Goal: Transaction & Acquisition: Book appointment/travel/reservation

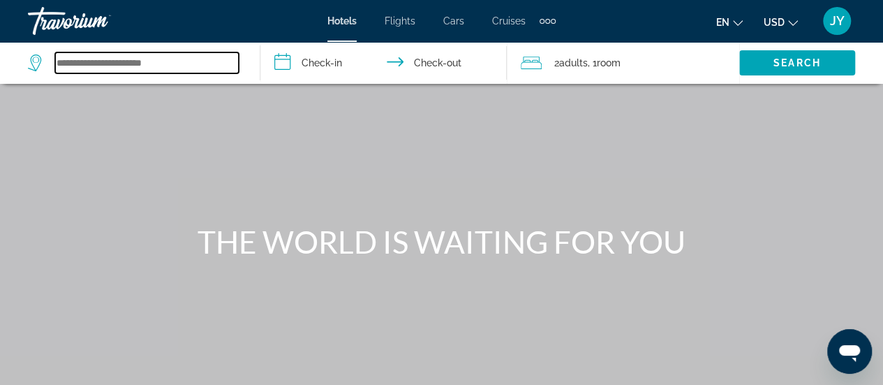
click at [106, 60] on input "Search widget" at bounding box center [147, 62] width 184 height 21
click at [95, 61] on input "Search widget" at bounding box center [147, 62] width 184 height 21
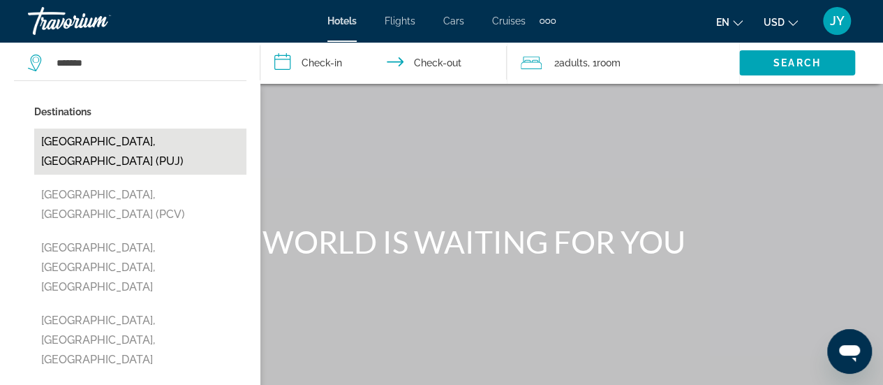
click at [68, 147] on button "[GEOGRAPHIC_DATA], [GEOGRAPHIC_DATA] (PUJ)" at bounding box center [140, 151] width 212 height 46
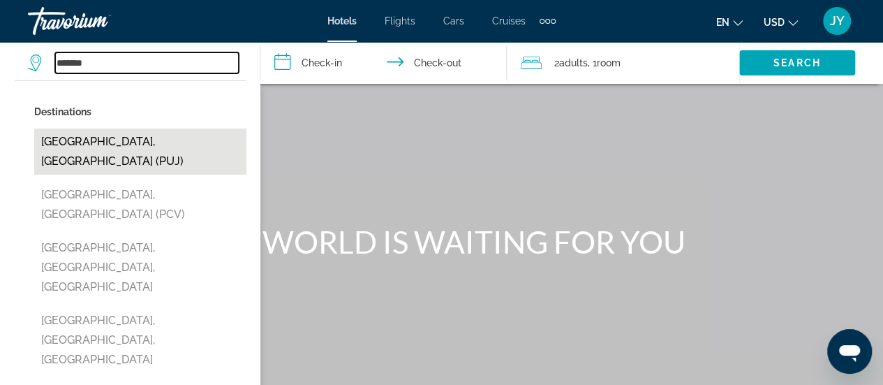
type input "**********"
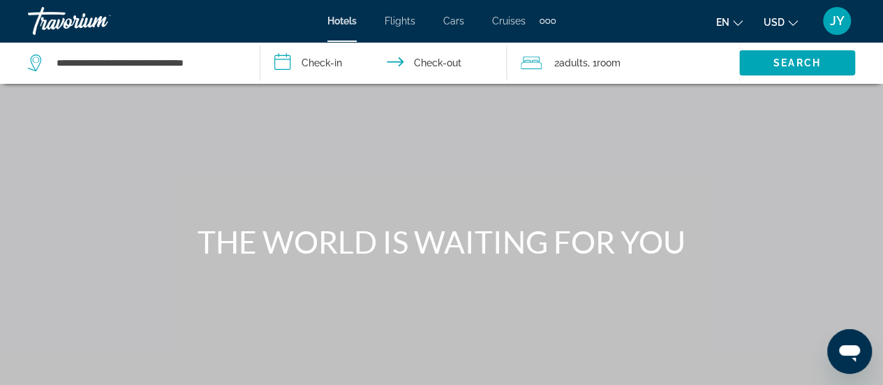
click at [343, 55] on input "**********" at bounding box center [386, 65] width 252 height 46
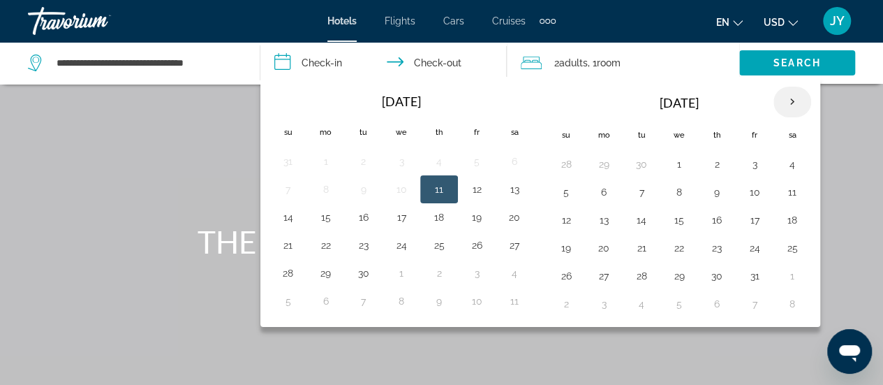
click at [784, 104] on th "Next month" at bounding box center [792, 102] width 38 height 31
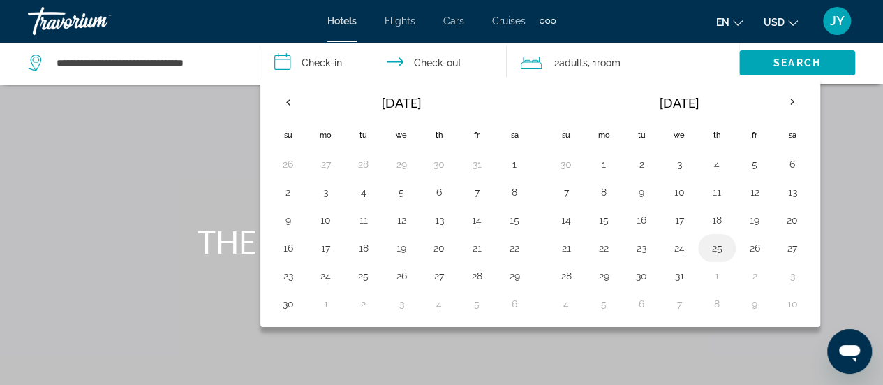
click at [706, 248] on button "25" at bounding box center [717, 248] width 22 height 20
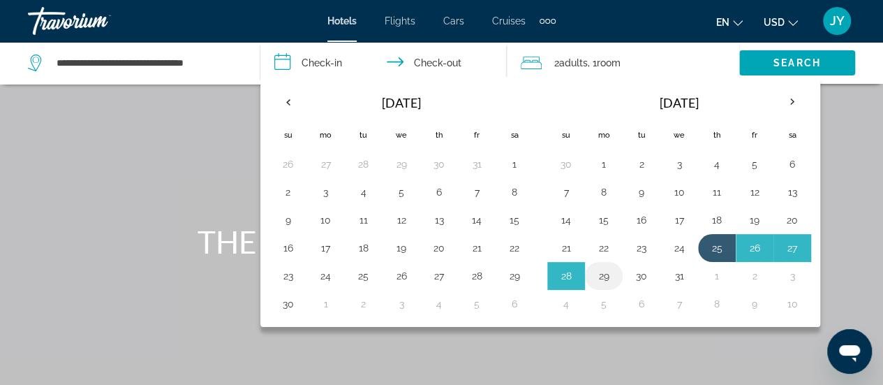
click at [603, 272] on button "29" at bounding box center [603, 276] width 22 height 20
type input "**********"
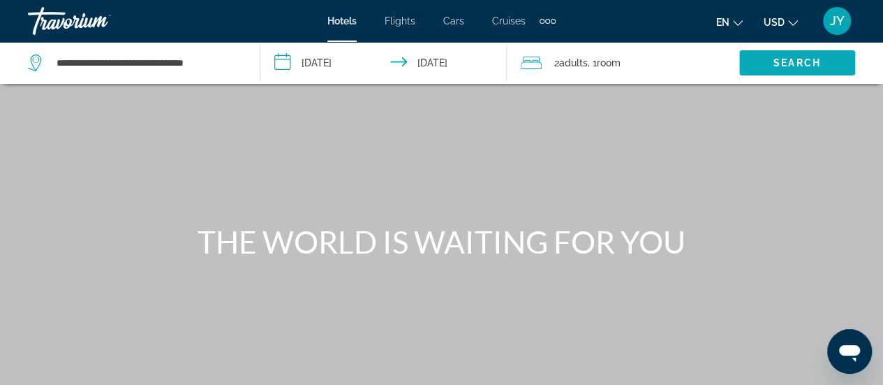
click at [774, 61] on span "Search" at bounding box center [796, 62] width 47 height 11
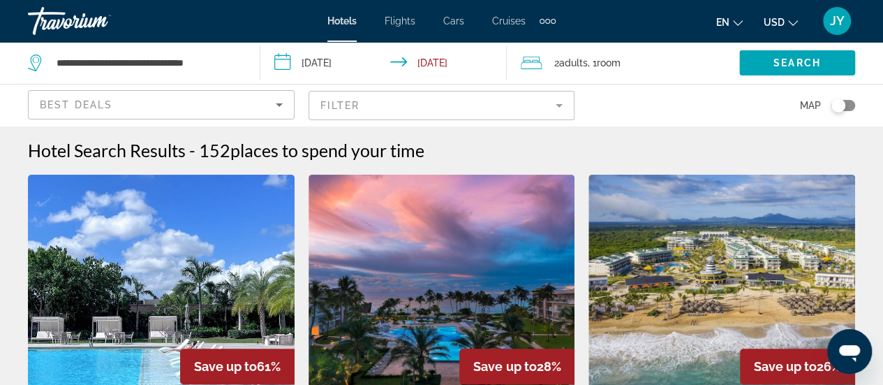
click at [556, 105] on mat-form-field "Filter" at bounding box center [441, 105] width 267 height 29
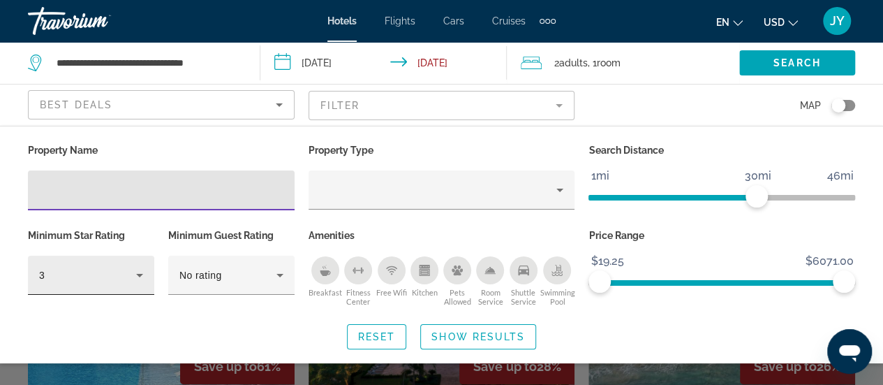
click at [137, 276] on icon "Hotel Filters" at bounding box center [139, 275] width 17 height 17
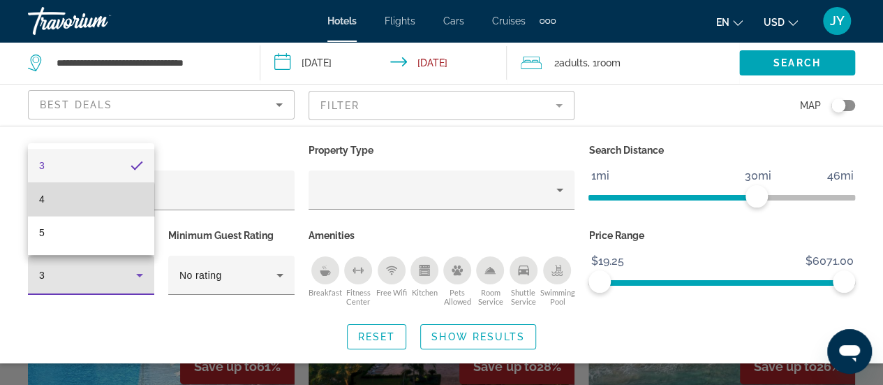
click at [75, 203] on mat-option "4" at bounding box center [91, 198] width 126 height 33
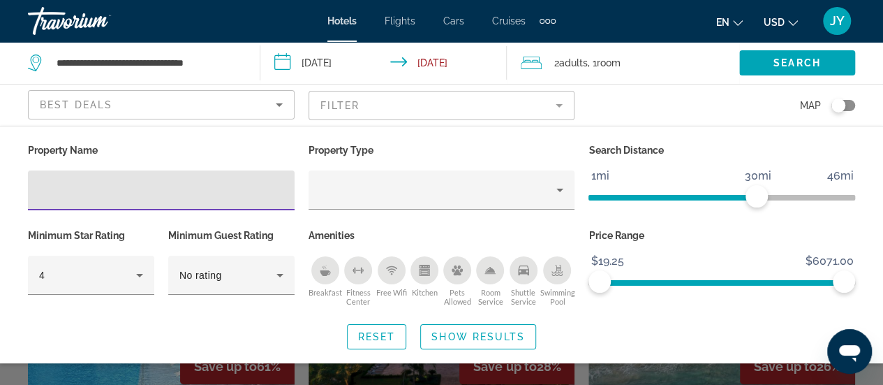
click at [63, 183] on input "Hotel Filters" at bounding box center [161, 190] width 244 height 17
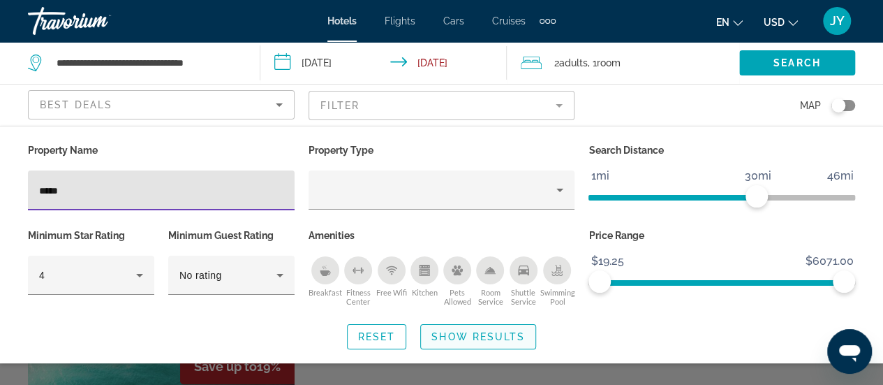
type input "*****"
click at [438, 336] on span "Show Results" at bounding box center [478, 336] width 94 height 11
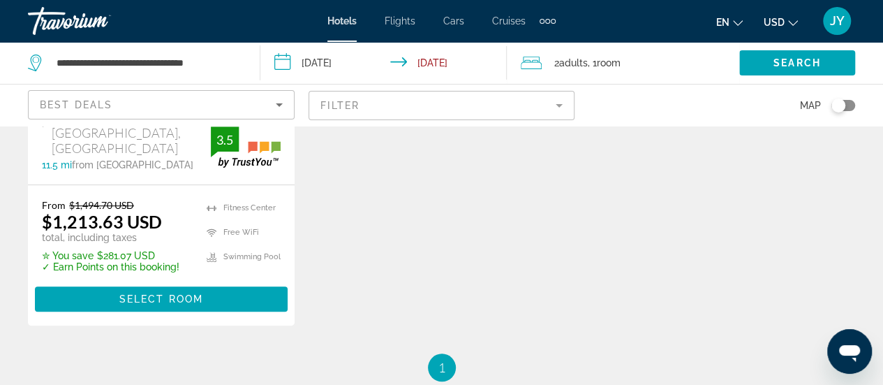
scroll to position [391, 0]
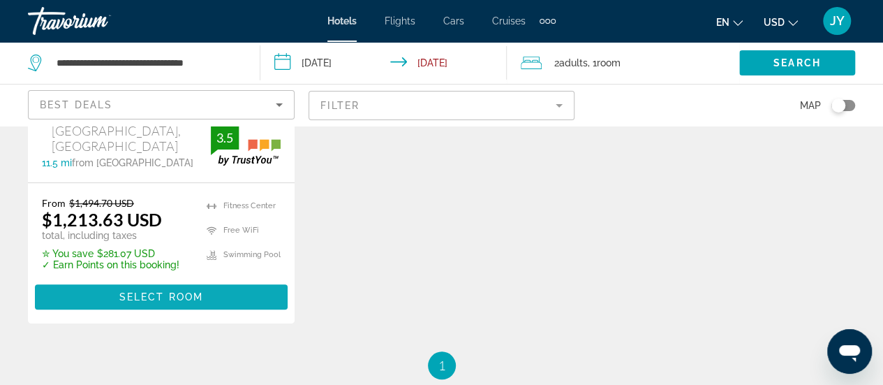
click at [160, 291] on span "Select Room" at bounding box center [161, 296] width 84 height 11
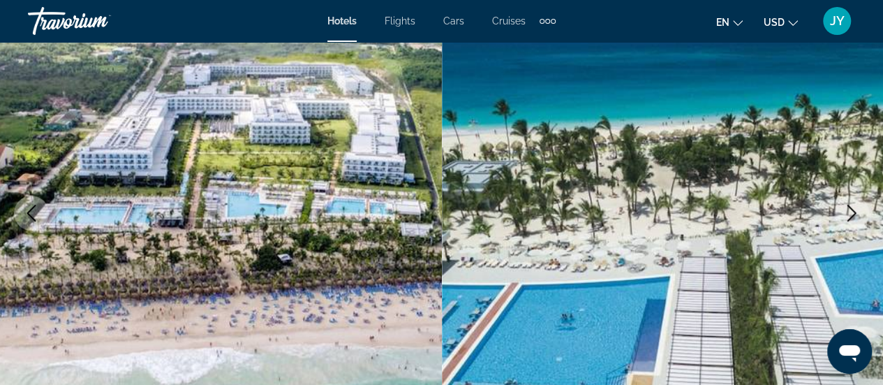
scroll to position [167, 0]
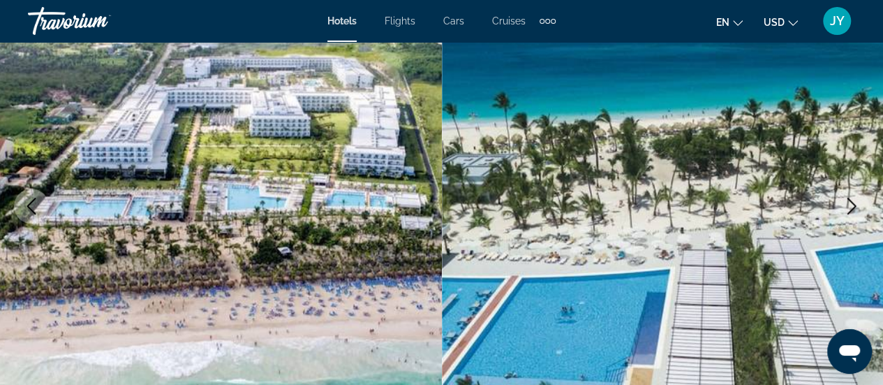
click at [853, 204] on icon "Next image" at bounding box center [851, 205] width 9 height 17
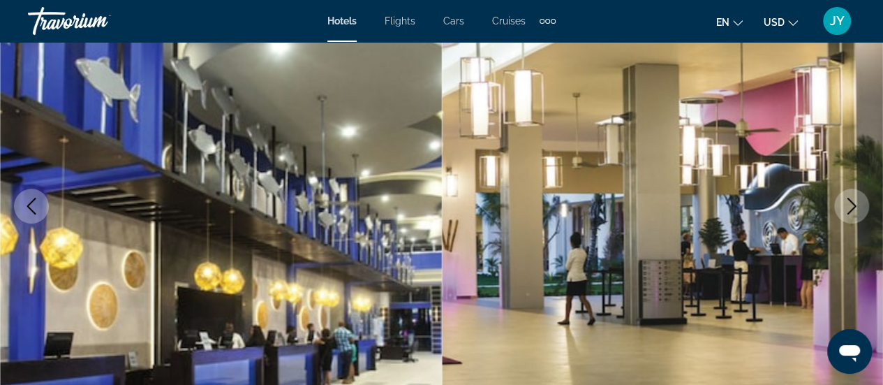
click at [853, 204] on icon "Next image" at bounding box center [851, 205] width 9 height 17
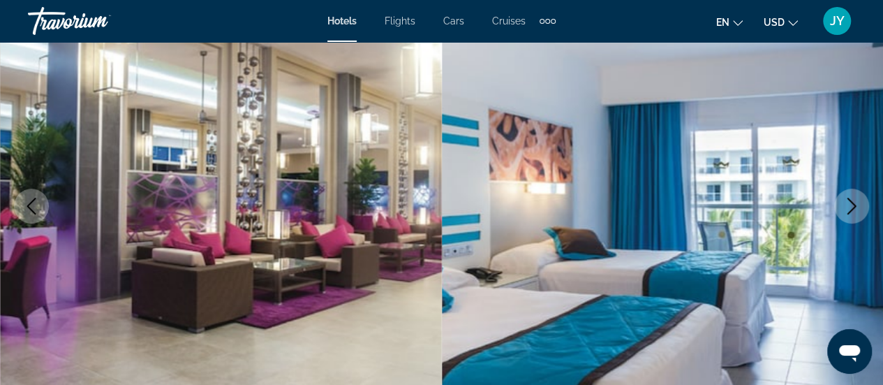
click at [853, 204] on icon "Next image" at bounding box center [851, 205] width 9 height 17
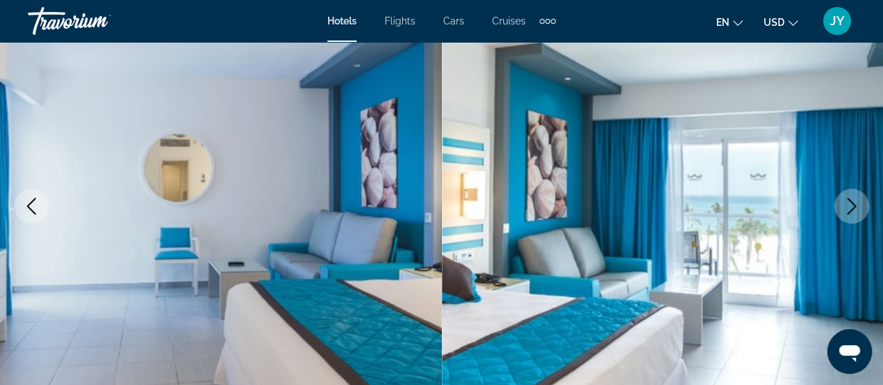
click at [853, 204] on icon "Next image" at bounding box center [851, 205] width 9 height 17
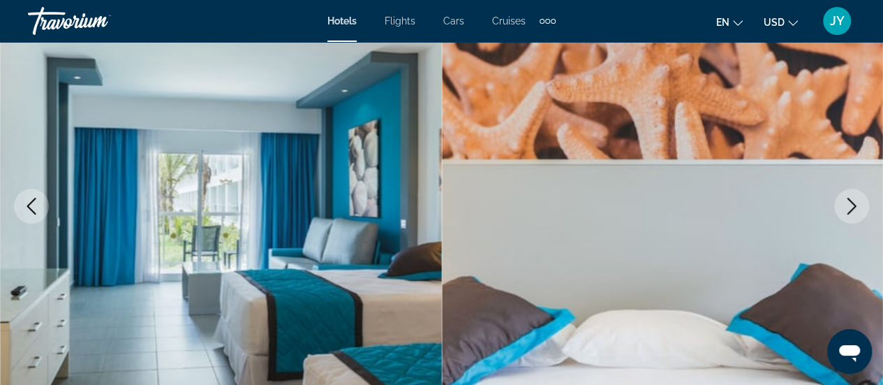
click at [853, 204] on icon "Next image" at bounding box center [851, 205] width 9 height 17
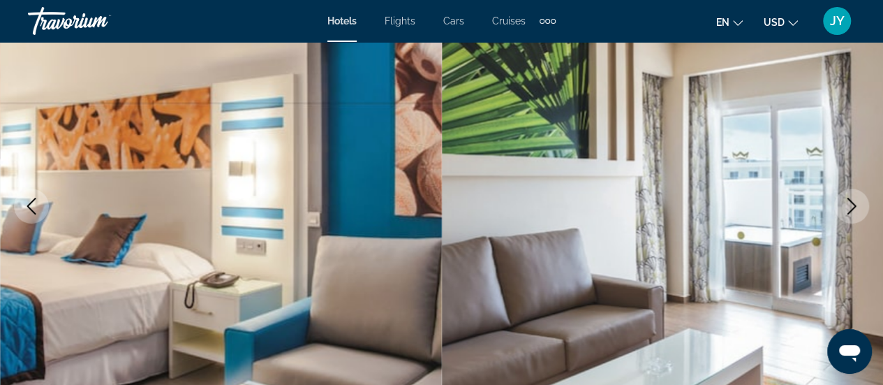
click at [853, 204] on icon "Next image" at bounding box center [851, 205] width 9 height 17
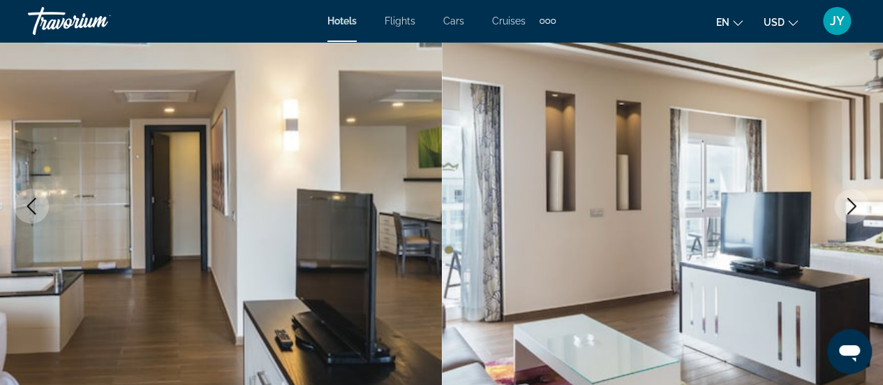
click at [853, 204] on icon "Next image" at bounding box center [851, 205] width 9 height 17
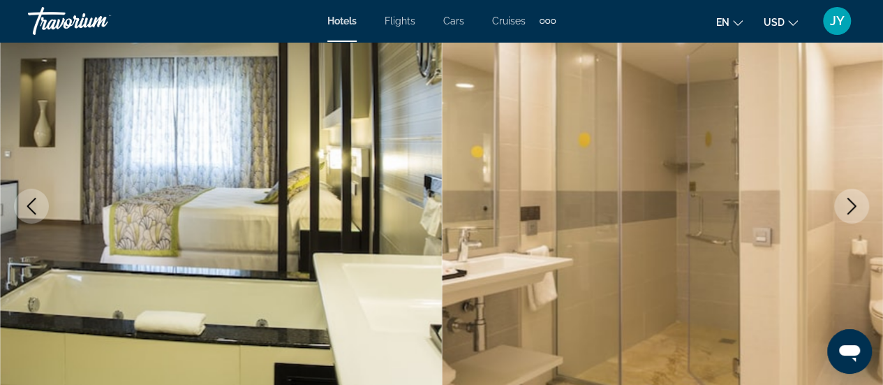
click at [853, 204] on icon "Next image" at bounding box center [851, 205] width 9 height 17
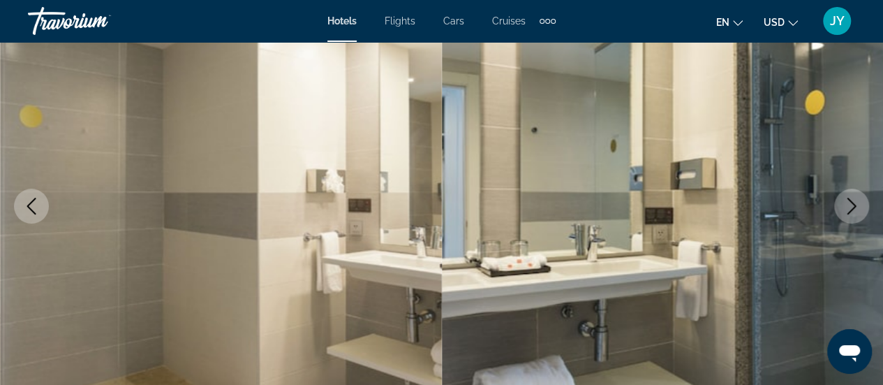
click at [853, 204] on icon "Next image" at bounding box center [851, 205] width 9 height 17
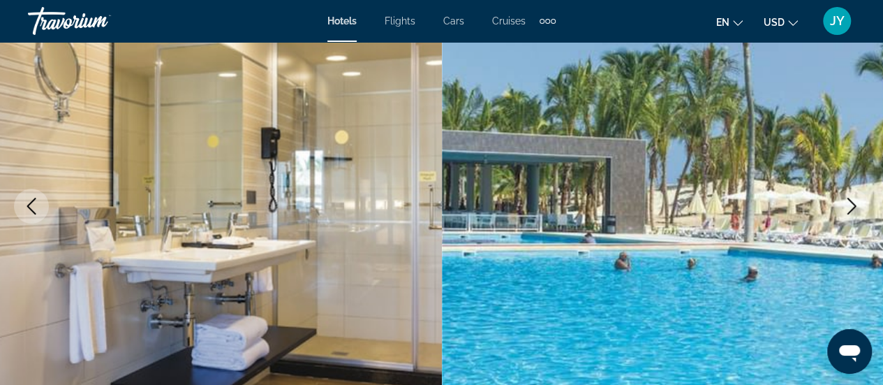
click at [853, 204] on icon "Next image" at bounding box center [851, 205] width 9 height 17
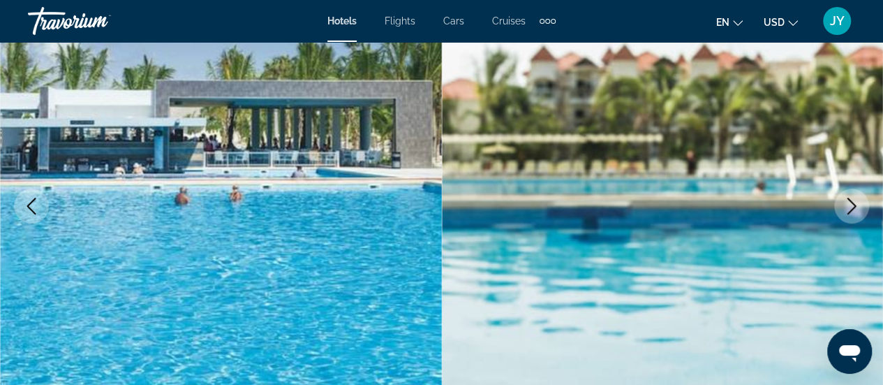
click at [853, 204] on icon "Next image" at bounding box center [851, 205] width 9 height 17
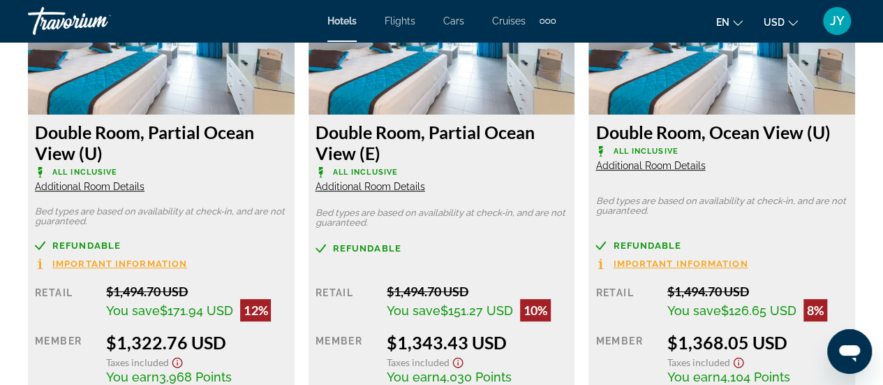
scroll to position [2764, 0]
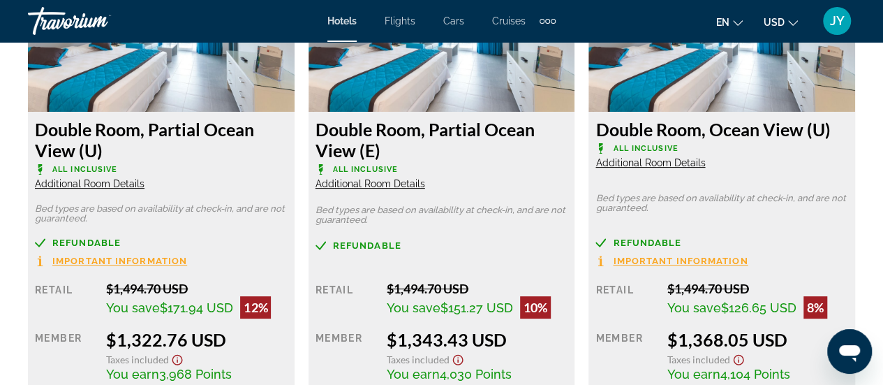
click at [666, 157] on span "Additional Room Details" at bounding box center [650, 162] width 110 height 11
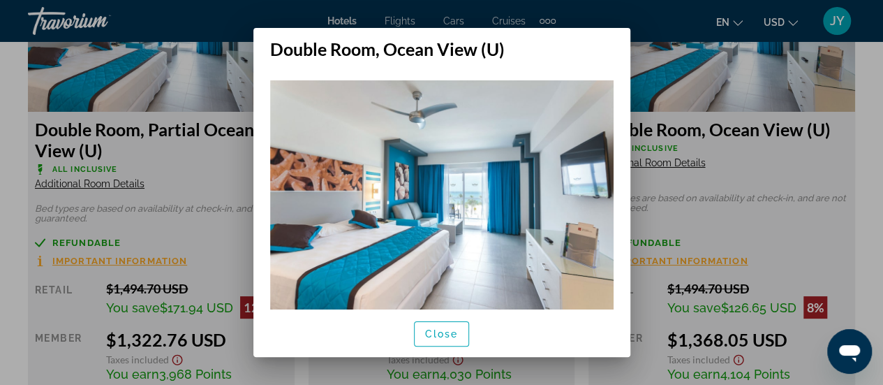
scroll to position [0, 0]
click at [666, 146] on div at bounding box center [441, 192] width 883 height 385
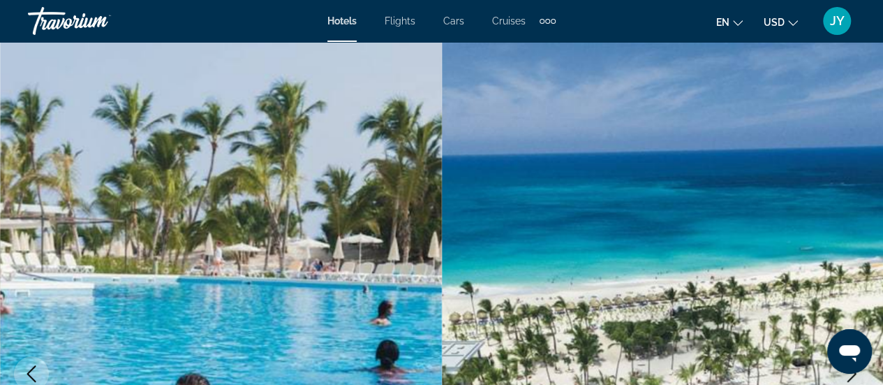
scroll to position [2764, 0]
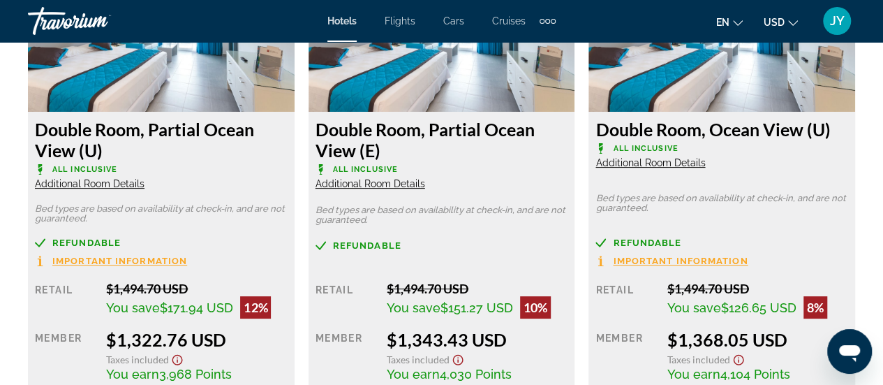
click at [625, 157] on span "Additional Room Details" at bounding box center [650, 162] width 110 height 11
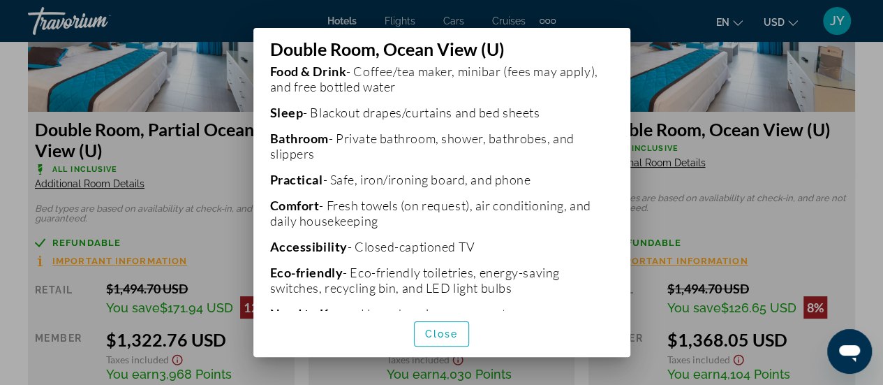
scroll to position [442, 0]
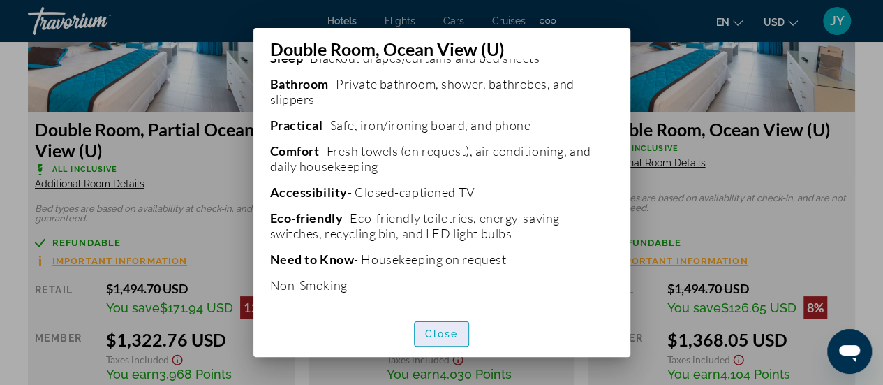
click at [434, 333] on span "Close" at bounding box center [441, 333] width 33 height 11
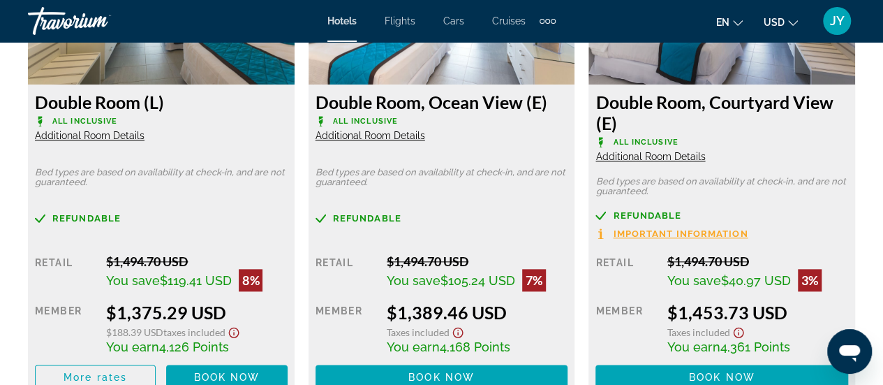
scroll to position [3294, 0]
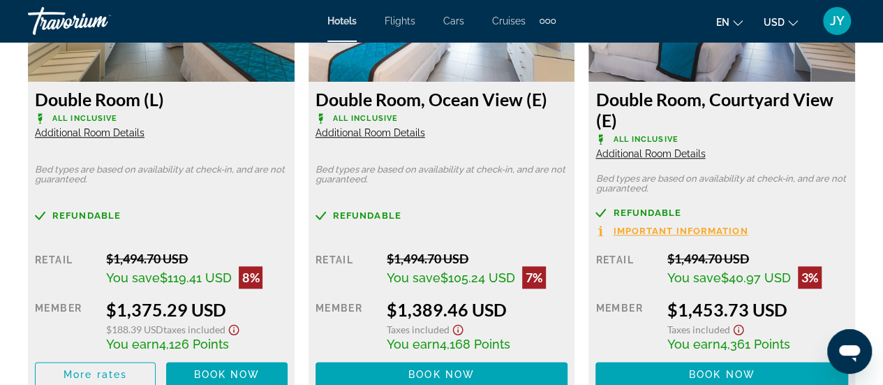
click at [355, 127] on span "Additional Room Details" at bounding box center [370, 132] width 110 height 11
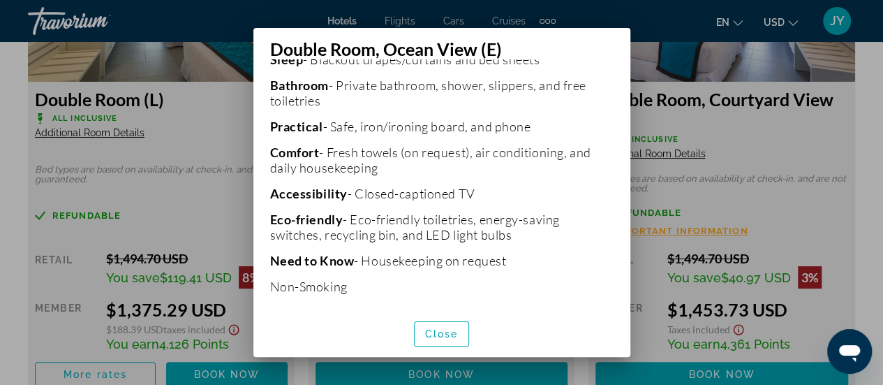
scroll to position [442, 0]
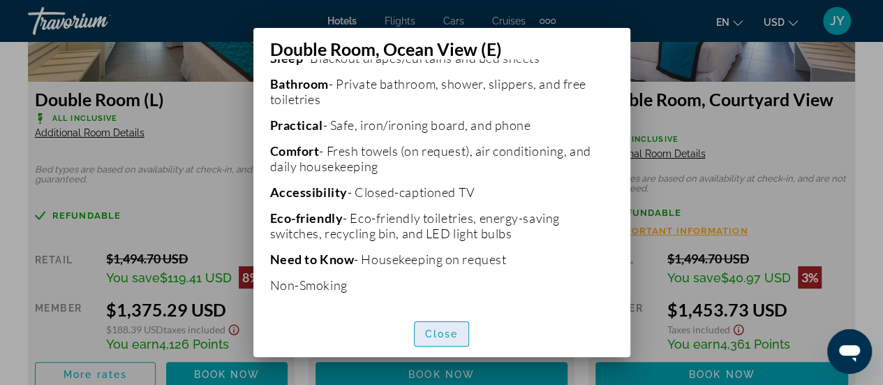
click at [433, 338] on span "Close" at bounding box center [441, 333] width 33 height 11
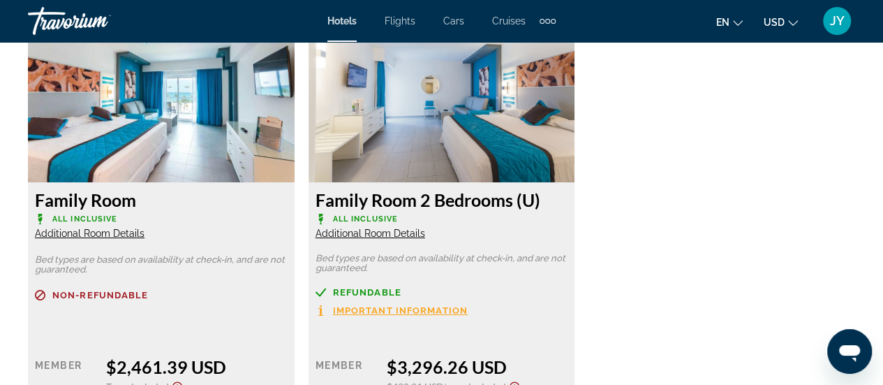
scroll to position [5080, 0]
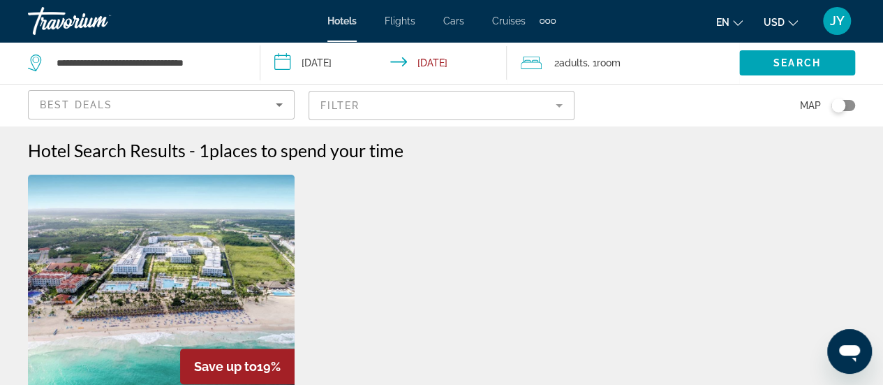
click at [561, 110] on mat-form-field "Filter" at bounding box center [441, 105] width 267 height 29
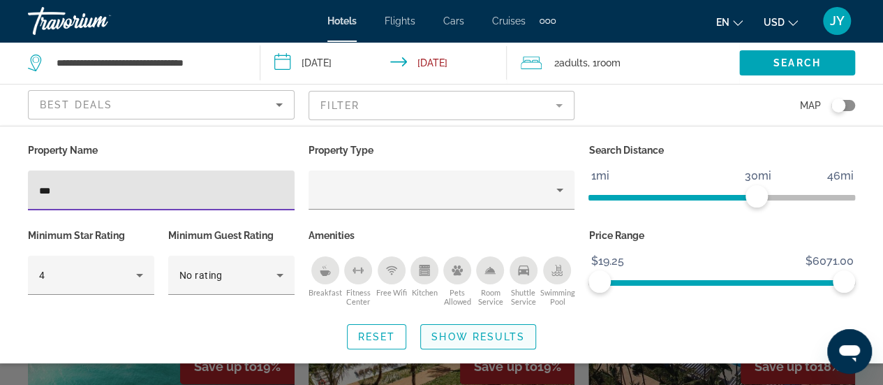
type input "***"
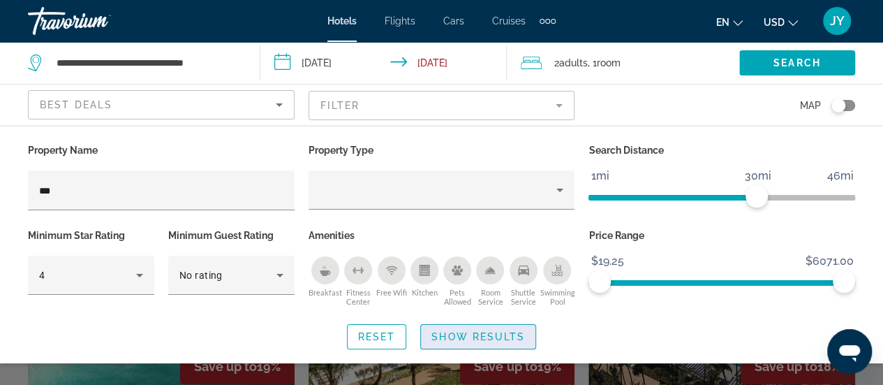
click at [447, 336] on span "Show Results" at bounding box center [478, 336] width 94 height 11
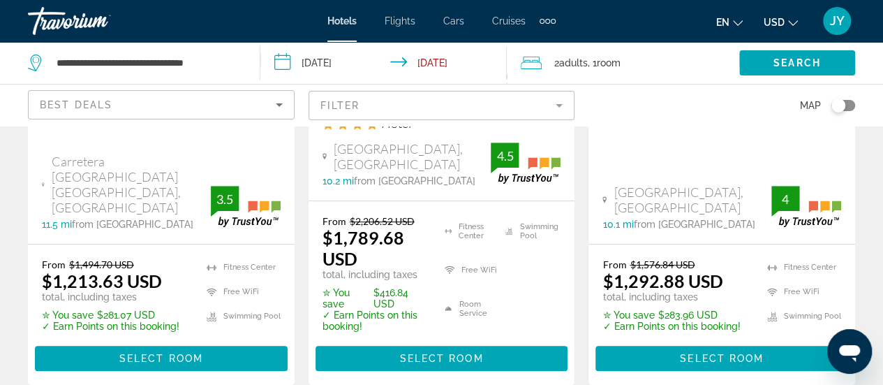
scroll to position [391, 0]
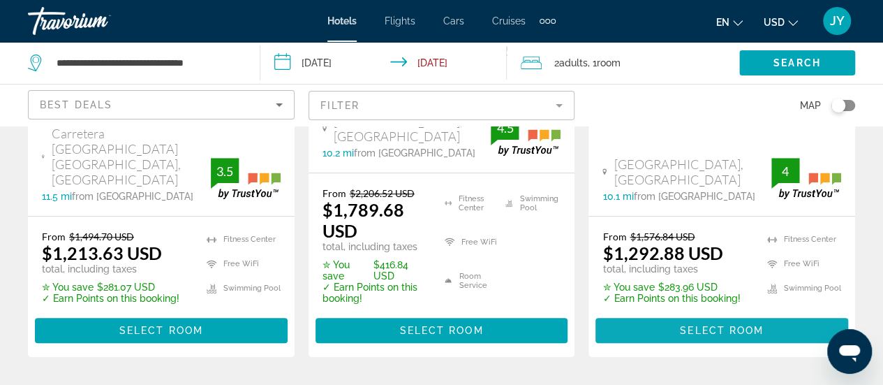
click at [722, 325] on span "Select Room" at bounding box center [722, 330] width 84 height 11
click at [0, 0] on div at bounding box center [0, 0] width 0 height 0
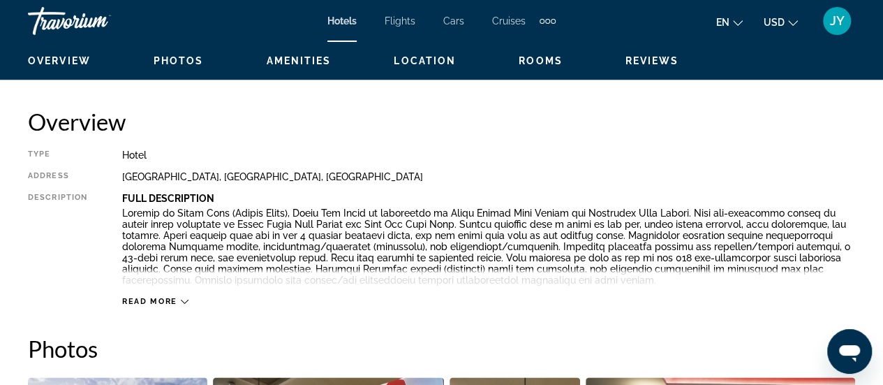
scroll to position [670, 0]
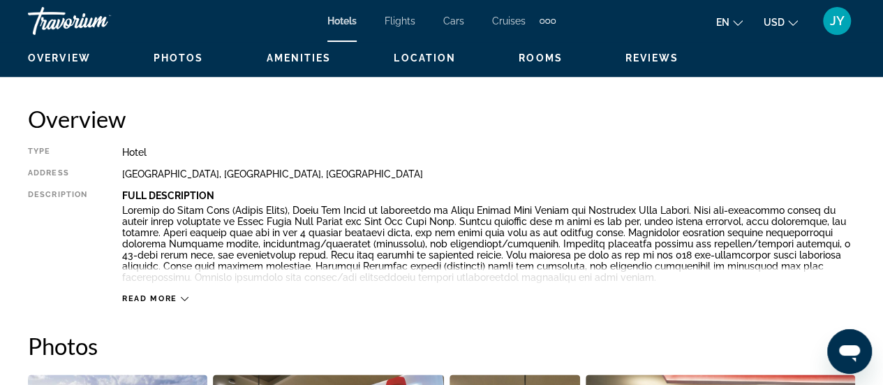
click at [184, 298] on icon "Main content" at bounding box center [185, 298] width 8 height 8
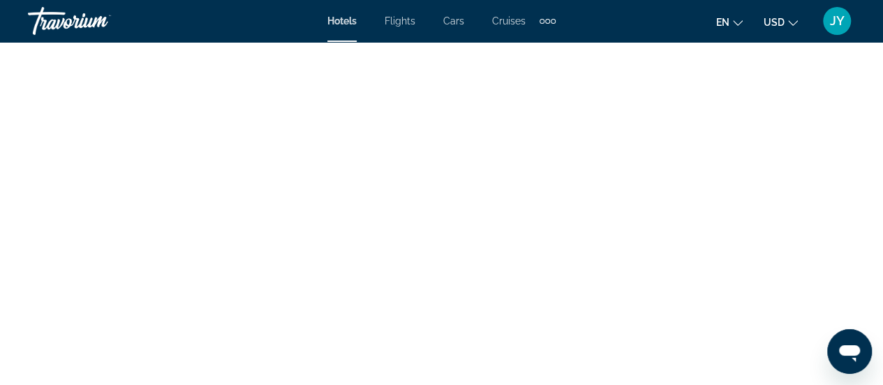
scroll to position [4941, 0]
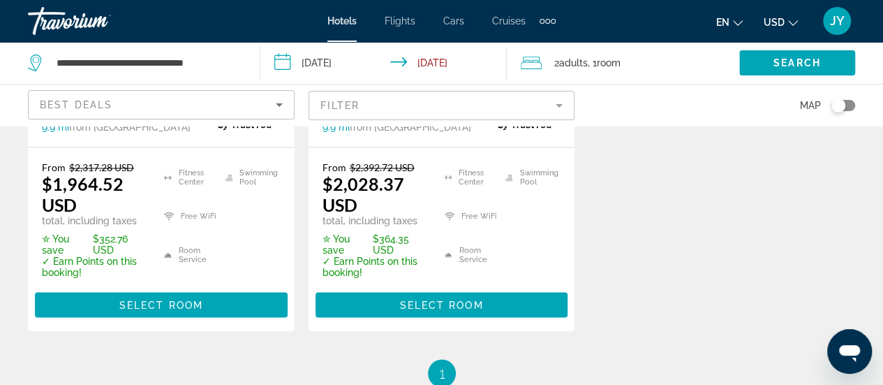
scroll to position [1005, 0]
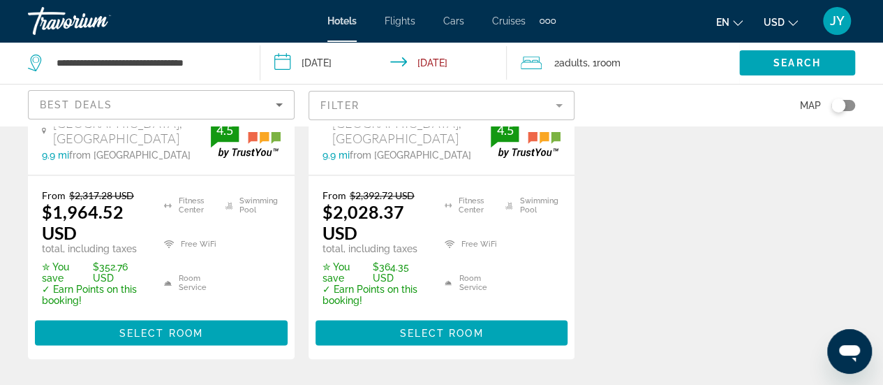
click at [561, 105] on mat-form-field "Filter" at bounding box center [441, 105] width 267 height 29
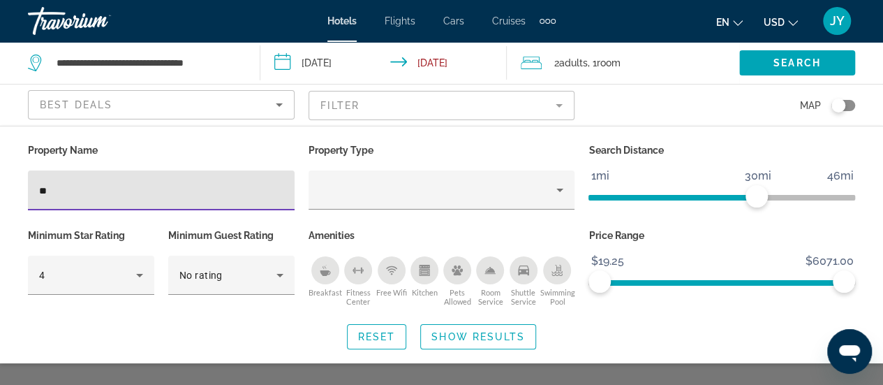
type input "*"
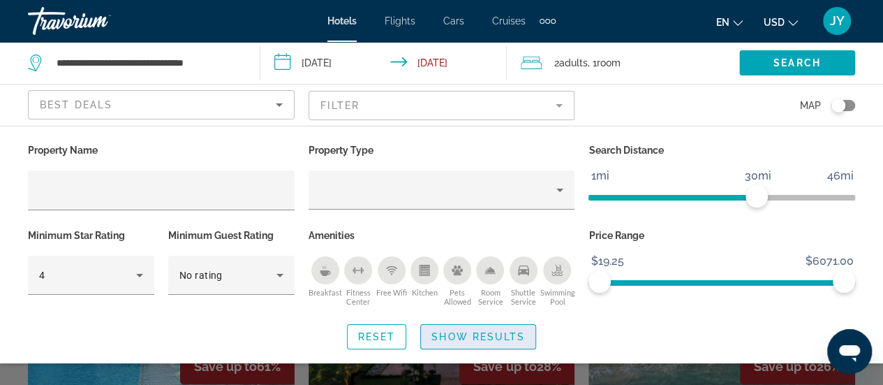
click at [440, 333] on span "Show Results" at bounding box center [478, 336] width 94 height 11
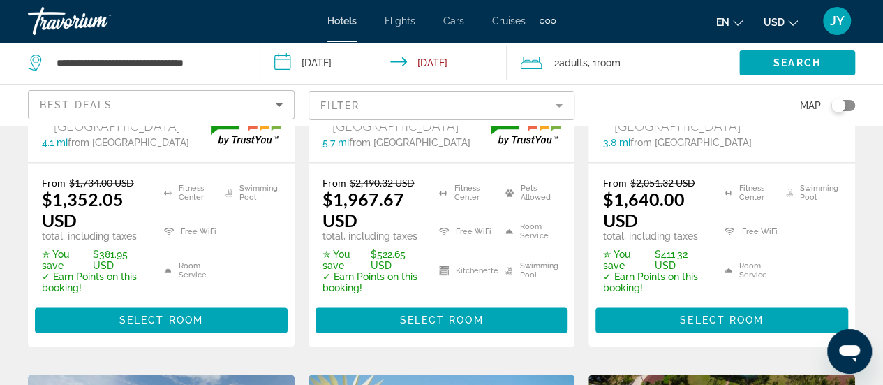
scroll to position [977, 0]
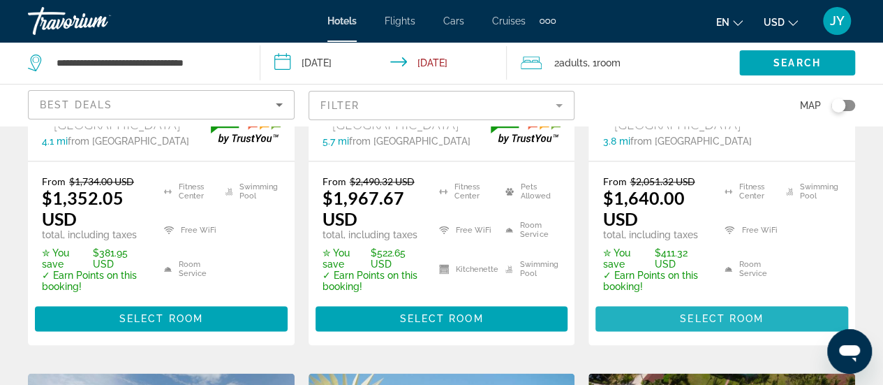
click at [715, 313] on span "Select Room" at bounding box center [722, 318] width 84 height 11
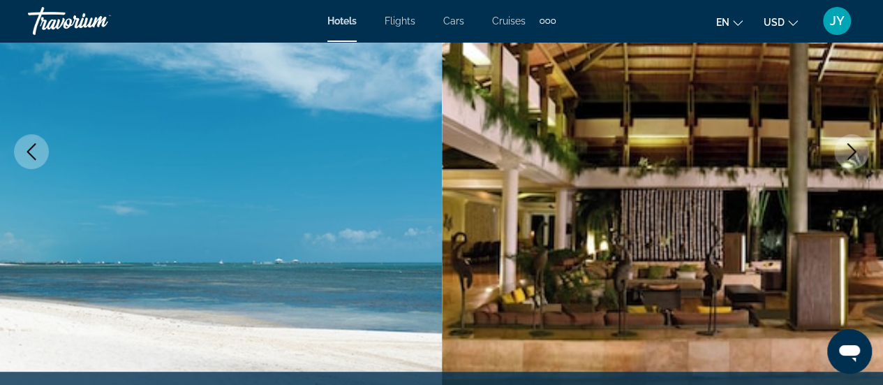
scroll to position [223, 0]
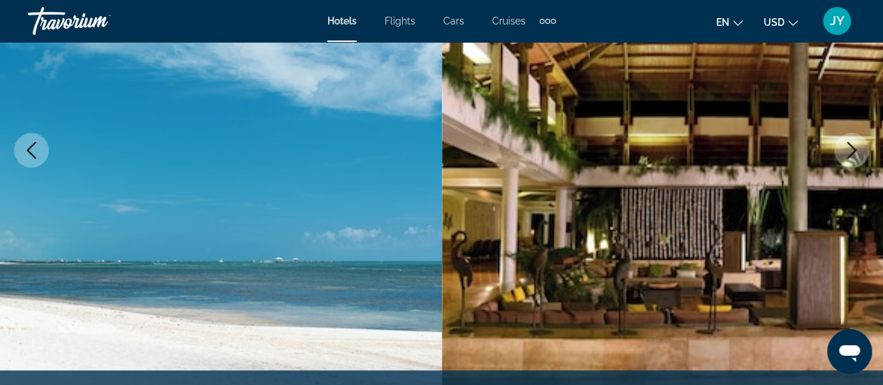
click at [851, 148] on icon "Next image" at bounding box center [851, 150] width 17 height 17
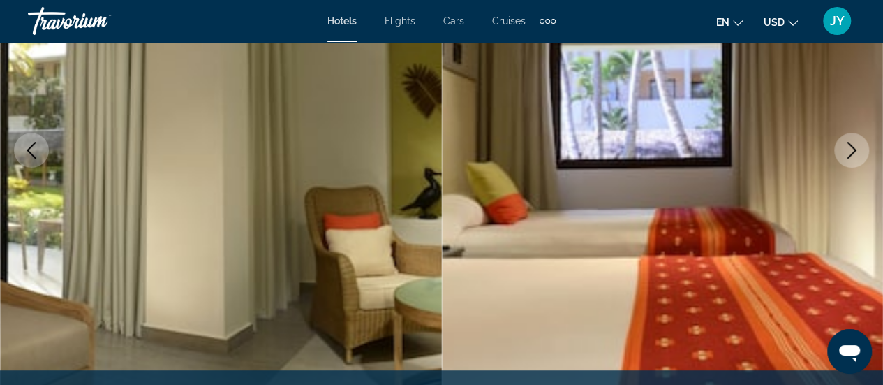
click at [851, 148] on icon "Next image" at bounding box center [851, 150] width 17 height 17
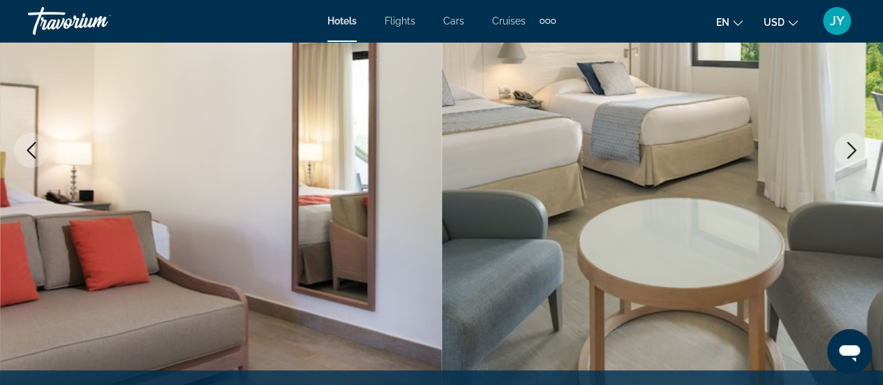
click at [851, 148] on icon "Next image" at bounding box center [851, 150] width 17 height 17
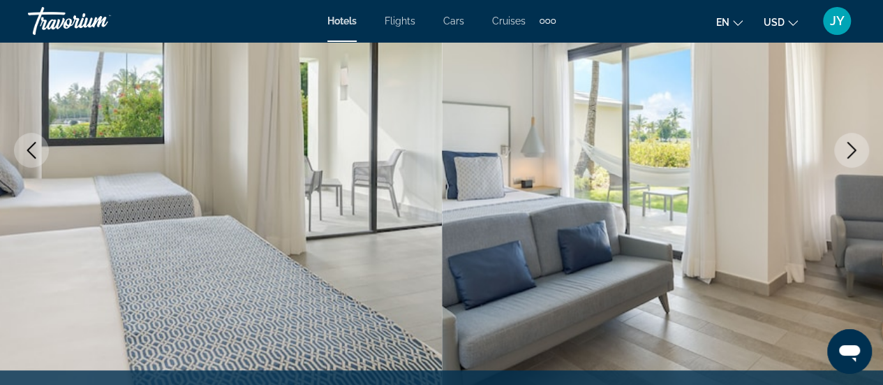
click at [851, 148] on icon "Next image" at bounding box center [851, 150] width 17 height 17
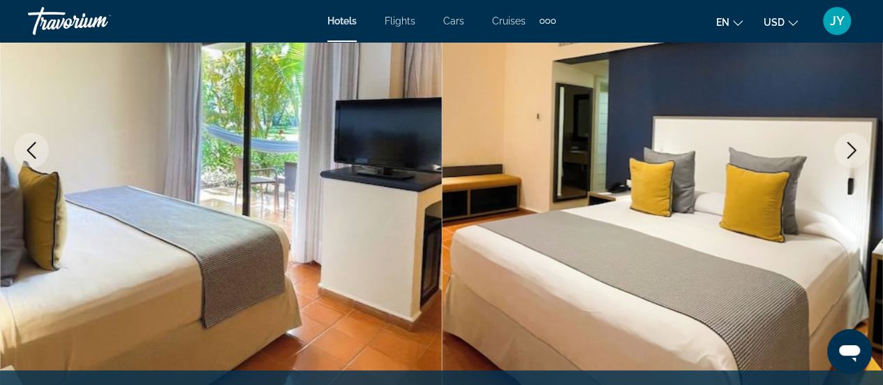
click at [851, 148] on icon "Next image" at bounding box center [851, 150] width 17 height 17
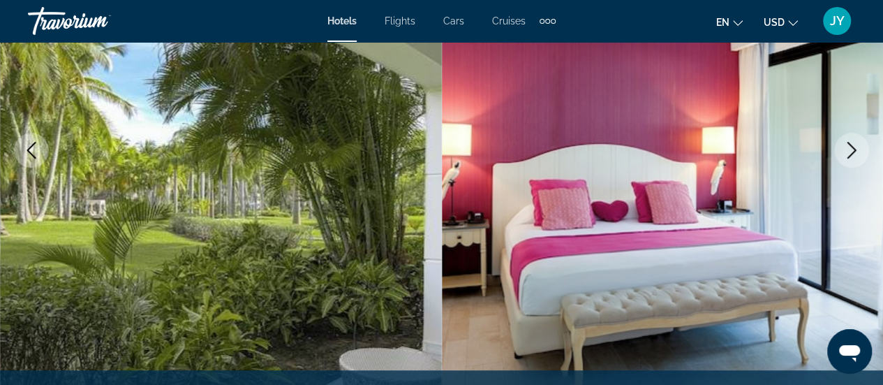
click at [851, 148] on icon "Next image" at bounding box center [851, 150] width 17 height 17
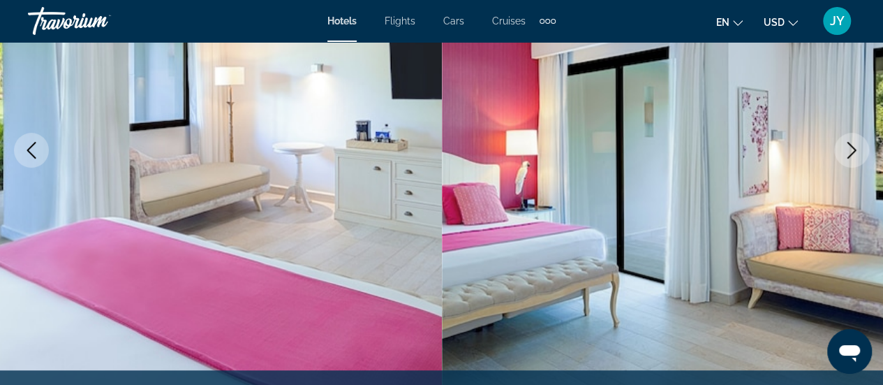
click at [851, 148] on icon "Next image" at bounding box center [851, 150] width 17 height 17
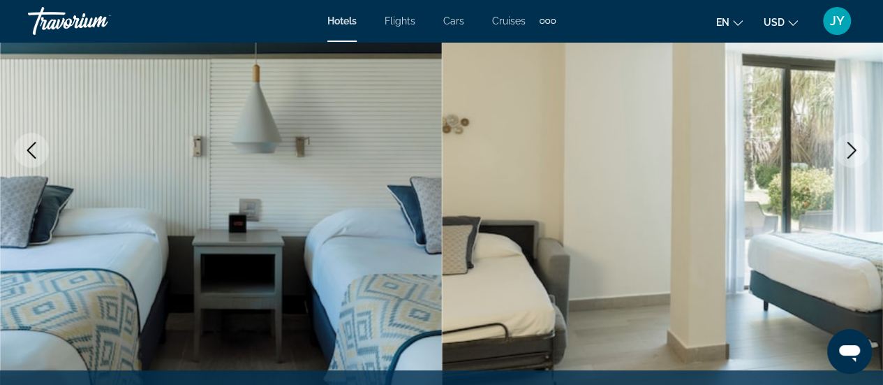
click at [851, 148] on icon "Next image" at bounding box center [851, 150] width 17 height 17
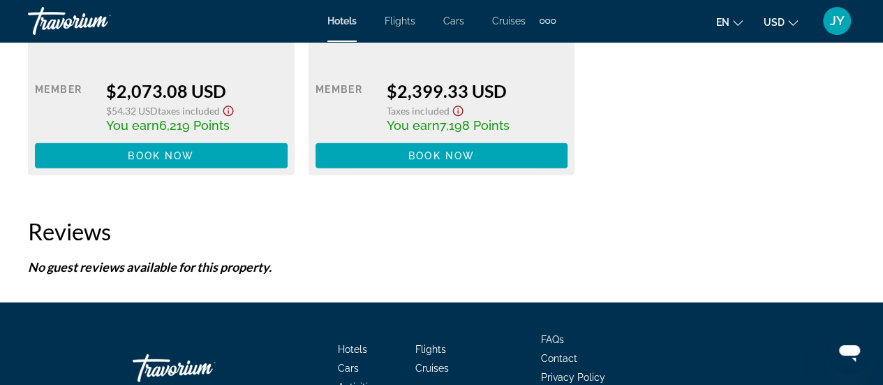
scroll to position [4498, 0]
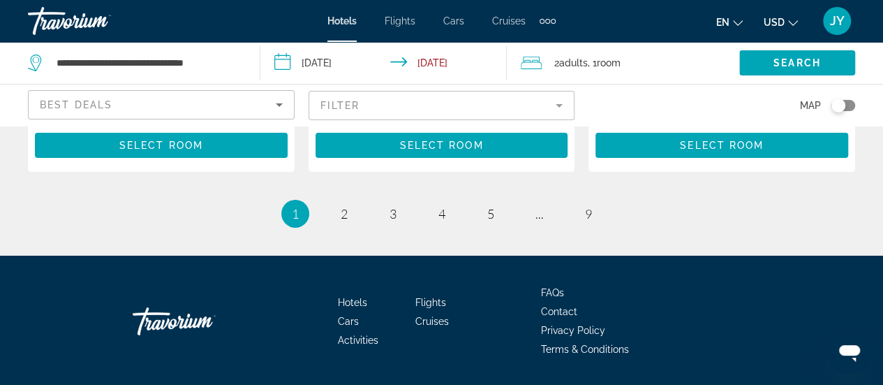
scroll to position [2334, 0]
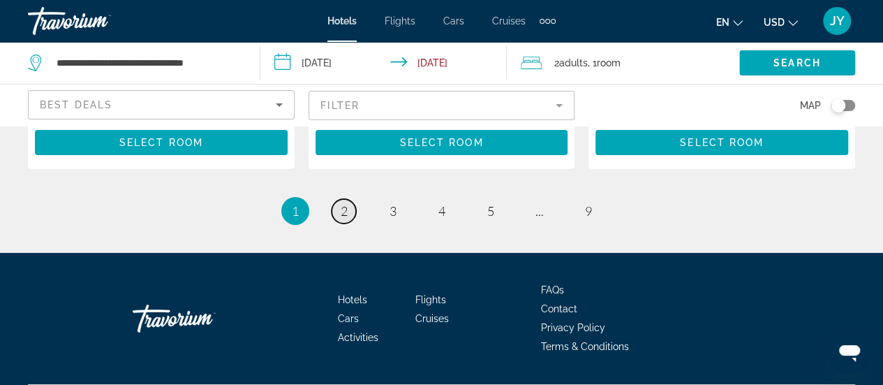
click at [344, 203] on span "2" at bounding box center [344, 210] width 7 height 15
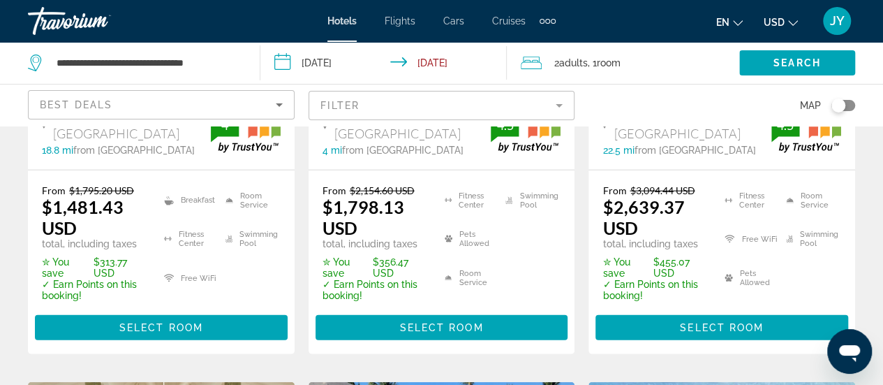
scroll to position [1675, 0]
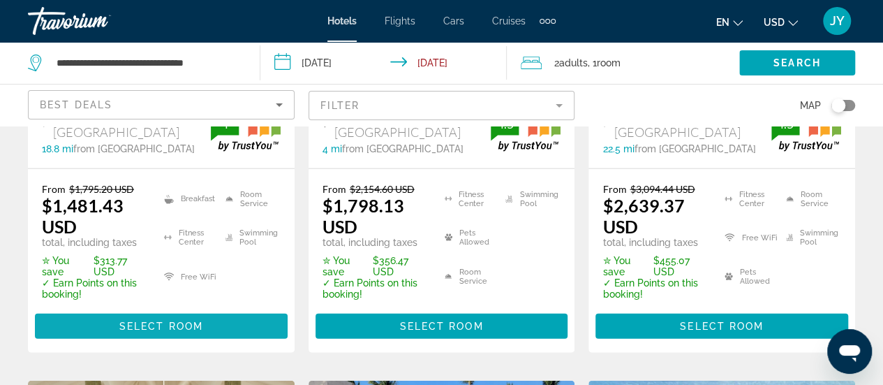
click at [155, 320] on span "Select Room" at bounding box center [161, 325] width 84 height 11
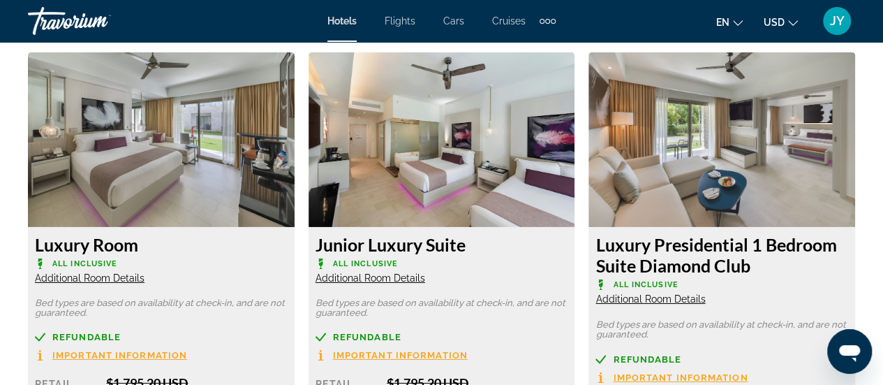
scroll to position [2177, 0]
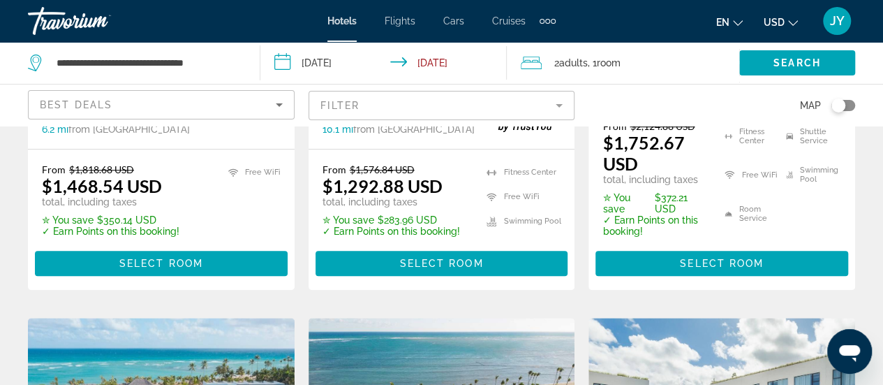
scroll to position [502, 0]
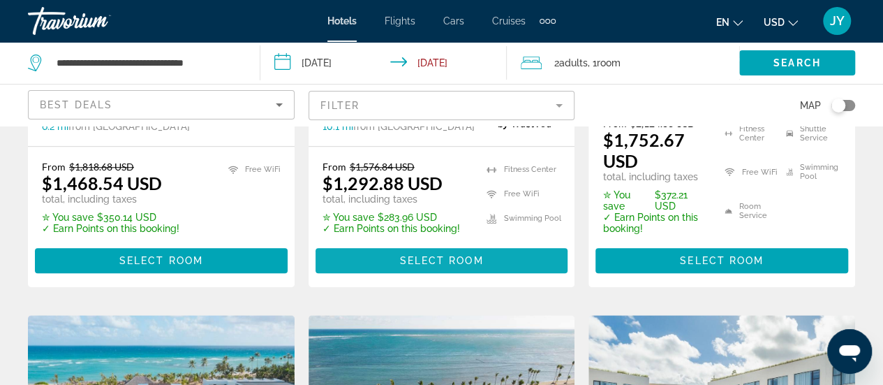
click at [438, 255] on span "Select Room" at bounding box center [441, 260] width 84 height 11
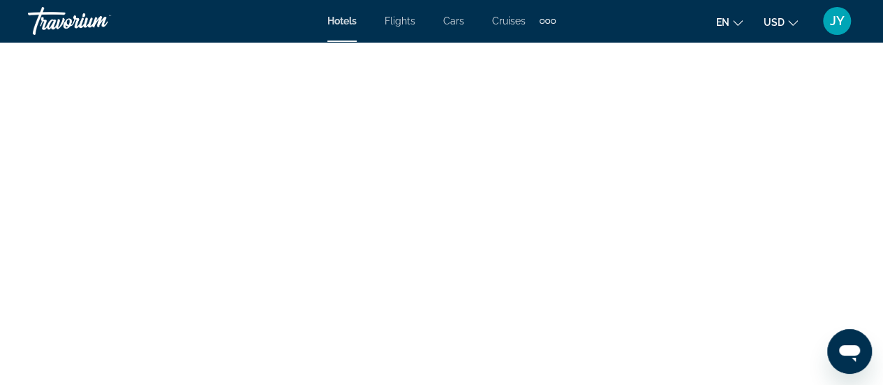
scroll to position [4694, 0]
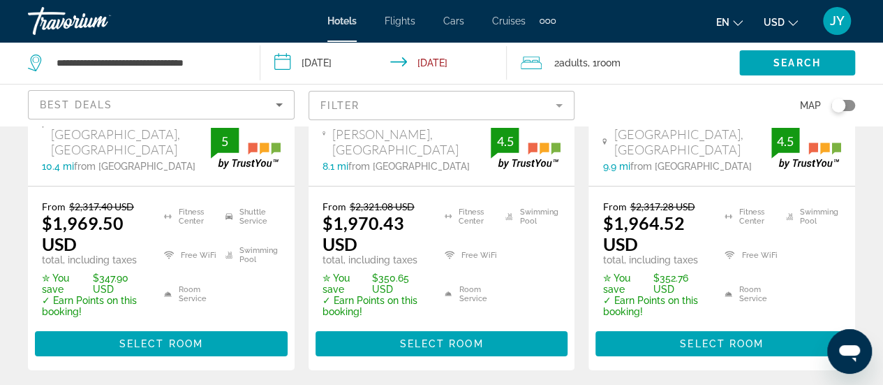
scroll to position [2401, 0]
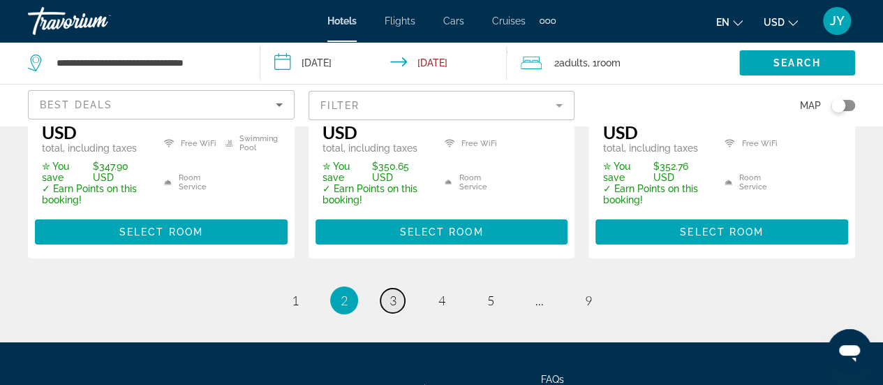
click at [393, 292] on span "3" at bounding box center [392, 299] width 7 height 15
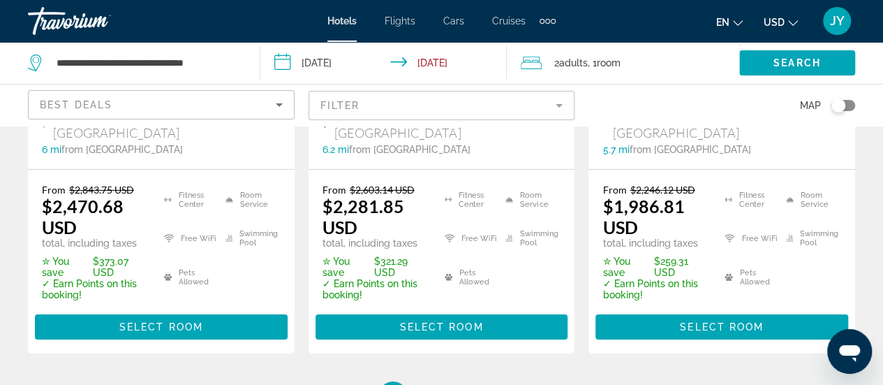
scroll to position [2349, 0]
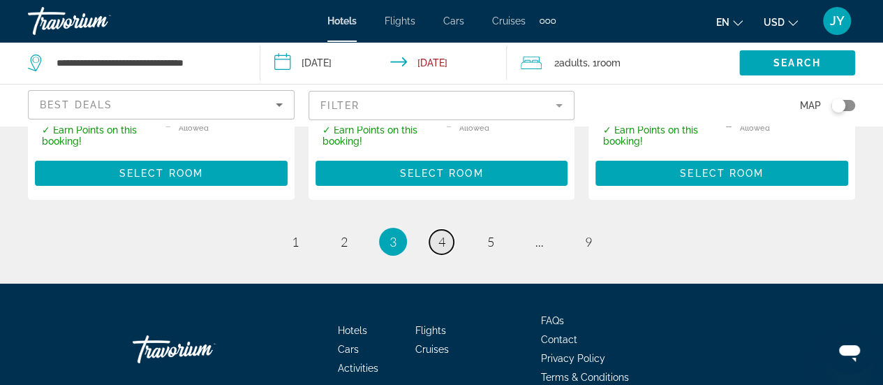
click at [442, 234] on span "4" at bounding box center [441, 241] width 7 height 15
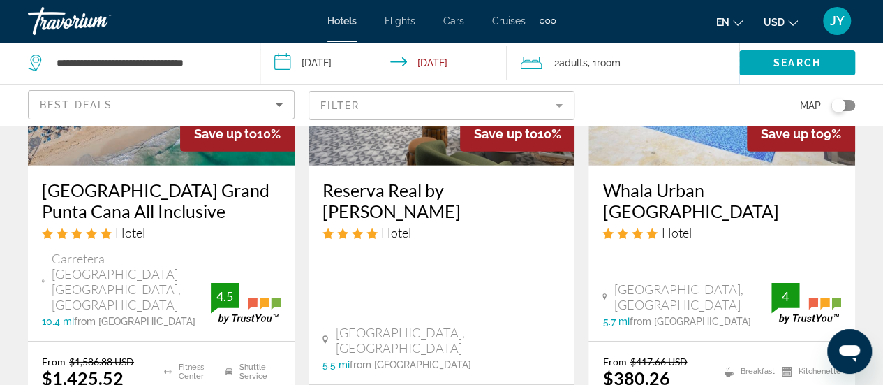
scroll to position [2094, 0]
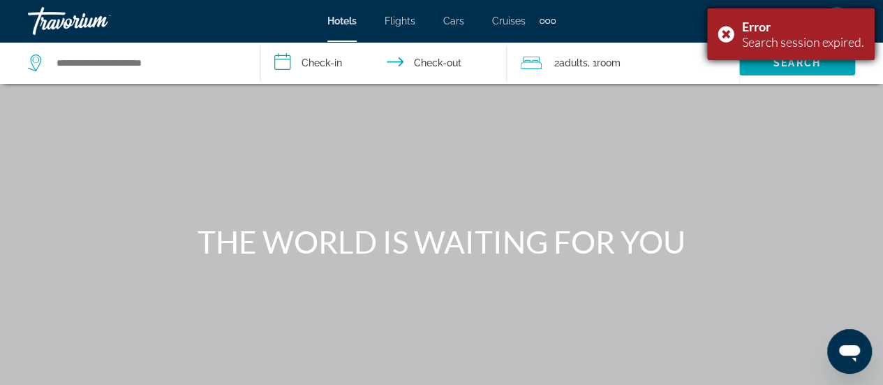
click at [726, 36] on div "Error Search session expired." at bounding box center [790, 34] width 167 height 52
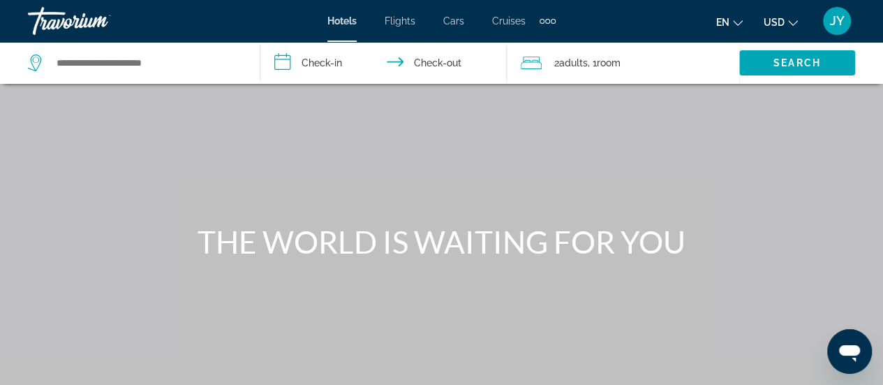
click at [137, 44] on div "Search widget" at bounding box center [137, 63] width 218 height 42
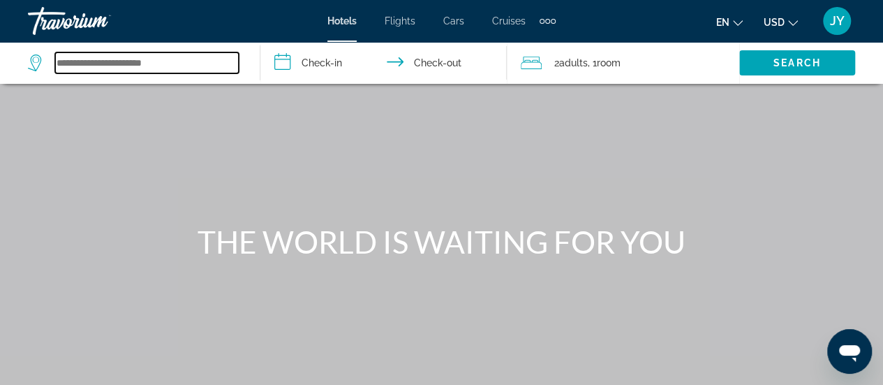
click at [124, 62] on input "Search widget" at bounding box center [147, 62] width 184 height 21
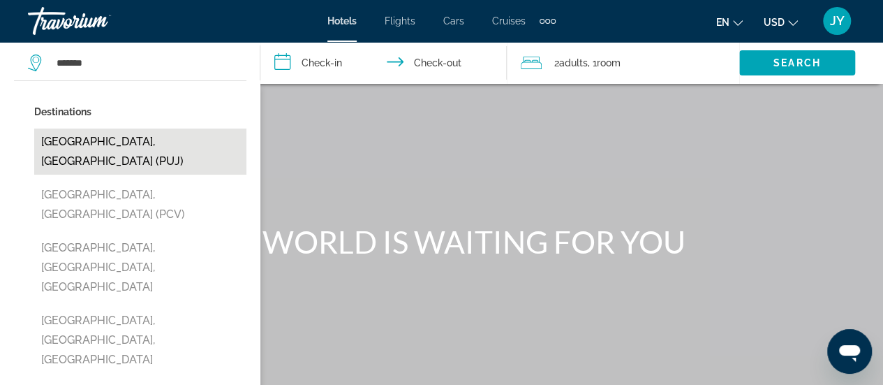
click at [67, 142] on button "[GEOGRAPHIC_DATA], [GEOGRAPHIC_DATA] (PUJ)" at bounding box center [140, 151] width 212 height 46
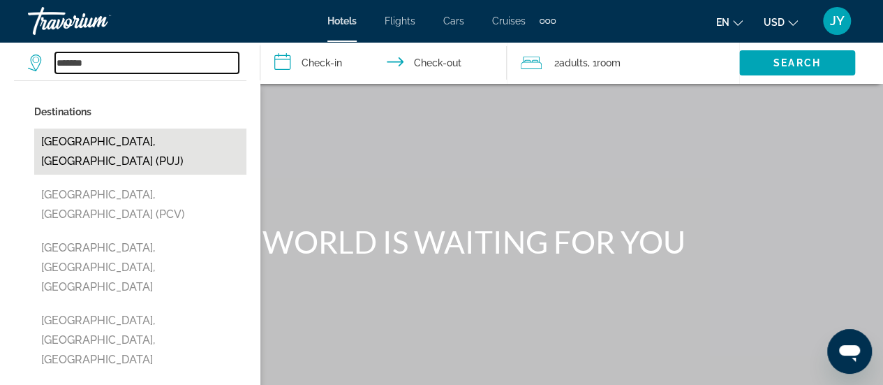
type input "**********"
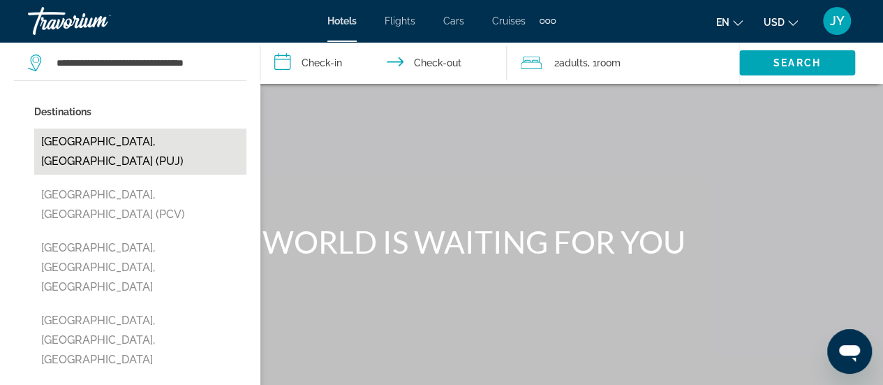
click at [67, 142] on div "Main content" at bounding box center [441, 209] width 883 height 419
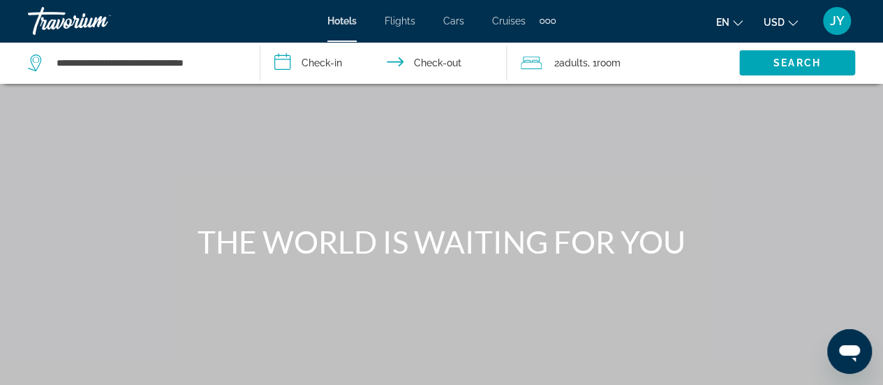
click at [316, 66] on input "**********" at bounding box center [386, 65] width 252 height 46
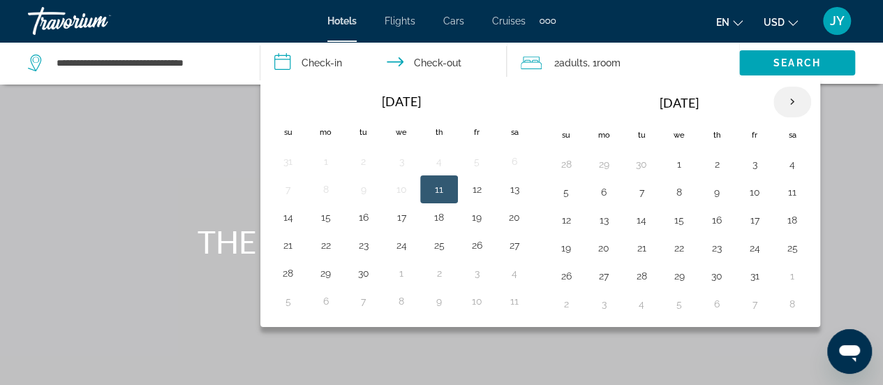
click at [782, 104] on th "Next month" at bounding box center [792, 102] width 38 height 31
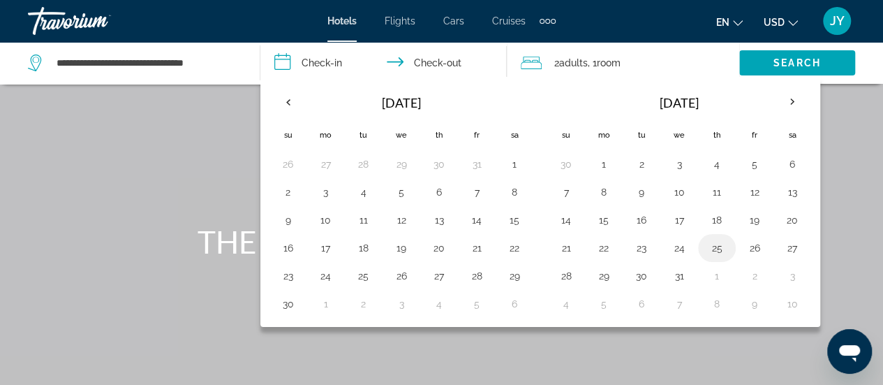
click at [709, 247] on button "25" at bounding box center [717, 248] width 22 height 20
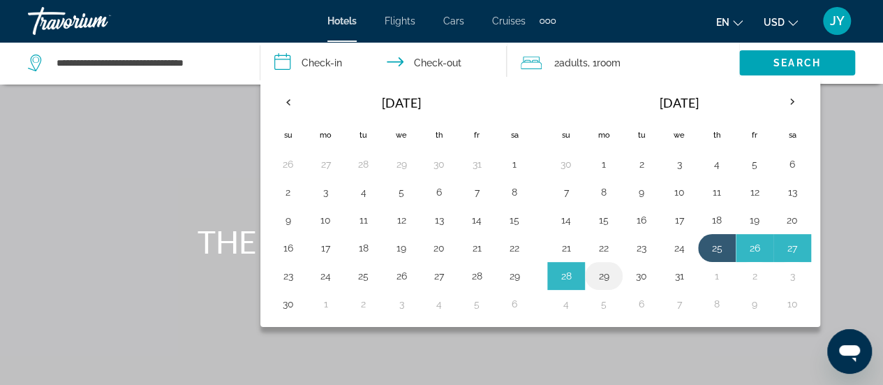
click at [602, 271] on button "29" at bounding box center [603, 276] width 22 height 20
type input "**********"
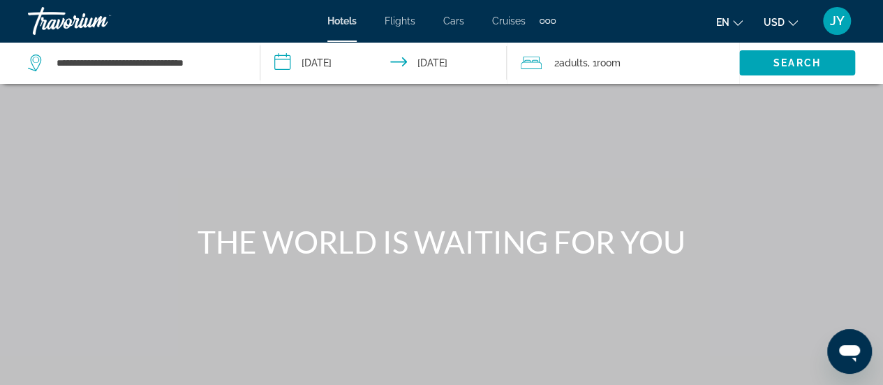
click at [602, 271] on div "Main content" at bounding box center [441, 209] width 883 height 419
click at [763, 66] on span "Search widget" at bounding box center [797, 62] width 116 height 33
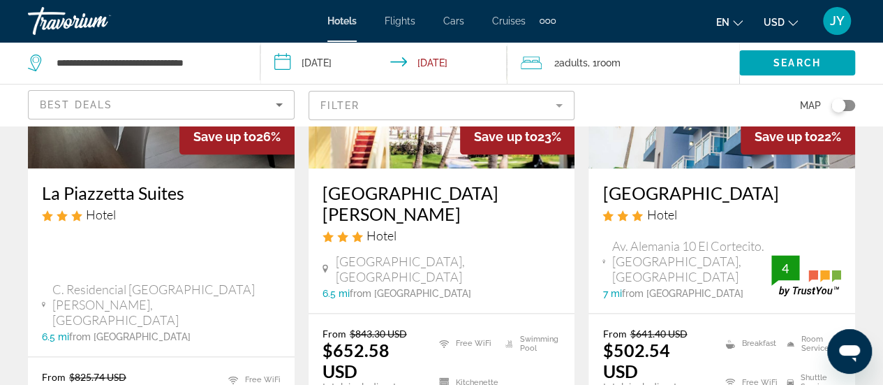
scroll to position [837, 0]
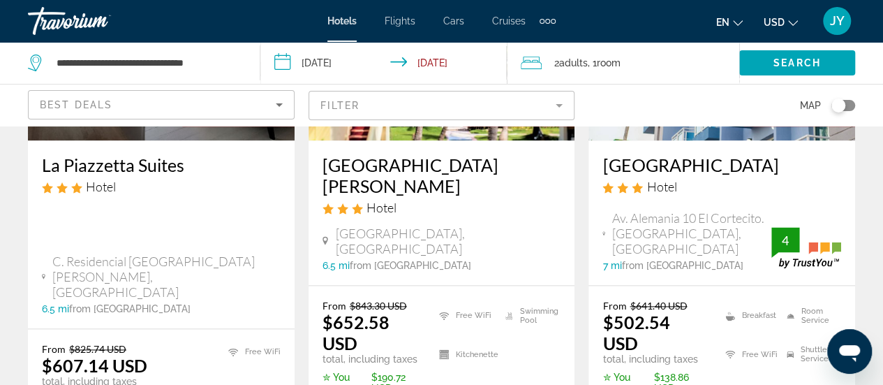
click at [563, 103] on mat-form-field "Filter" at bounding box center [441, 105] width 267 height 29
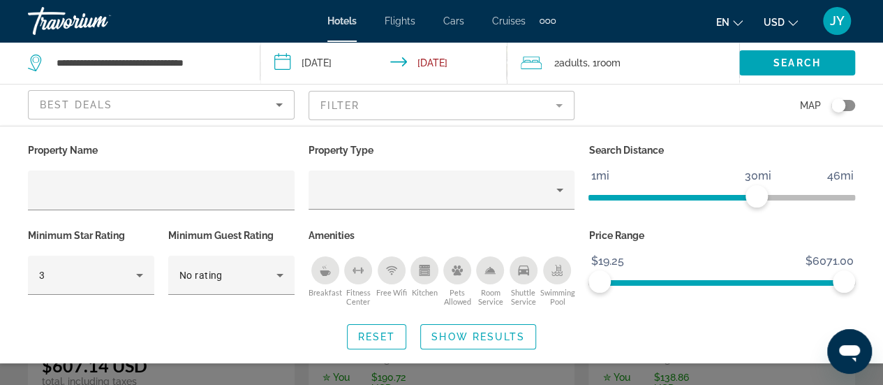
click at [563, 103] on mat-form-field "Filter" at bounding box center [441, 105] width 267 height 29
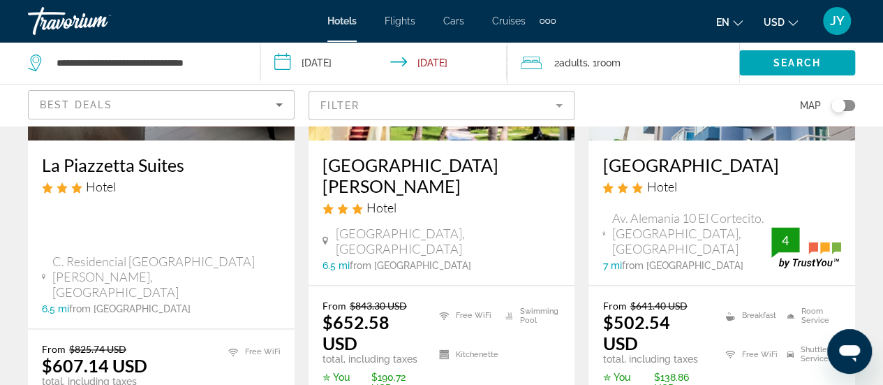
click at [562, 104] on mat-form-field "Filter" at bounding box center [441, 105] width 267 height 29
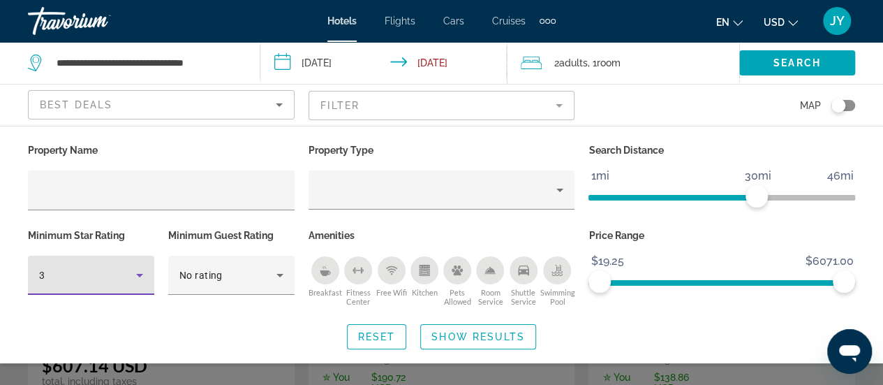
click at [140, 276] on icon "Hotel Filters" at bounding box center [139, 275] width 17 height 17
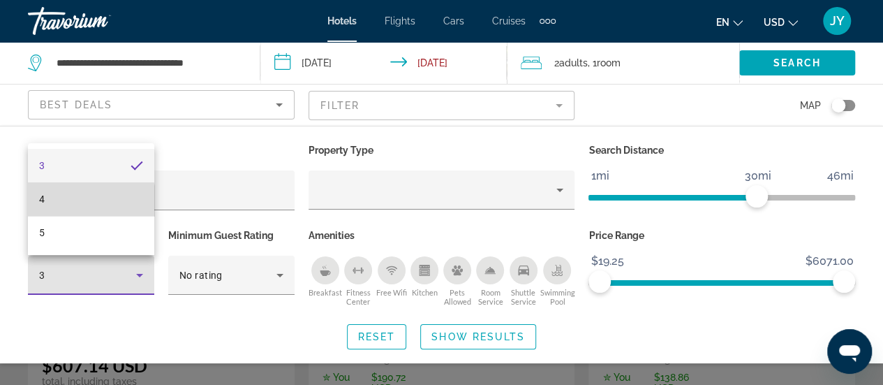
click at [70, 204] on mat-option "4" at bounding box center [91, 198] width 126 height 33
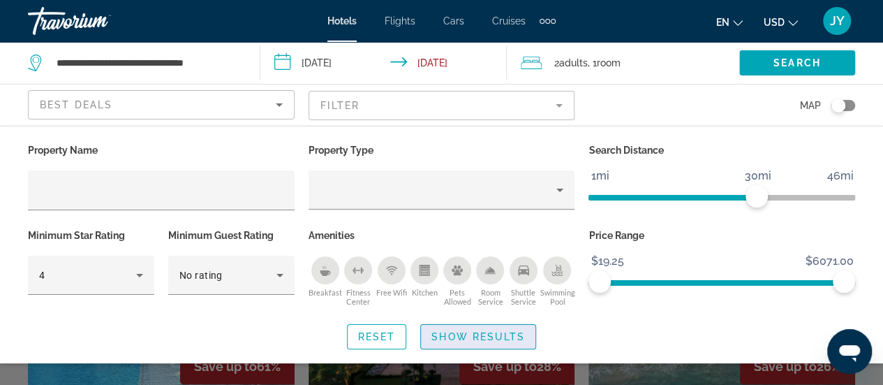
click at [475, 331] on span "Show Results" at bounding box center [478, 336] width 94 height 11
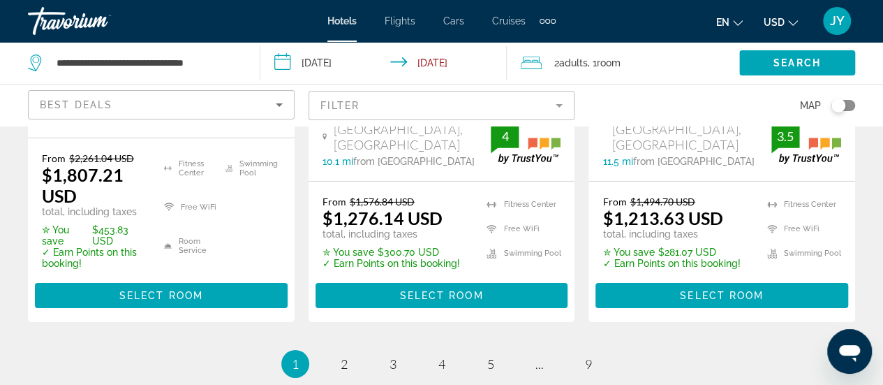
scroll to position [2177, 0]
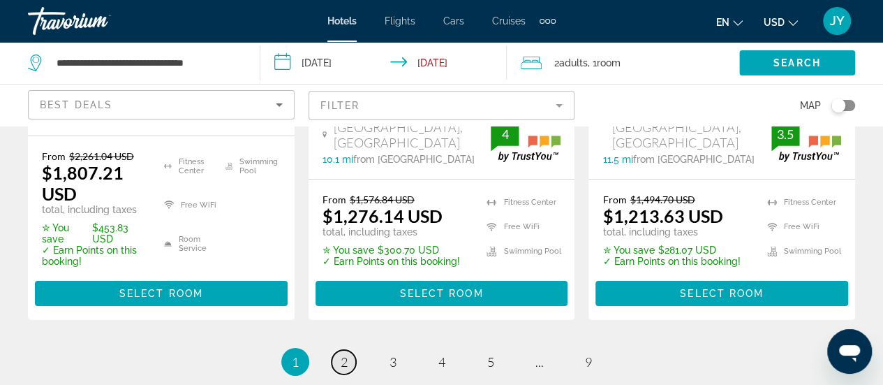
click at [345, 354] on span "2" at bounding box center [344, 361] width 7 height 15
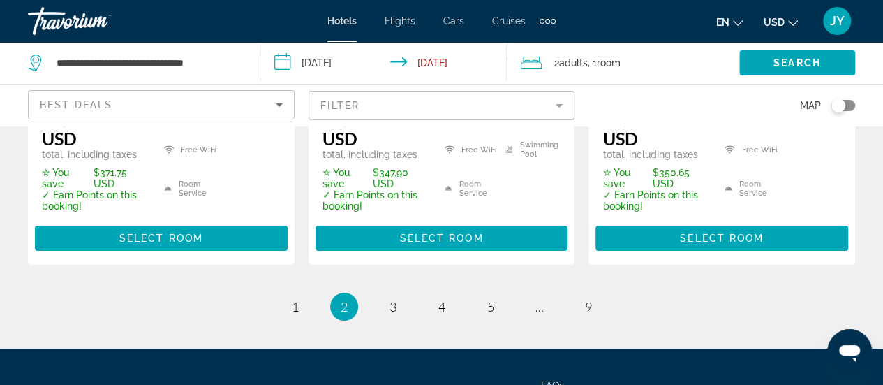
scroll to position [2401, 0]
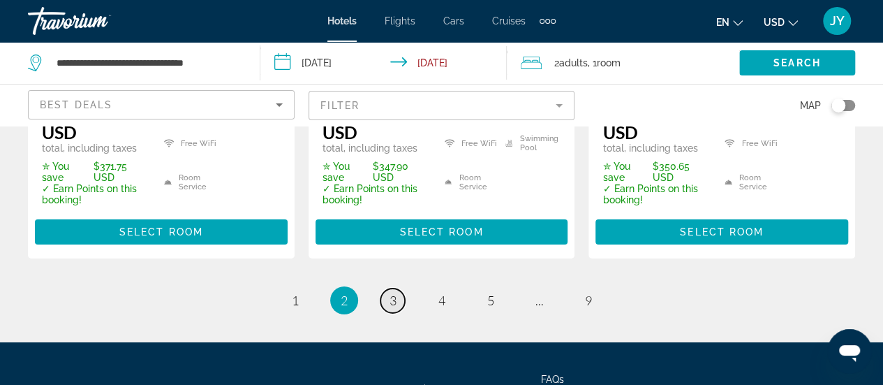
click at [391, 292] on span "3" at bounding box center [392, 299] width 7 height 15
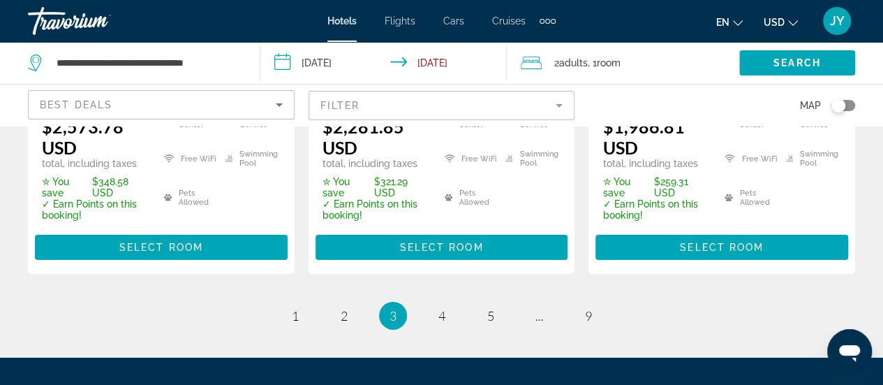
scroll to position [2349, 0]
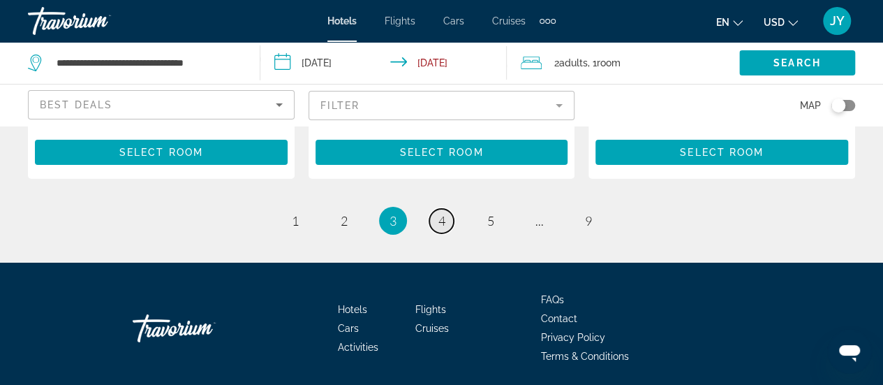
click at [440, 213] on span "4" at bounding box center [441, 220] width 7 height 15
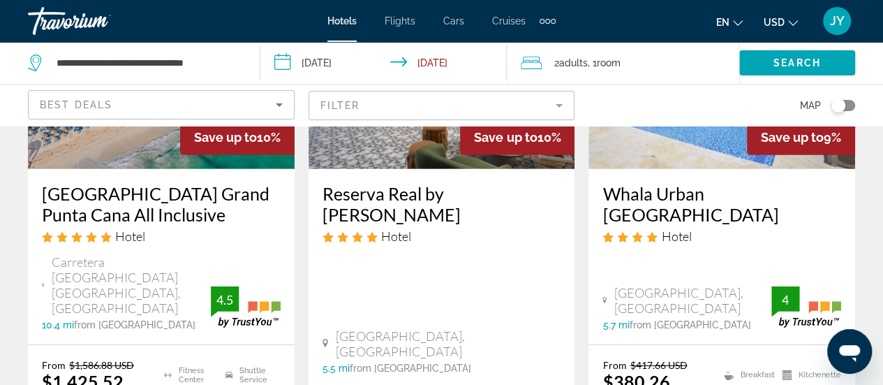
scroll to position [2122, 0]
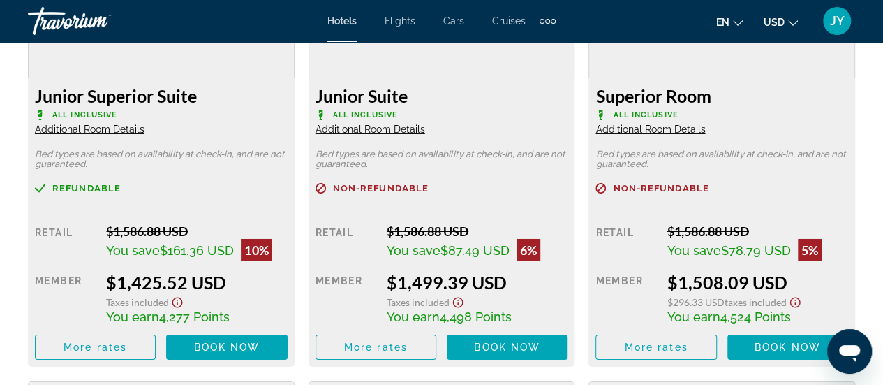
scroll to position [2318, 0]
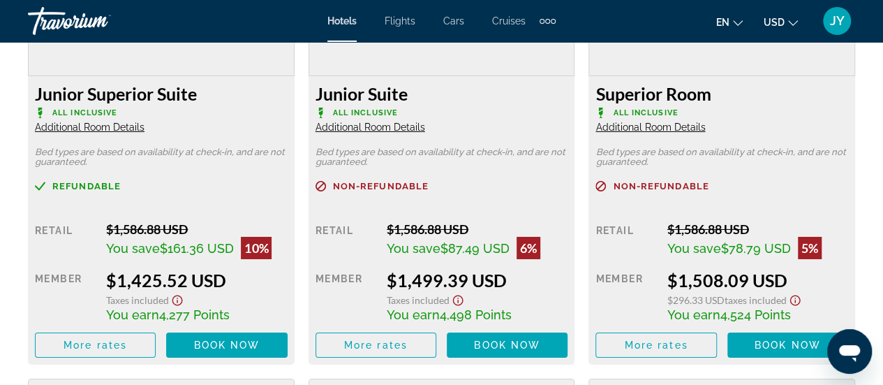
click at [636, 131] on span "Additional Room Details" at bounding box center [650, 126] width 110 height 11
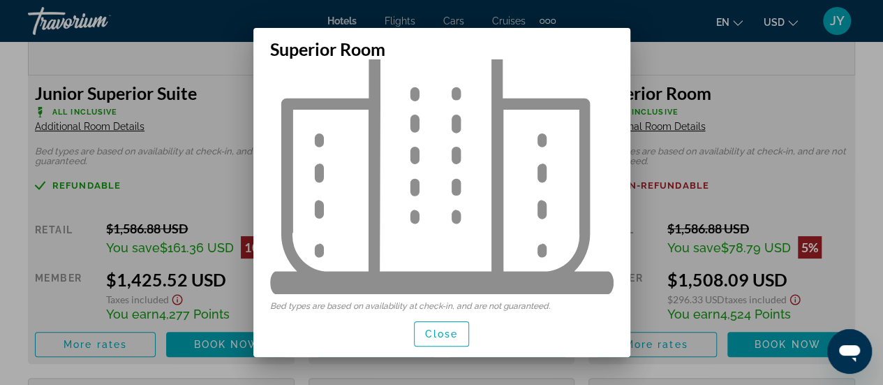
scroll to position [102, 0]
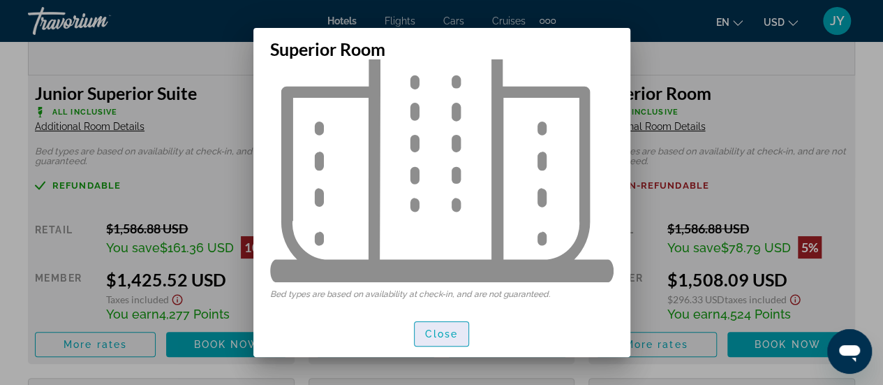
click at [437, 331] on span "Close" at bounding box center [441, 333] width 33 height 11
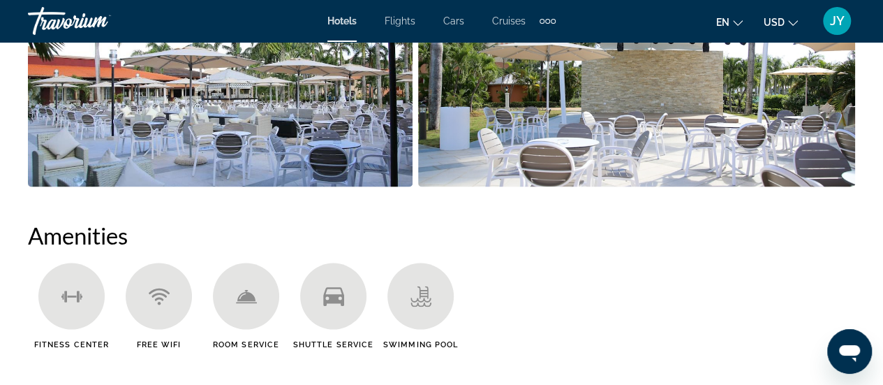
scroll to position [1202, 0]
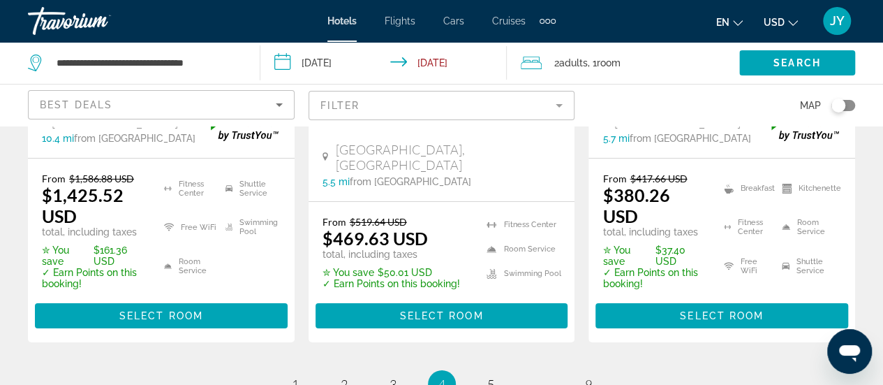
scroll to position [2317, 0]
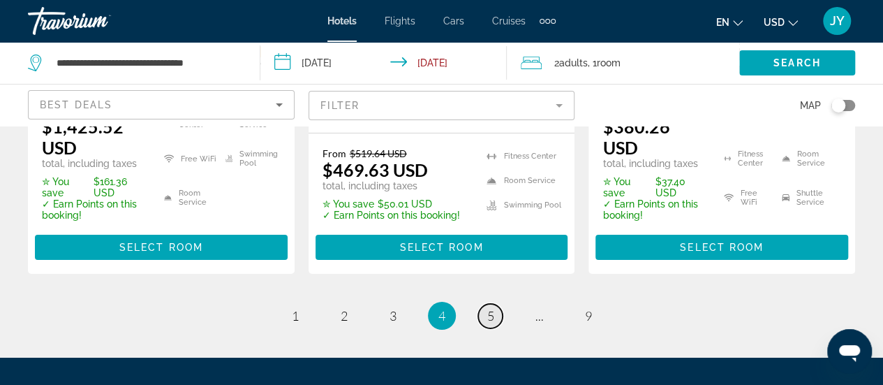
click at [491, 308] on span "5" at bounding box center [490, 315] width 7 height 15
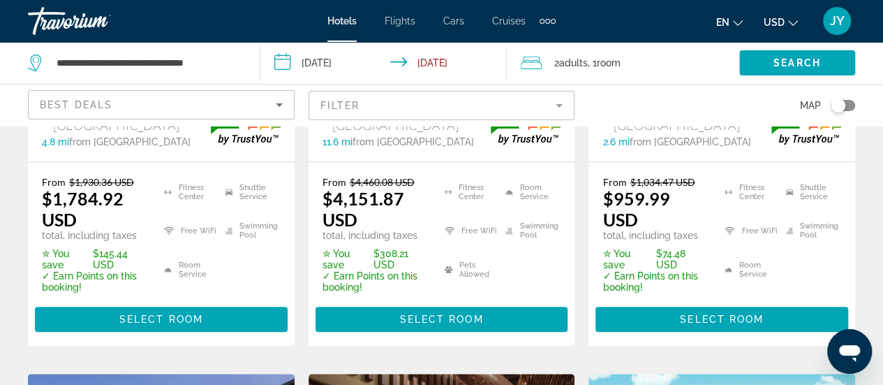
scroll to position [419, 0]
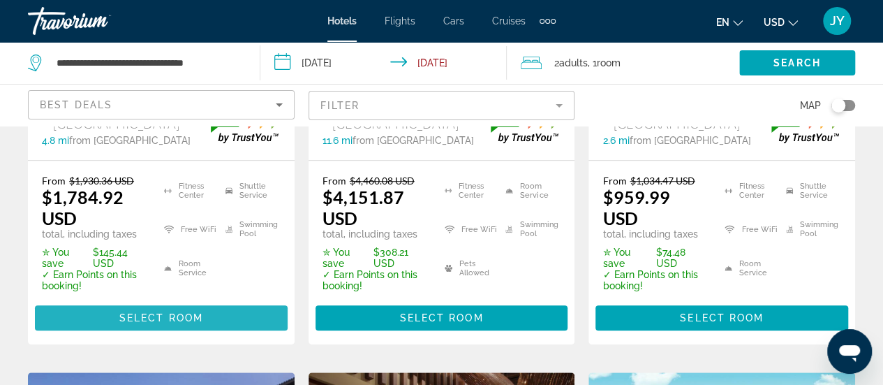
click at [151, 312] on span "Select Room" at bounding box center [161, 317] width 84 height 11
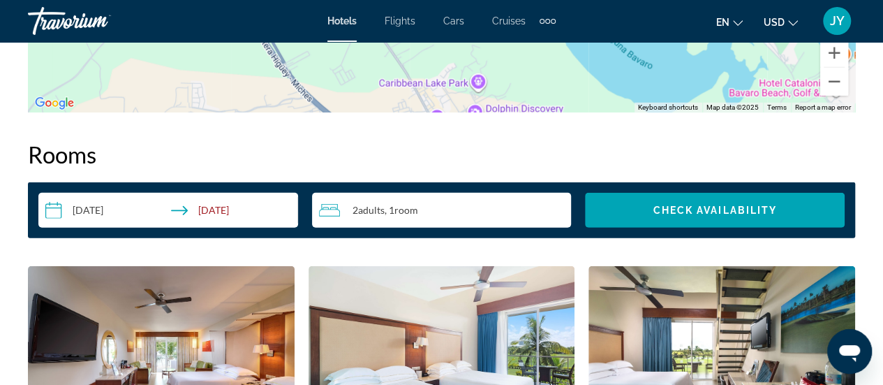
scroll to position [1887, 0]
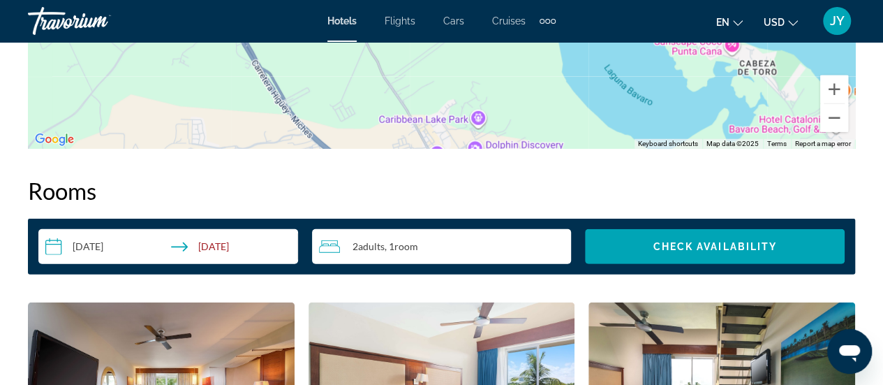
click at [184, 258] on input "**********" at bounding box center [170, 248] width 265 height 39
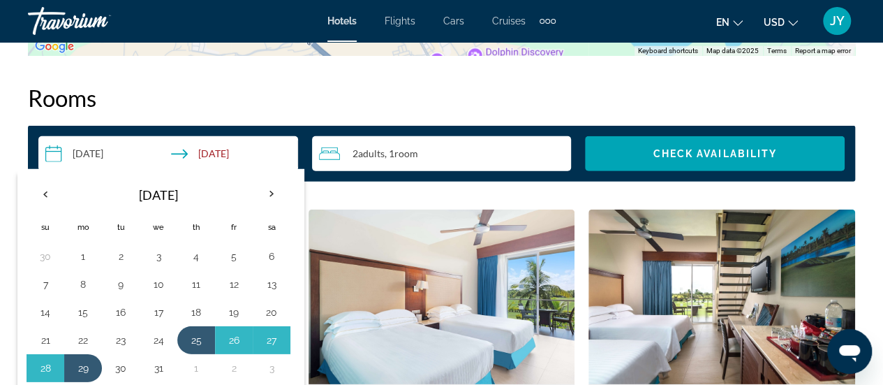
scroll to position [1999, 0]
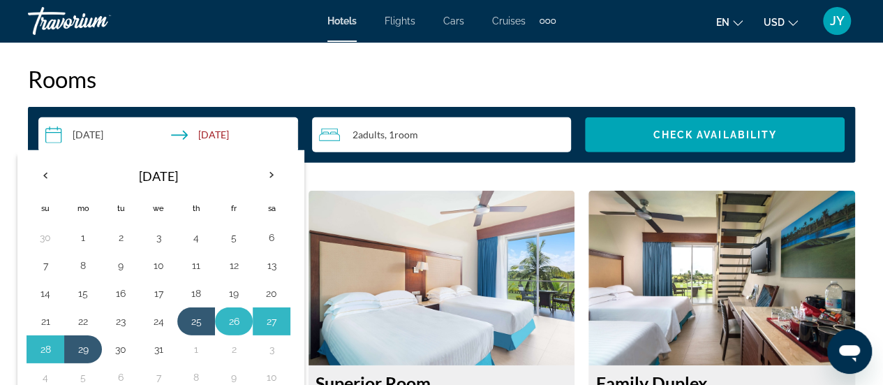
click at [234, 318] on button "26" at bounding box center [234, 321] width 22 height 20
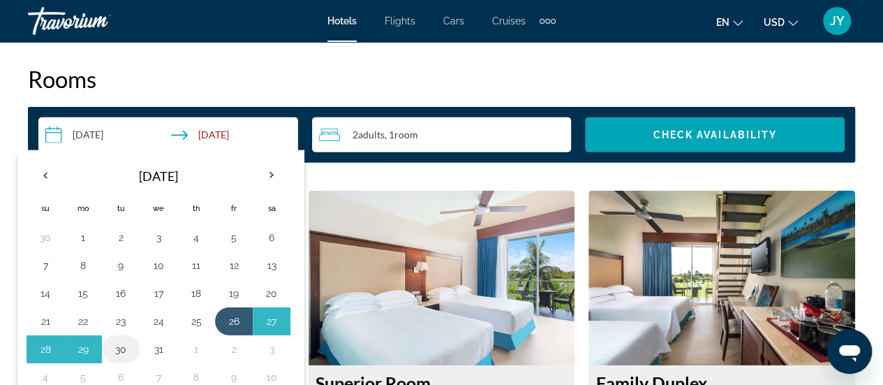
click at [123, 343] on button "30" at bounding box center [121, 349] width 22 height 20
type input "**********"
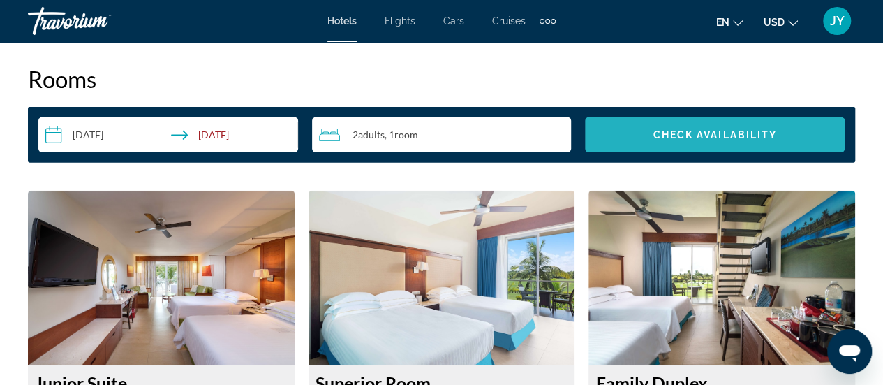
click at [715, 129] on span "Check Availability" at bounding box center [715, 134] width 124 height 11
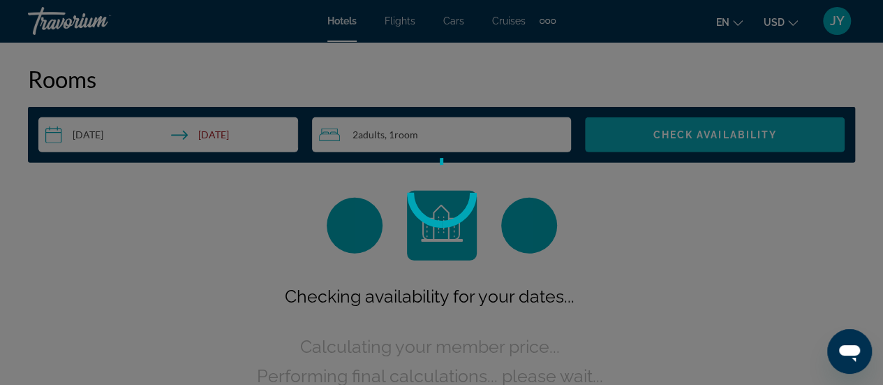
scroll to position [1980, 0]
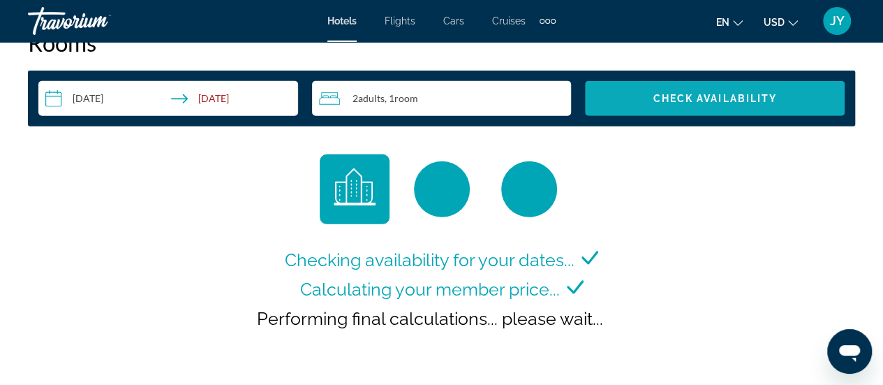
scroll to position [2038, 0]
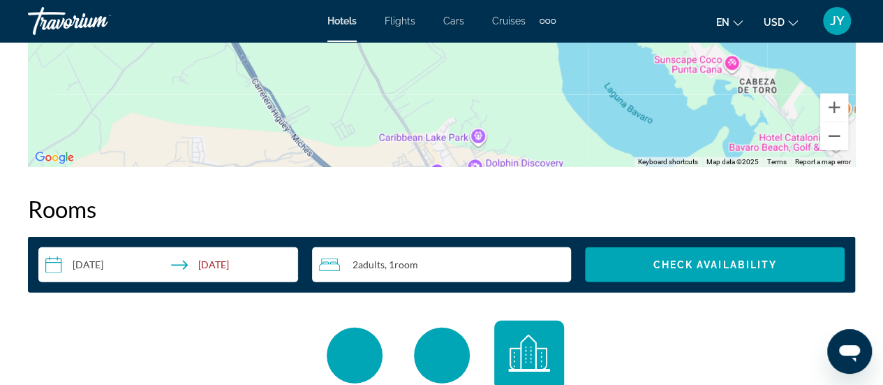
scroll to position [1934, 0]
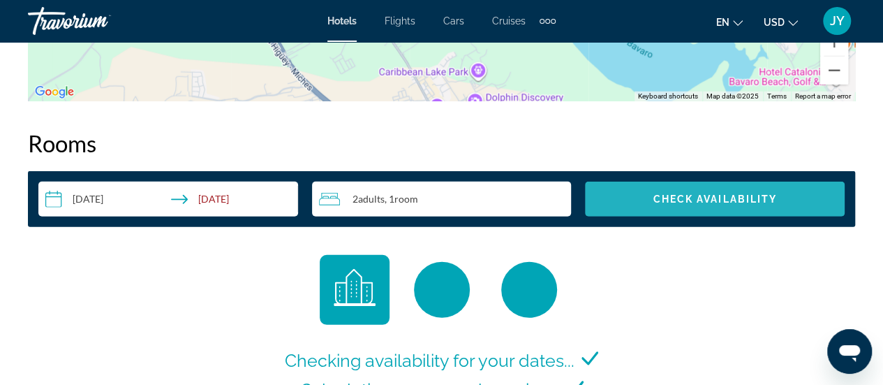
click at [699, 202] on span "Check Availability" at bounding box center [715, 198] width 124 height 11
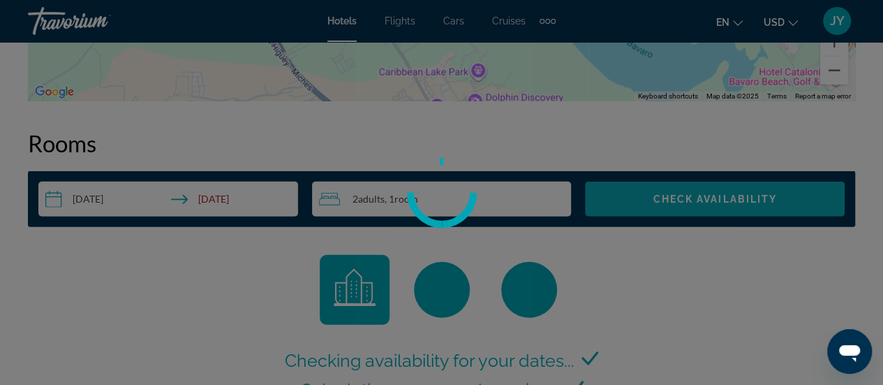
scroll to position [3, 0]
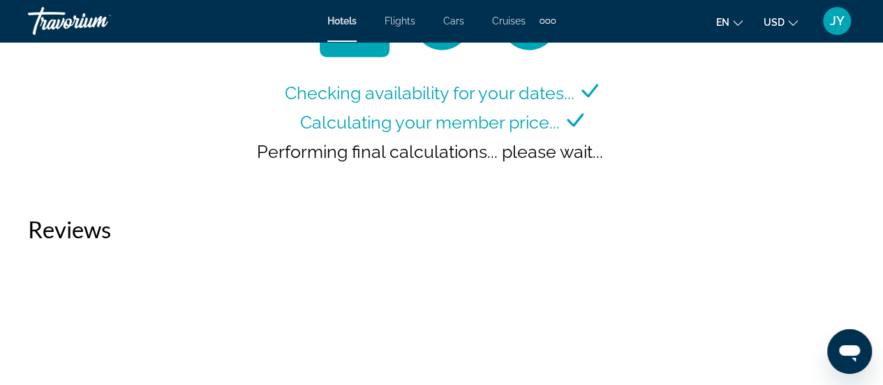
scroll to position [2208, 0]
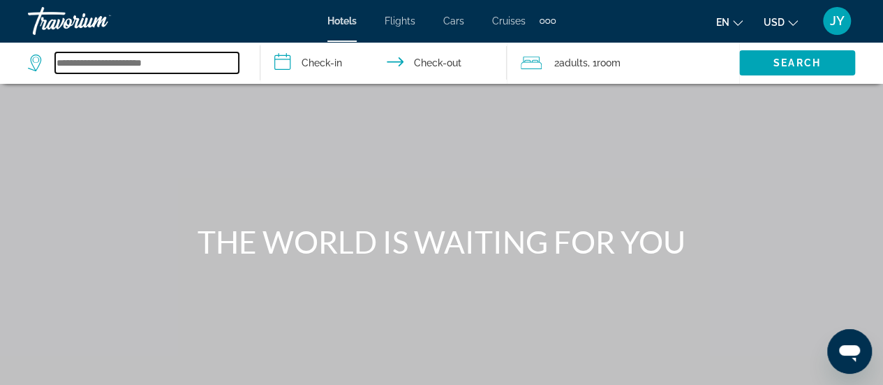
click at [71, 62] on input "Search widget" at bounding box center [147, 62] width 184 height 21
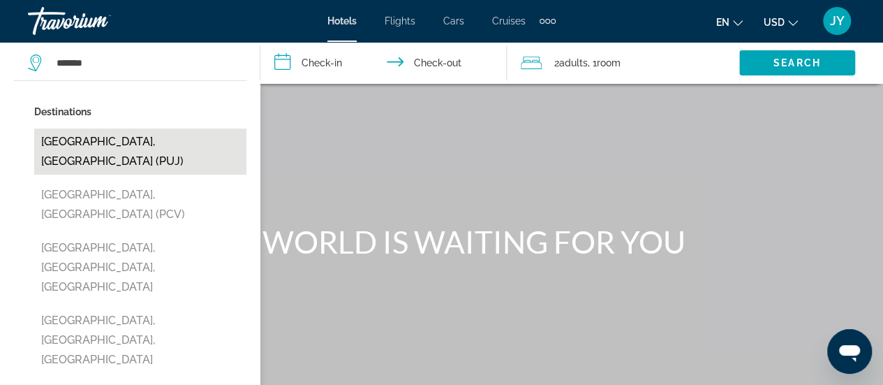
click at [73, 145] on button "[GEOGRAPHIC_DATA], [GEOGRAPHIC_DATA] (PUJ)" at bounding box center [140, 151] width 212 height 46
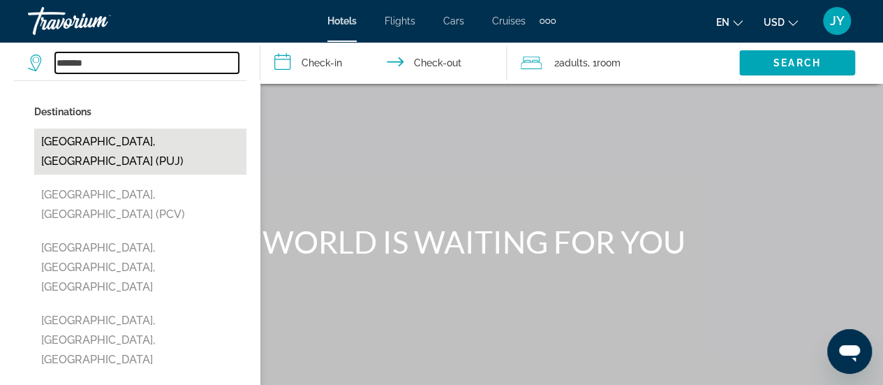
type input "**********"
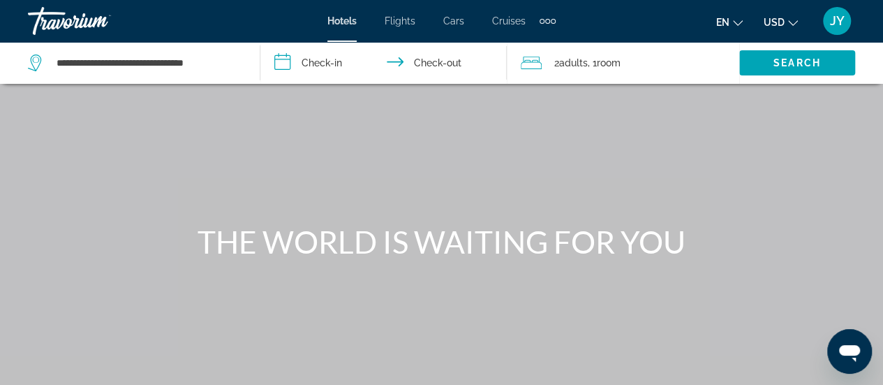
click at [320, 61] on input "**********" at bounding box center [386, 65] width 252 height 46
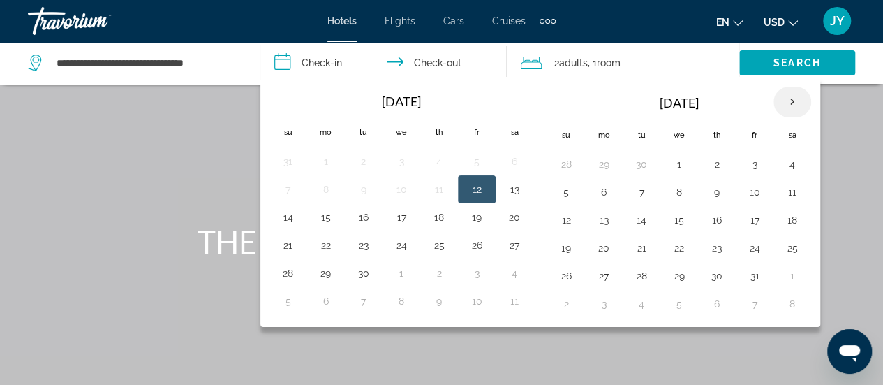
click at [783, 101] on th "Next month" at bounding box center [792, 102] width 38 height 31
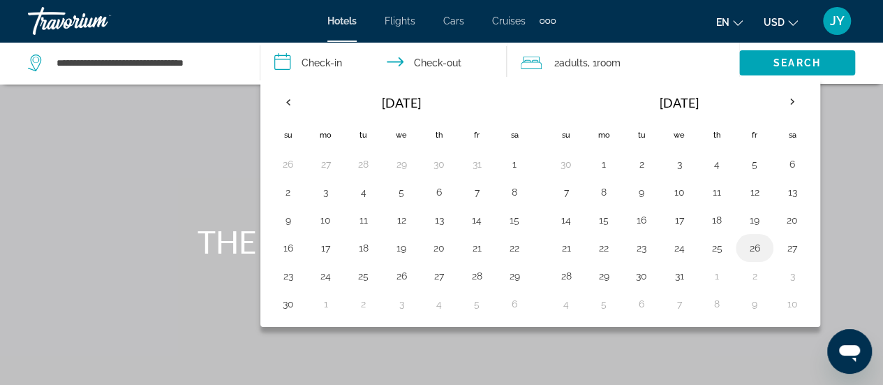
click at [746, 251] on button "26" at bounding box center [754, 248] width 22 height 20
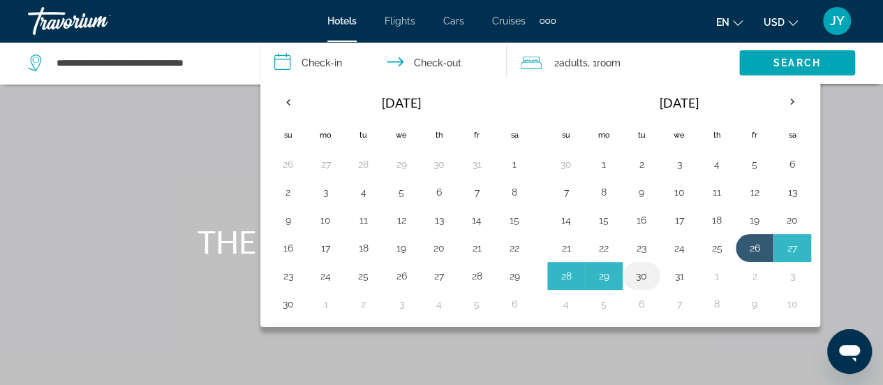
click at [637, 273] on button "30" at bounding box center [641, 276] width 22 height 20
type input "**********"
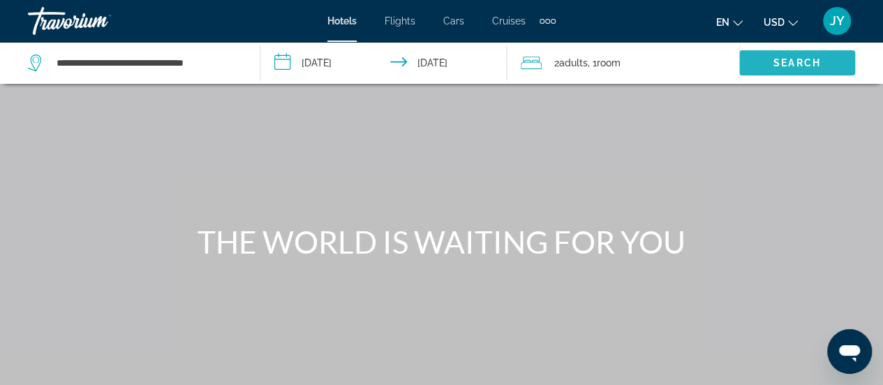
click at [796, 64] on span "Search" at bounding box center [796, 62] width 47 height 11
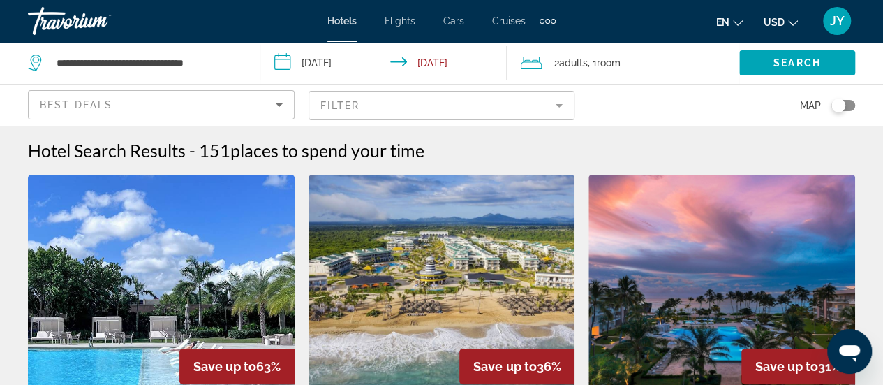
click at [561, 104] on mat-form-field "Filter" at bounding box center [441, 105] width 267 height 29
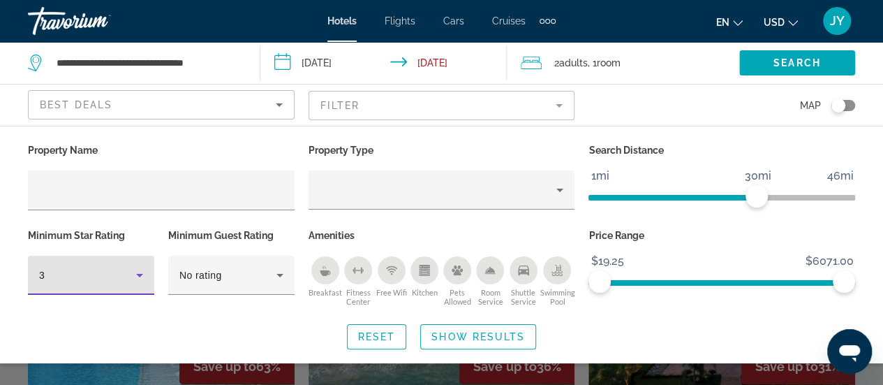
click at [141, 274] on icon "Hotel Filters" at bounding box center [139, 275] width 17 height 17
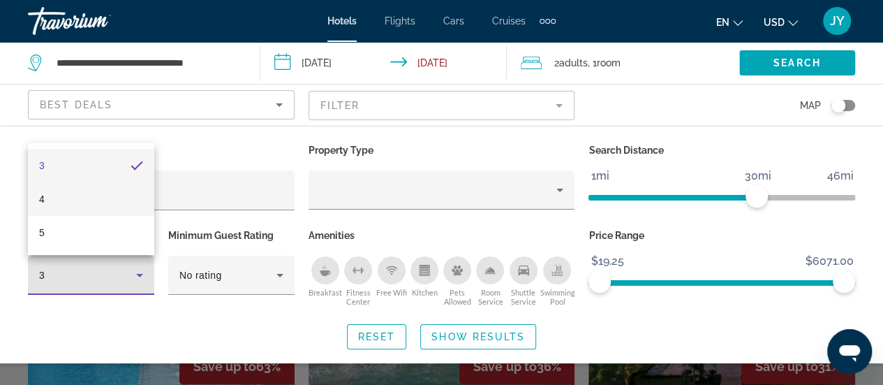
click at [101, 206] on mat-option "4" at bounding box center [91, 198] width 126 height 33
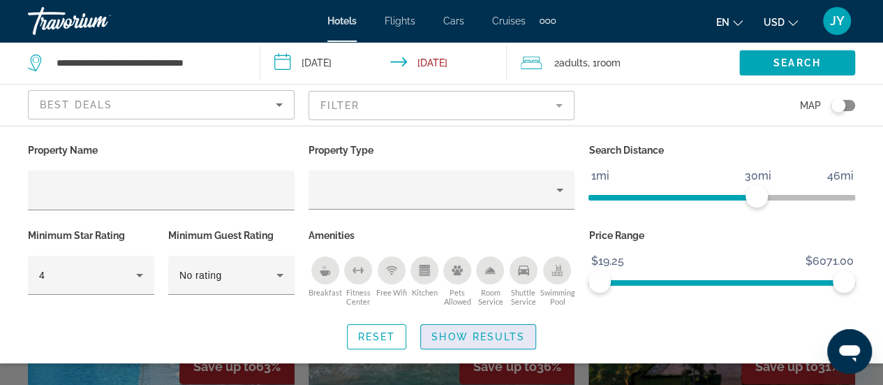
click at [467, 333] on span "Show Results" at bounding box center [478, 336] width 94 height 11
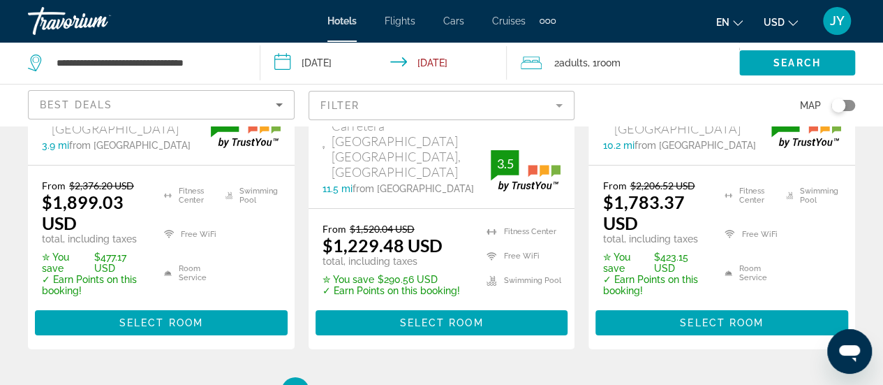
scroll to position [2177, 0]
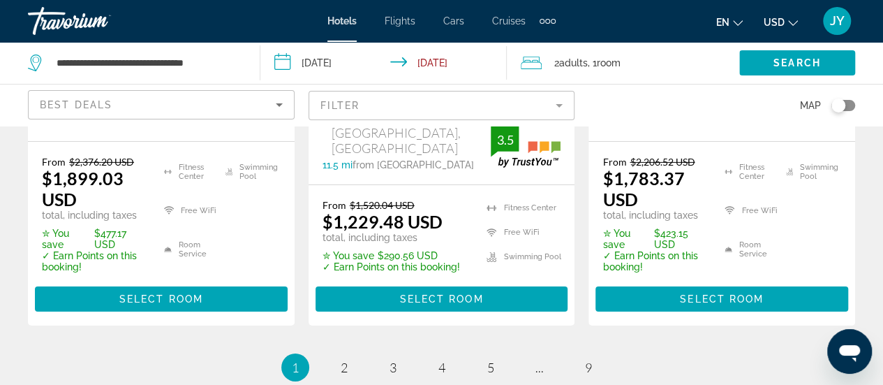
click at [562, 105] on mat-form-field "Filter" at bounding box center [441, 105] width 267 height 29
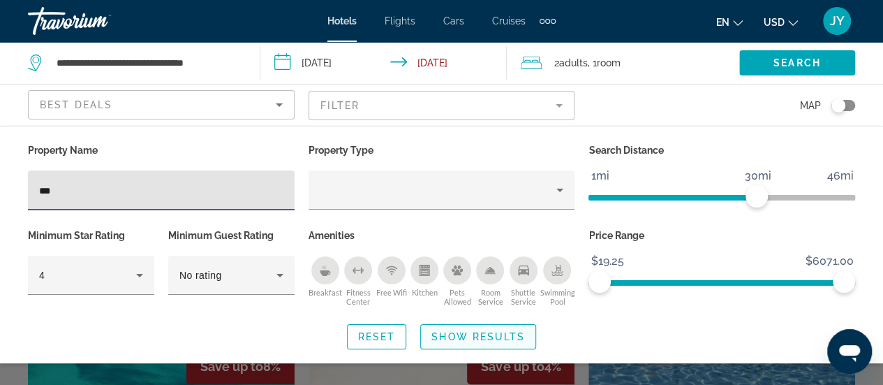
type input "***"
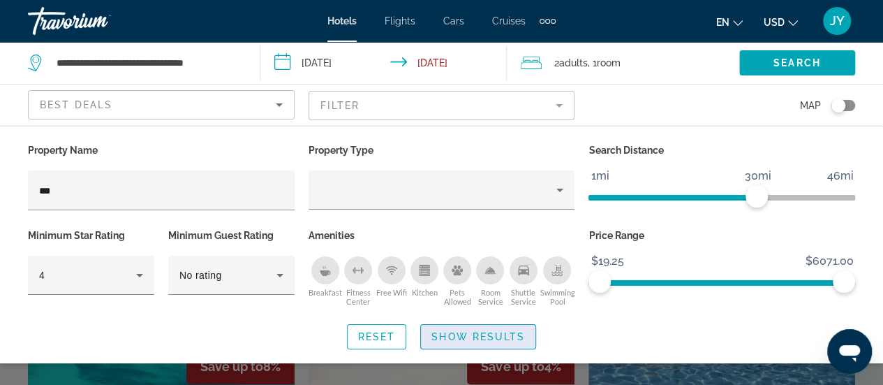
click at [444, 344] on span "Search widget" at bounding box center [478, 336] width 114 height 33
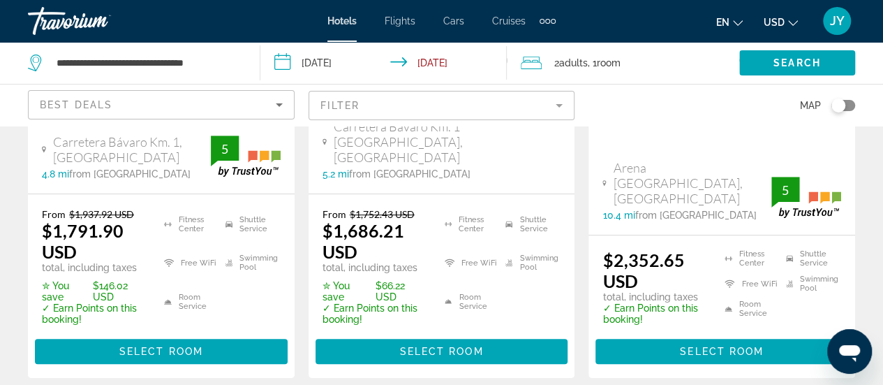
scroll to position [391, 0]
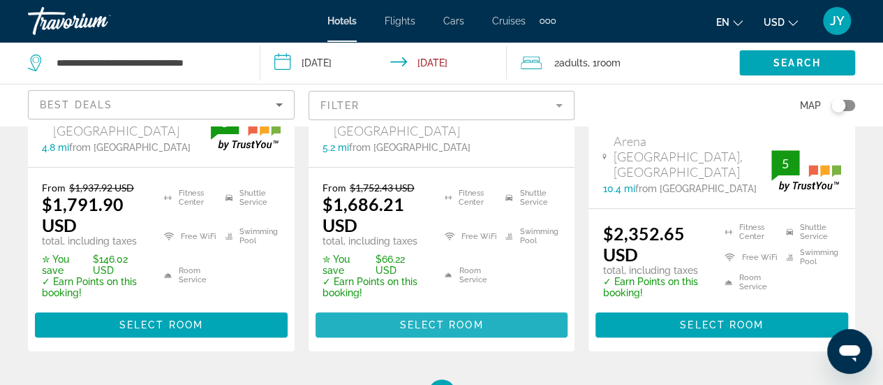
click at [433, 319] on span "Select Room" at bounding box center [441, 324] width 84 height 11
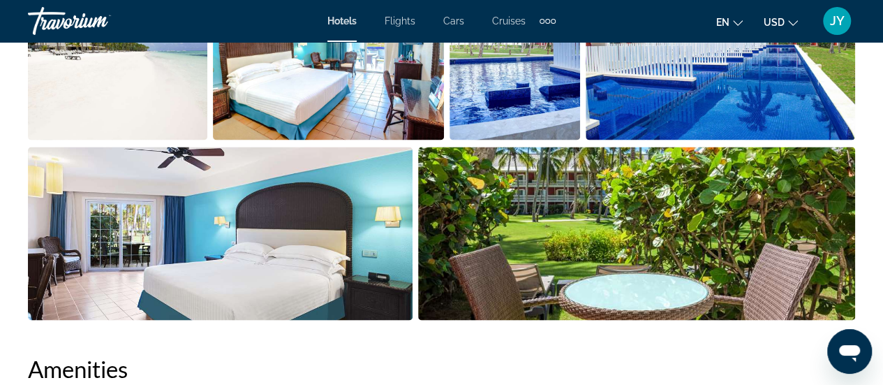
scroll to position [1089, 0]
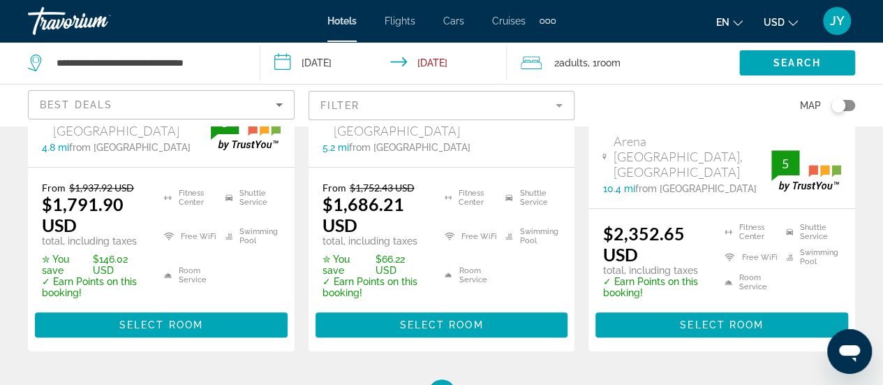
scroll to position [447, 0]
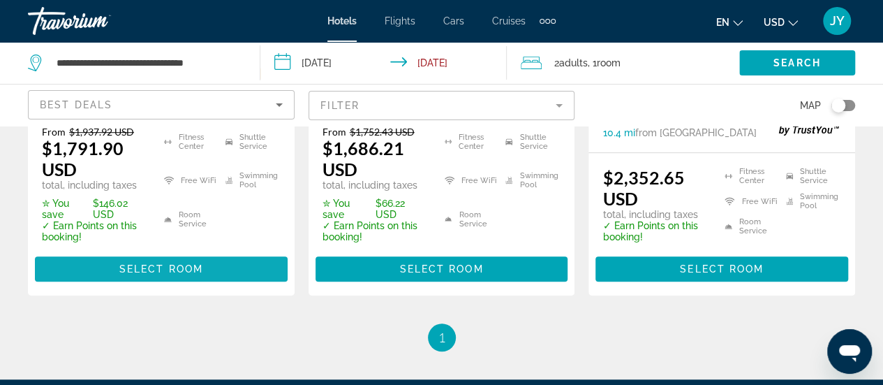
click at [160, 263] on span "Select Room" at bounding box center [161, 268] width 84 height 11
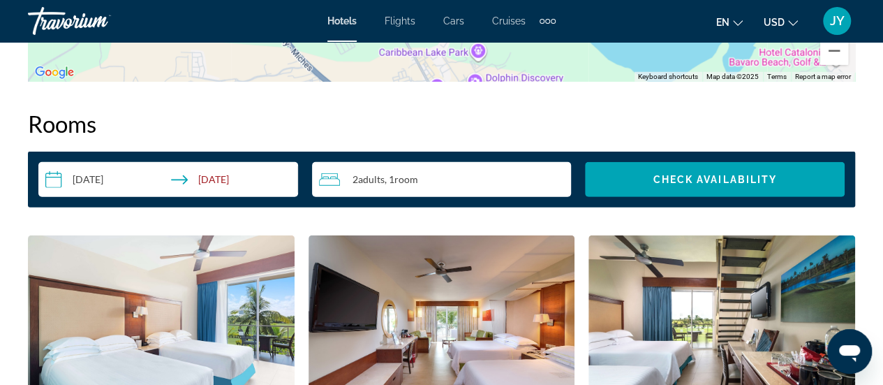
scroll to position [1982, 0]
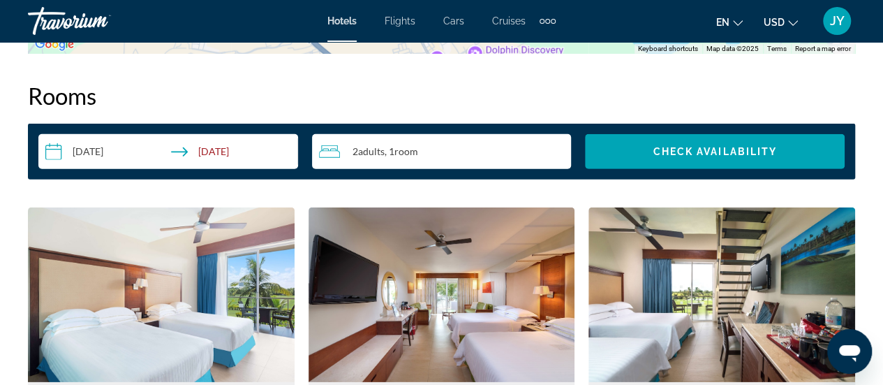
click at [184, 153] on input "**********" at bounding box center [170, 153] width 265 height 39
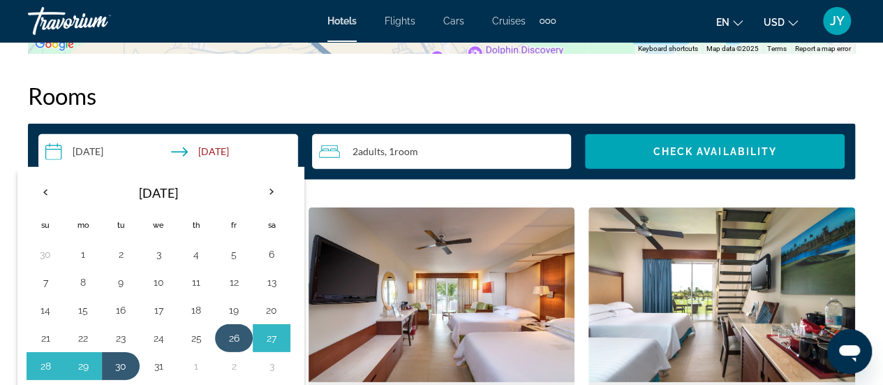
click at [225, 341] on button "26" at bounding box center [234, 338] width 22 height 20
click at [85, 364] on button "29" at bounding box center [83, 366] width 22 height 20
type input "**********"
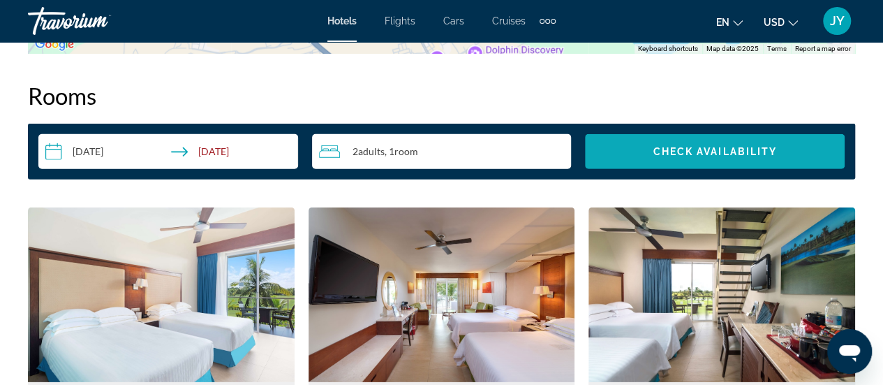
click at [712, 157] on span "Search widget" at bounding box center [715, 151] width 260 height 33
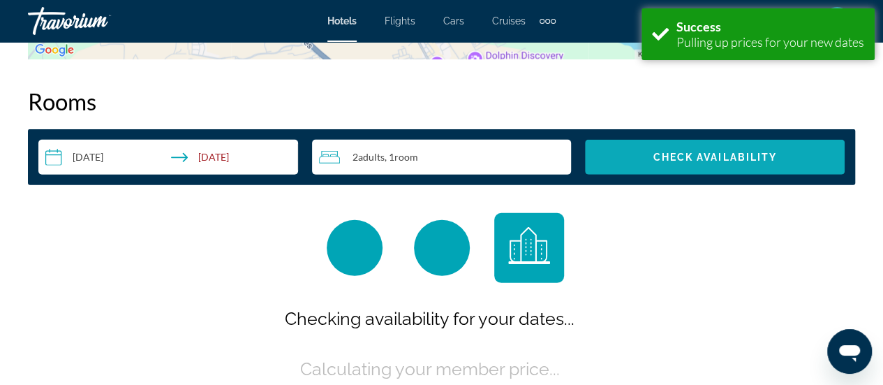
scroll to position [1980, 0]
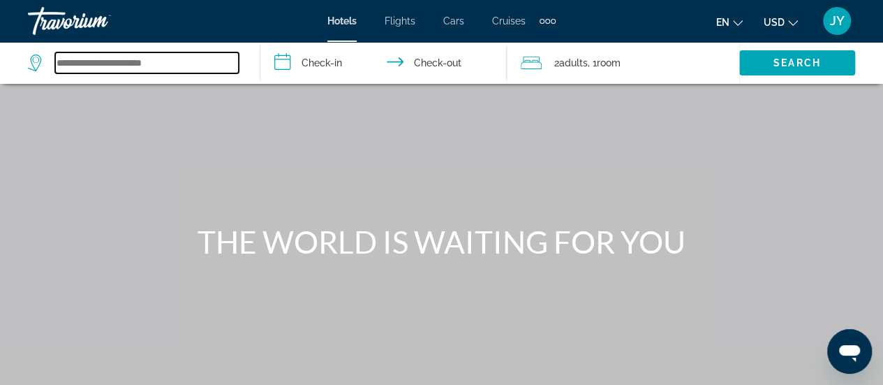
click at [82, 55] on input "Search widget" at bounding box center [147, 62] width 184 height 21
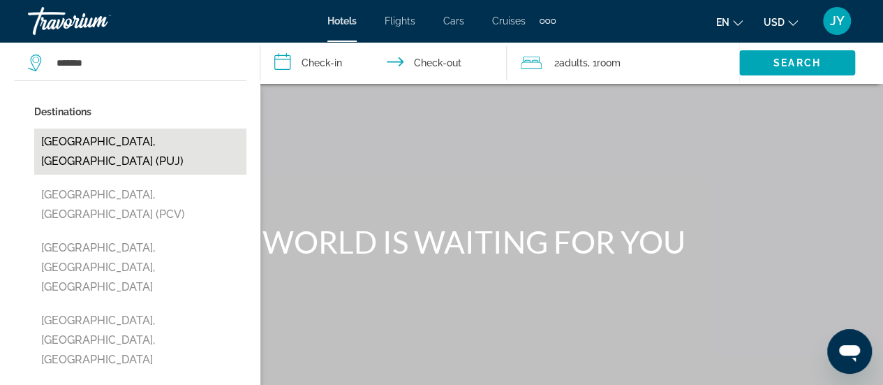
click at [69, 142] on button "[GEOGRAPHIC_DATA], [GEOGRAPHIC_DATA] (PUJ)" at bounding box center [140, 151] width 212 height 46
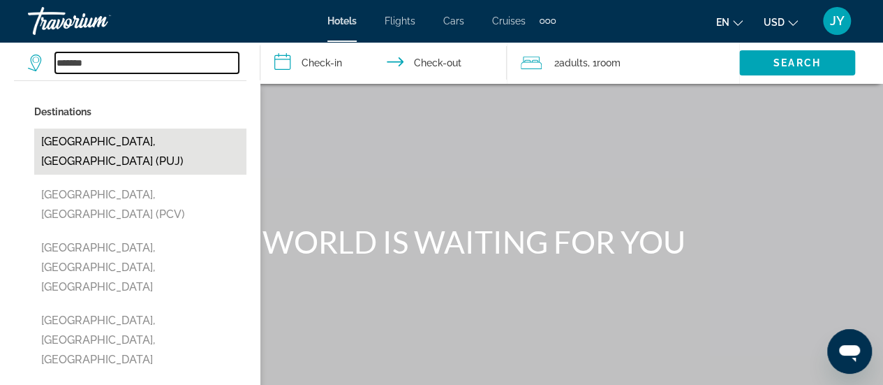
type input "**********"
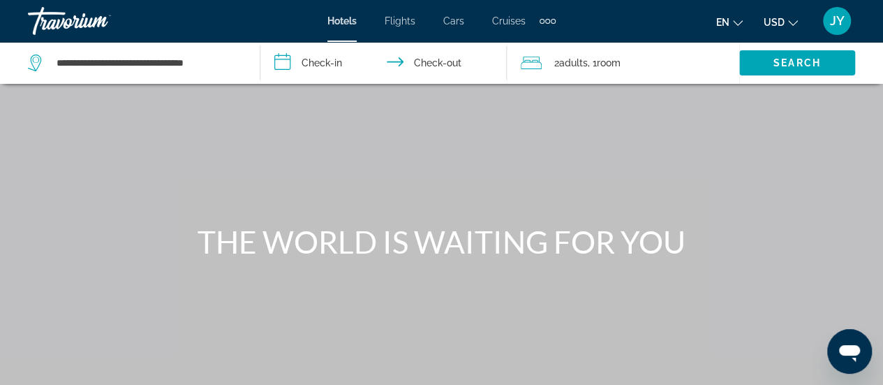
click at [334, 63] on input "**********" at bounding box center [386, 65] width 252 height 46
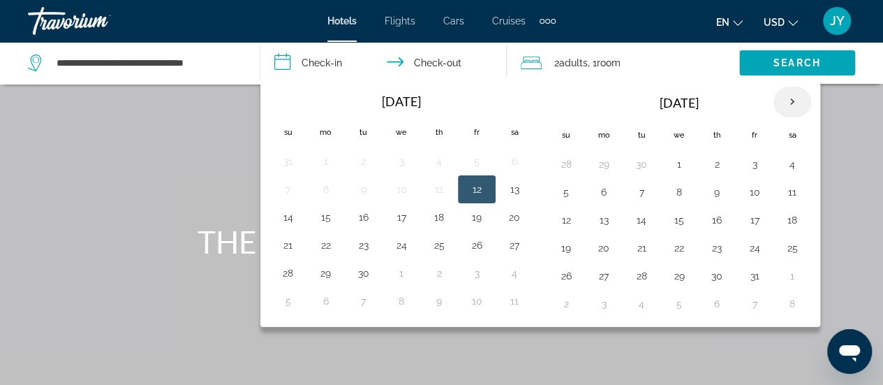
click at [787, 101] on th "Next month" at bounding box center [792, 102] width 38 height 31
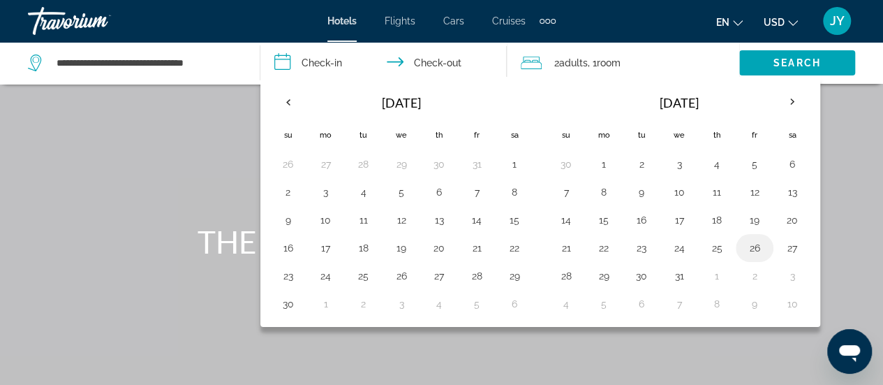
click at [750, 248] on button "26" at bounding box center [754, 248] width 22 height 20
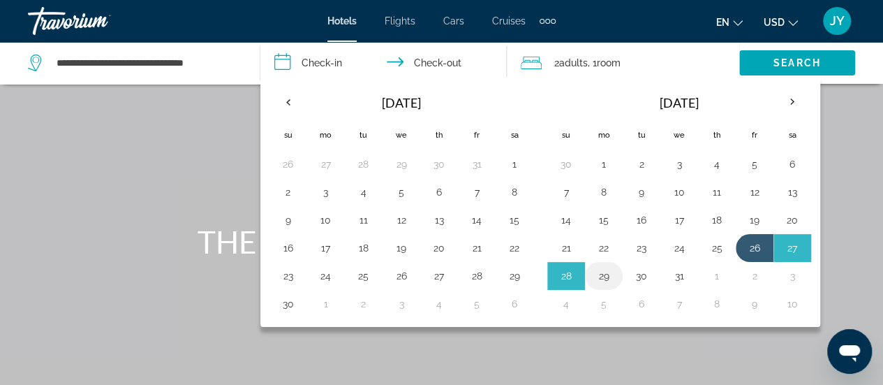
click at [606, 273] on button "29" at bounding box center [603, 276] width 22 height 20
type input "**********"
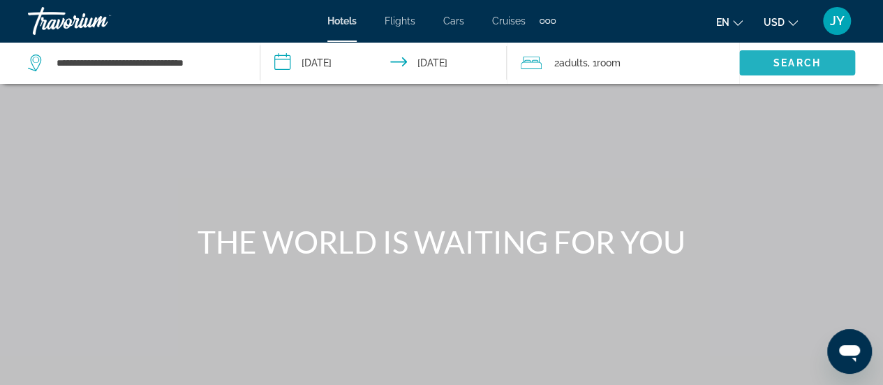
click at [800, 68] on span "Search" at bounding box center [796, 62] width 47 height 11
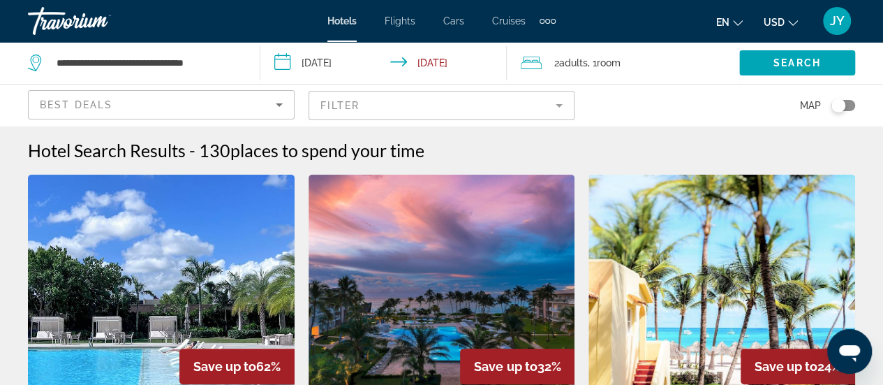
click at [560, 110] on mat-form-field "Filter" at bounding box center [441, 105] width 267 height 29
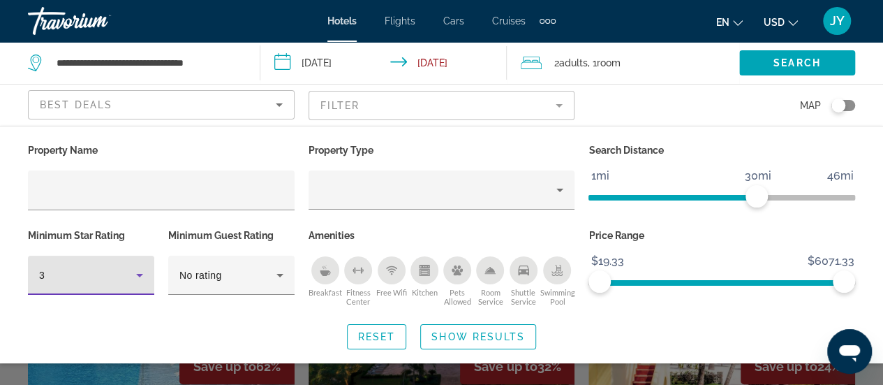
click at [141, 277] on icon "Hotel Filters" at bounding box center [139, 275] width 17 height 17
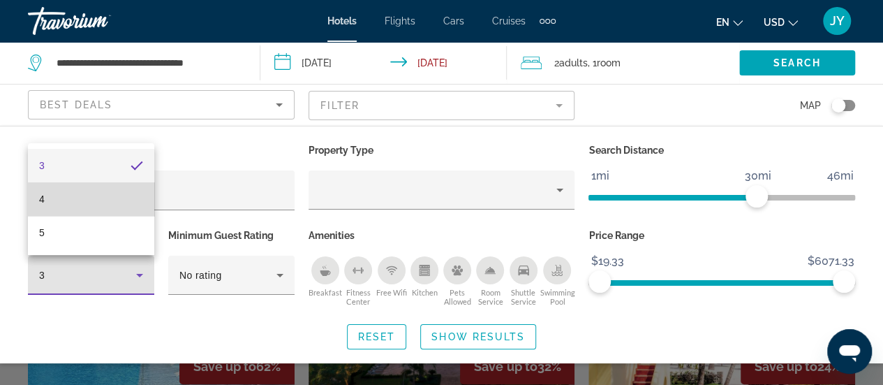
click at [98, 203] on mat-option "4" at bounding box center [91, 198] width 126 height 33
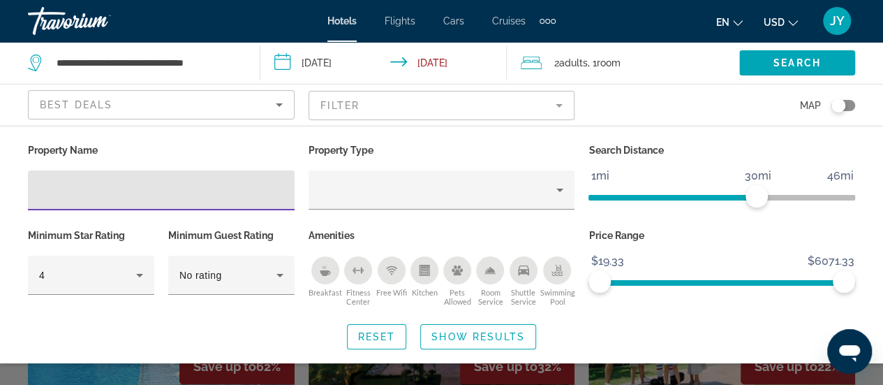
click at [92, 182] on input "Hotel Filters" at bounding box center [161, 190] width 244 height 17
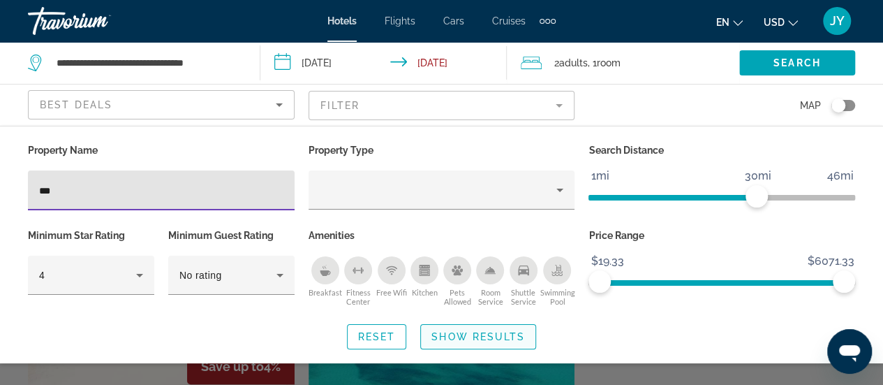
type input "***"
click at [475, 326] on span "Search widget" at bounding box center [478, 336] width 114 height 33
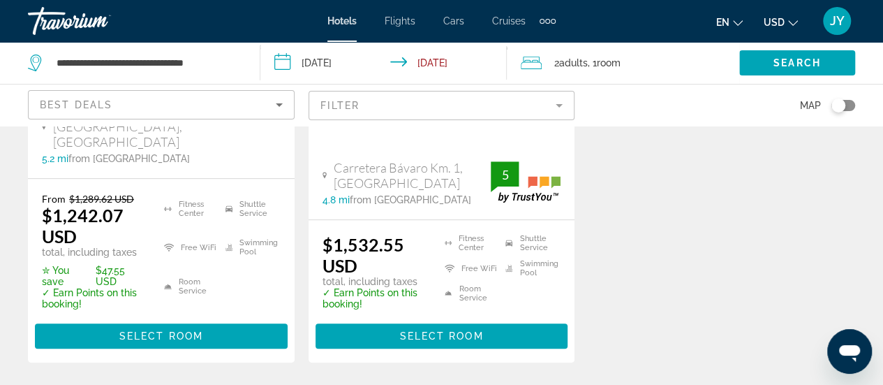
scroll to position [419, 0]
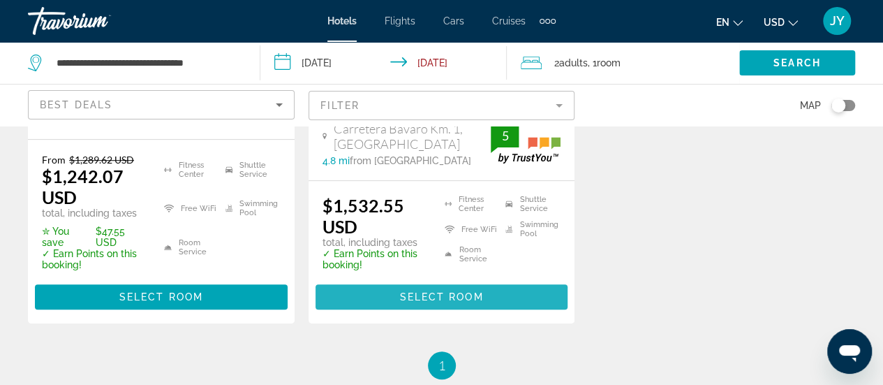
click at [433, 291] on span "Select Room" at bounding box center [441, 296] width 84 height 11
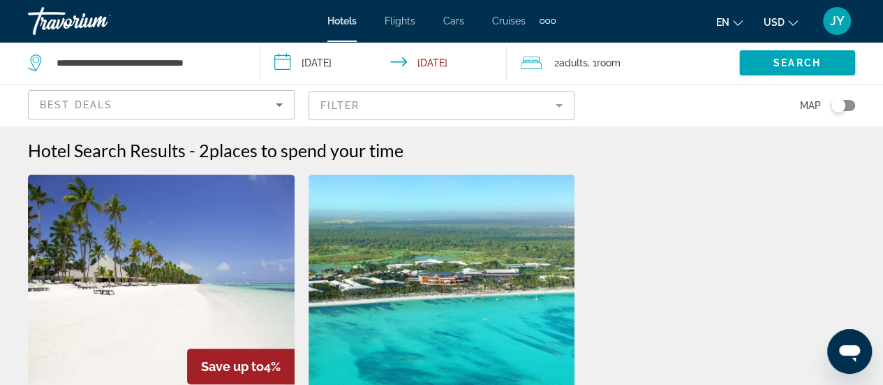
click at [557, 110] on mat-form-field "Filter" at bounding box center [441, 105] width 267 height 29
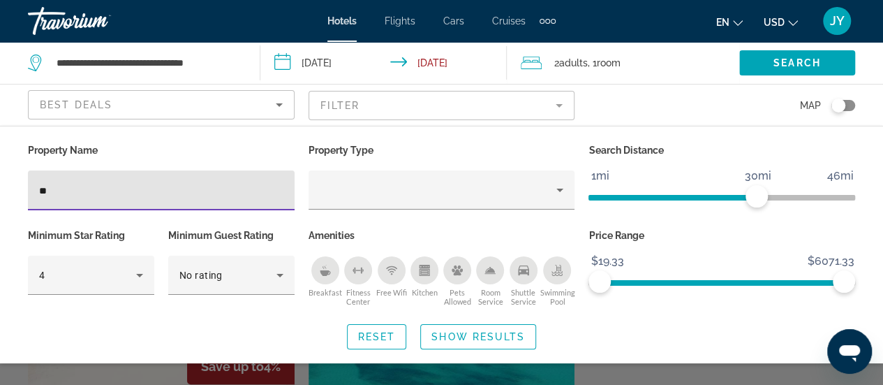
type input "*"
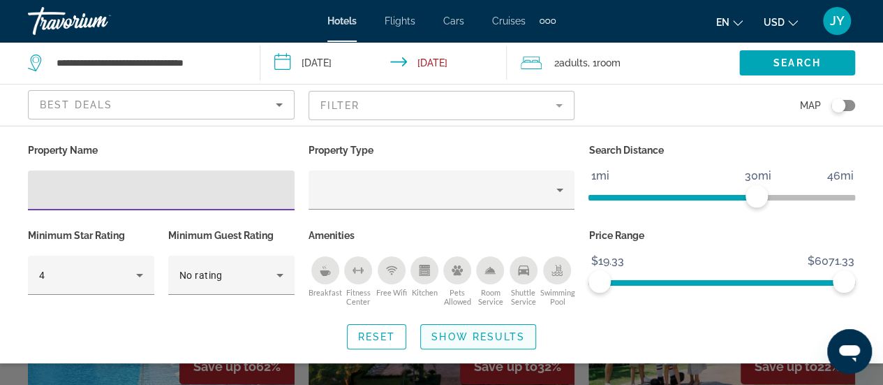
click at [438, 338] on span "Show Results" at bounding box center [478, 336] width 94 height 11
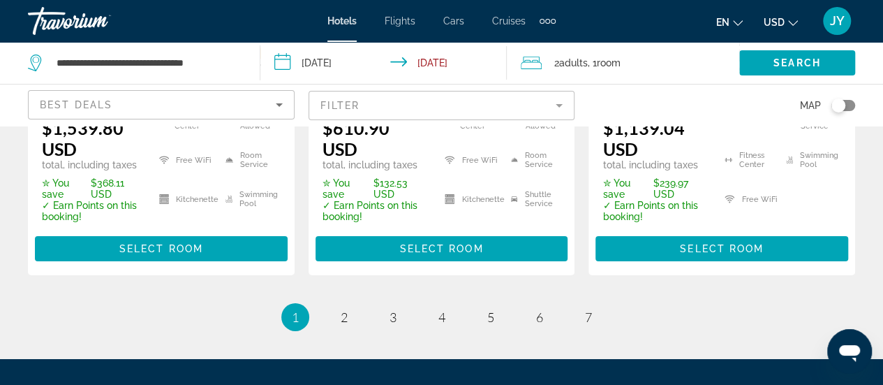
scroll to position [2159, 0]
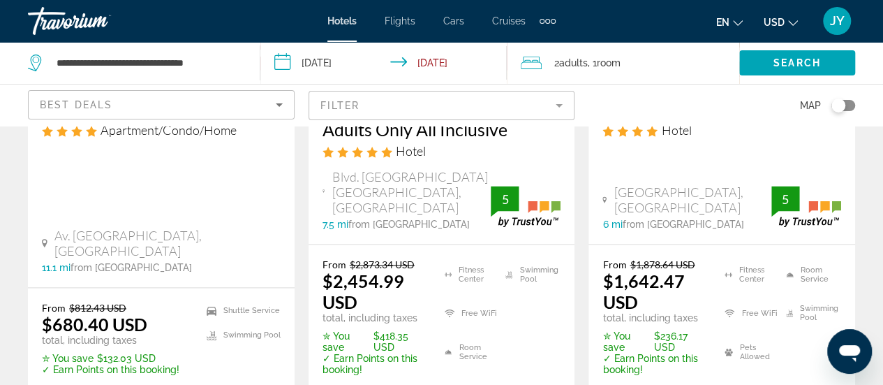
scroll to position [949, 0]
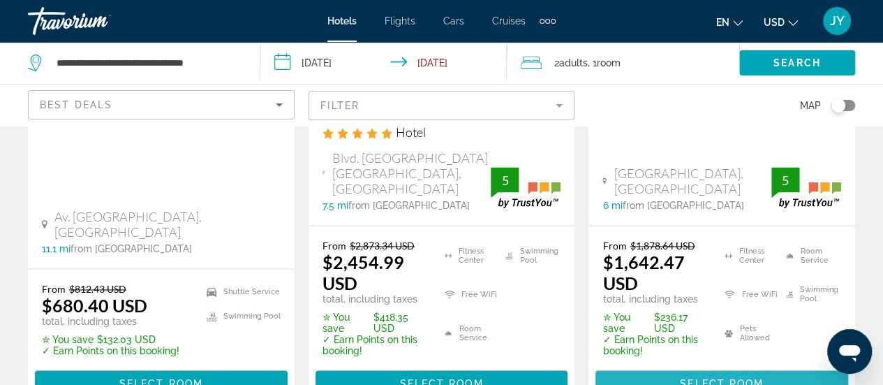
click at [720, 366] on span "Main content" at bounding box center [721, 382] width 253 height 33
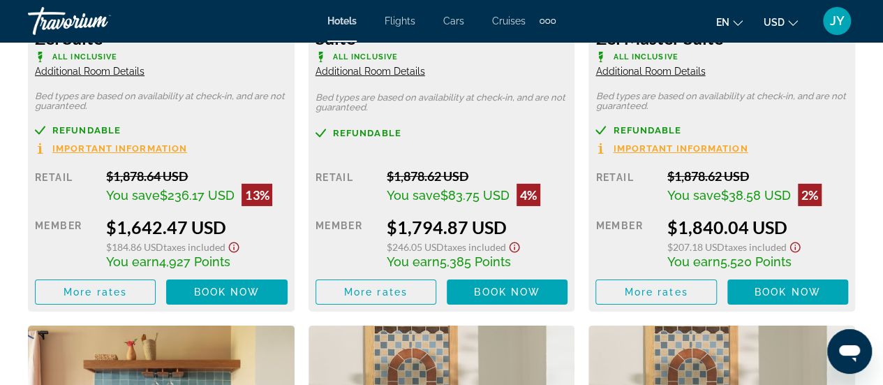
scroll to position [2237, 0]
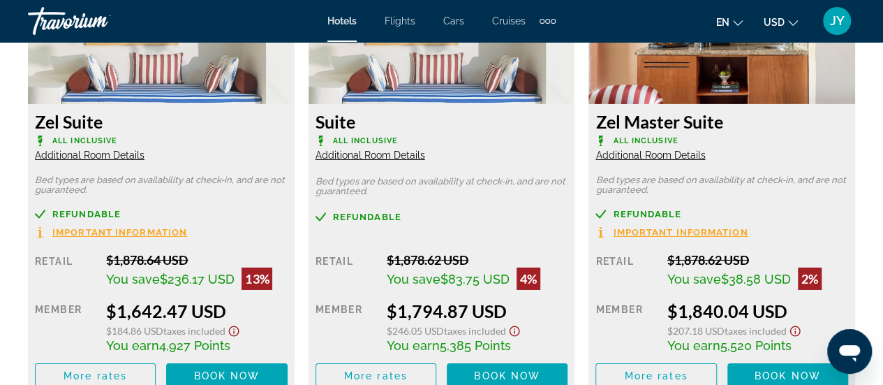
click at [85, 157] on span "Additional Room Details" at bounding box center [90, 154] width 110 height 11
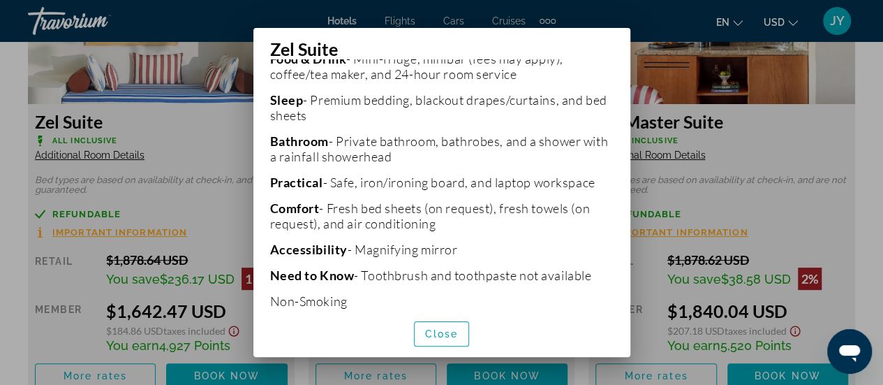
scroll to position [803, 0]
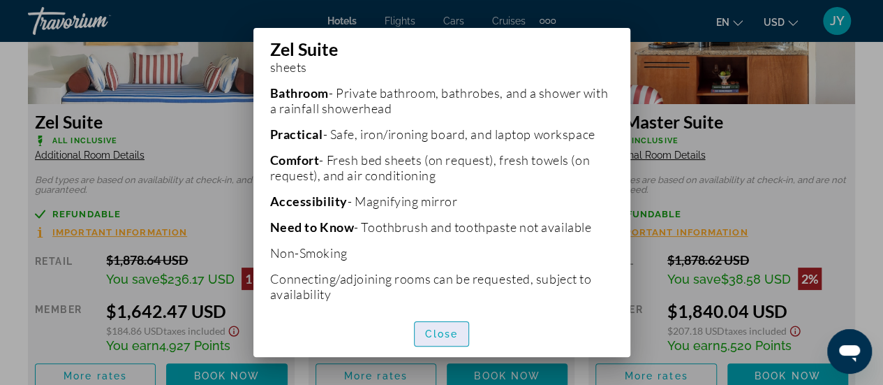
click at [431, 331] on span "Close" at bounding box center [441, 333] width 33 height 11
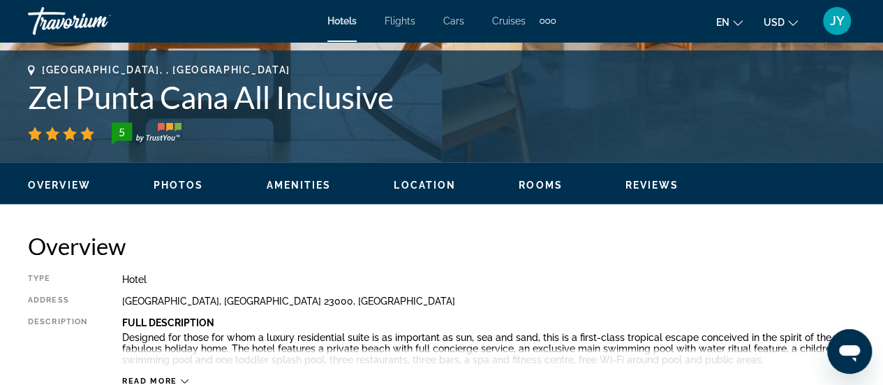
scroll to position [507, 0]
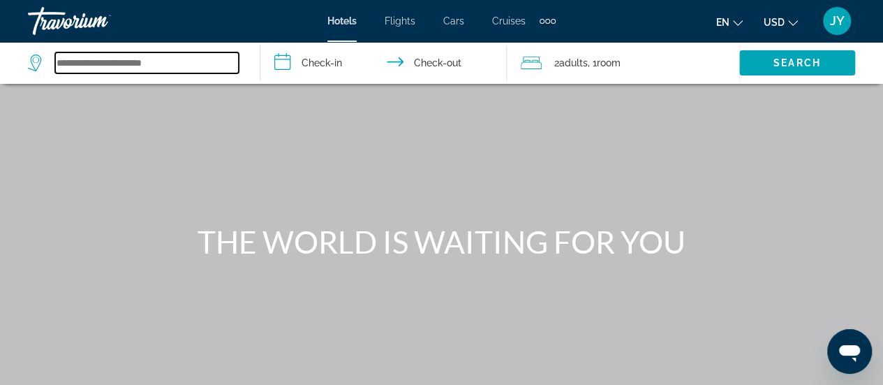
click at [89, 59] on input "Search widget" at bounding box center [147, 62] width 184 height 21
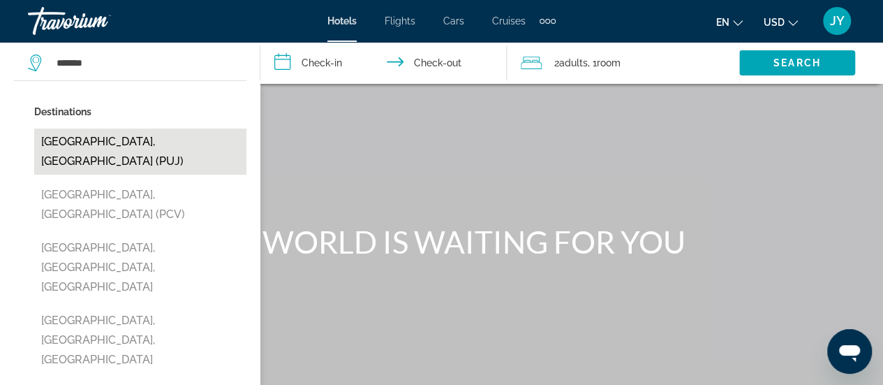
click at [52, 151] on button "[GEOGRAPHIC_DATA], [GEOGRAPHIC_DATA] (PUJ)" at bounding box center [140, 151] width 212 height 46
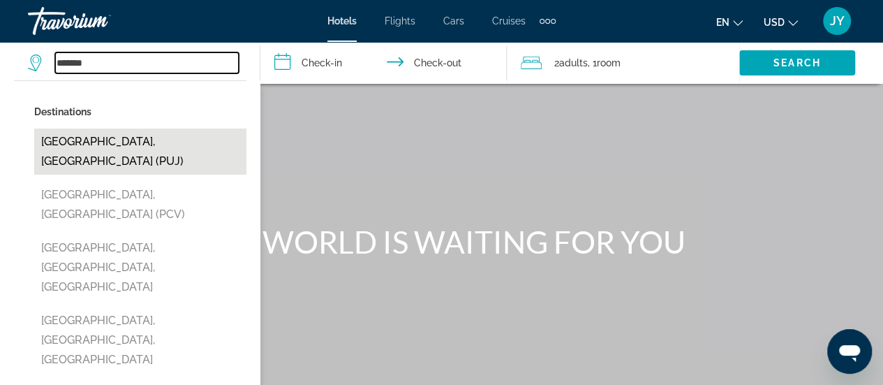
type input "**********"
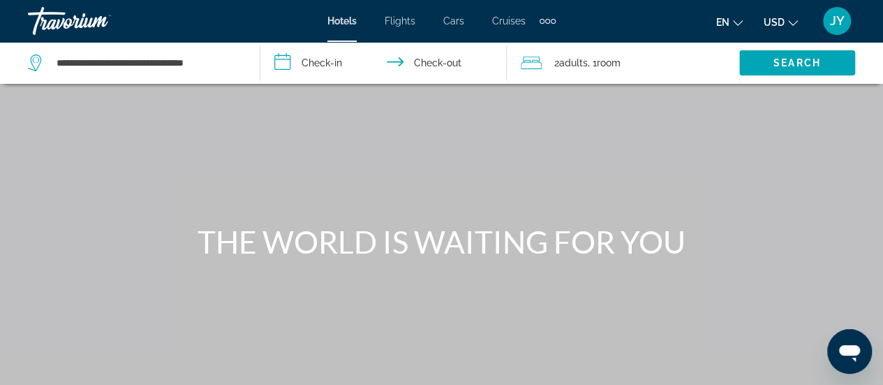
click at [307, 57] on input "**********" at bounding box center [386, 65] width 252 height 46
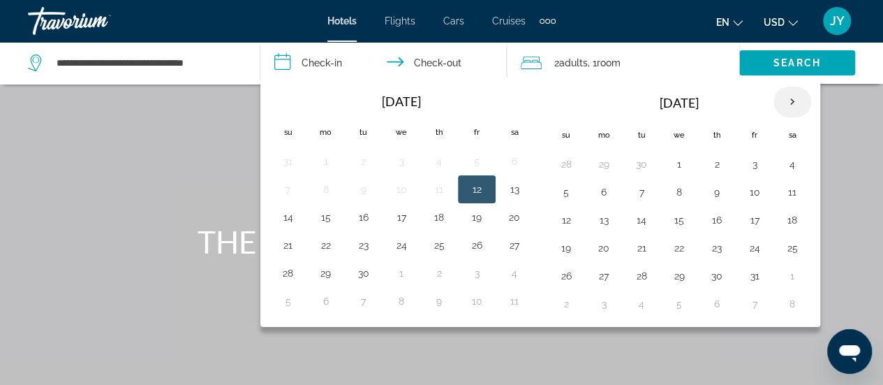
click at [784, 99] on th "Next month" at bounding box center [792, 102] width 38 height 31
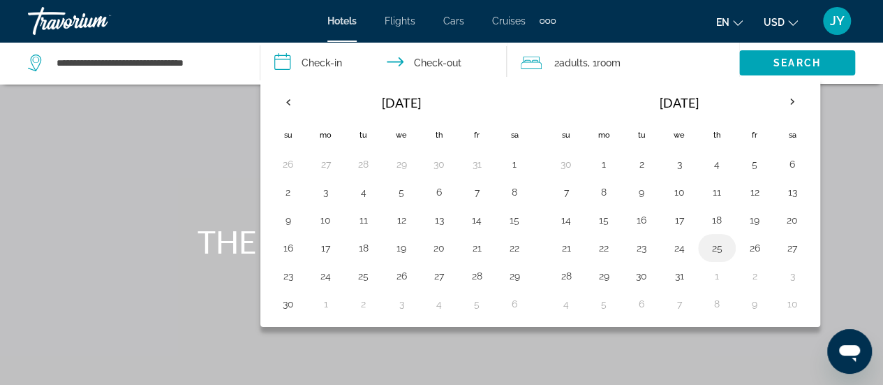
click at [708, 244] on button "25" at bounding box center [717, 248] width 22 height 20
click at [565, 271] on button "28" at bounding box center [566, 276] width 22 height 20
type input "**********"
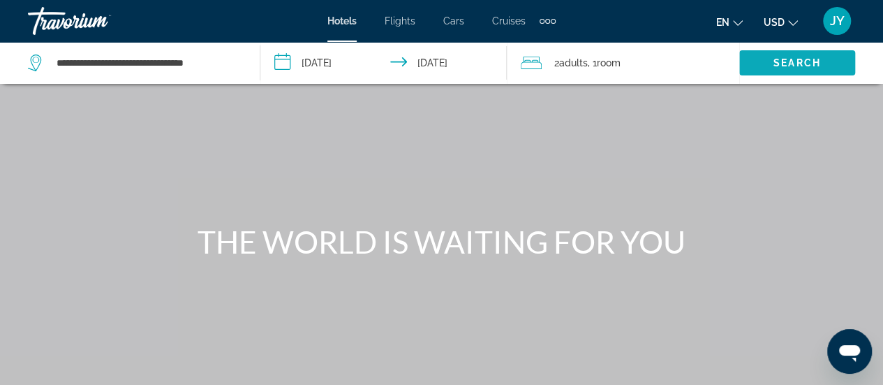
click at [766, 66] on span "Search widget" at bounding box center [797, 62] width 116 height 33
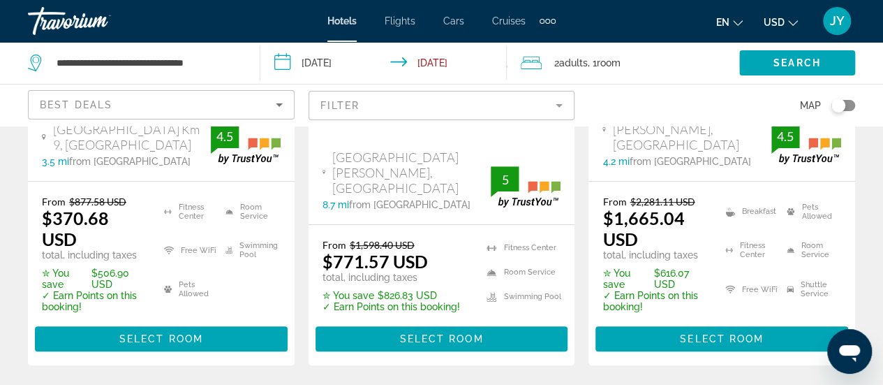
scroll to position [363, 0]
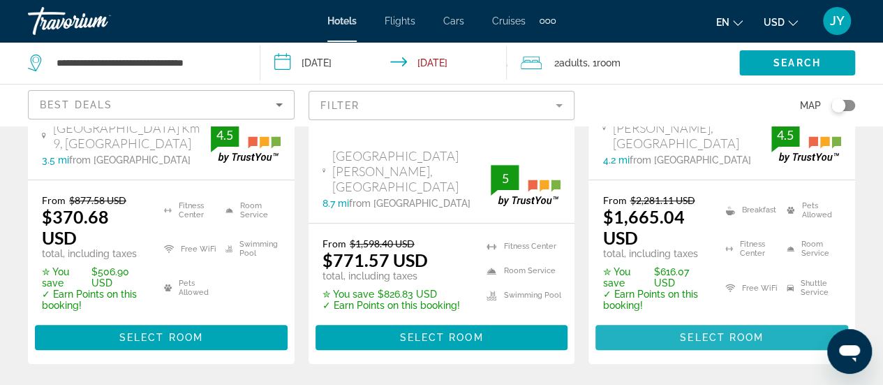
click at [698, 331] on span "Select Room" at bounding box center [722, 336] width 84 height 11
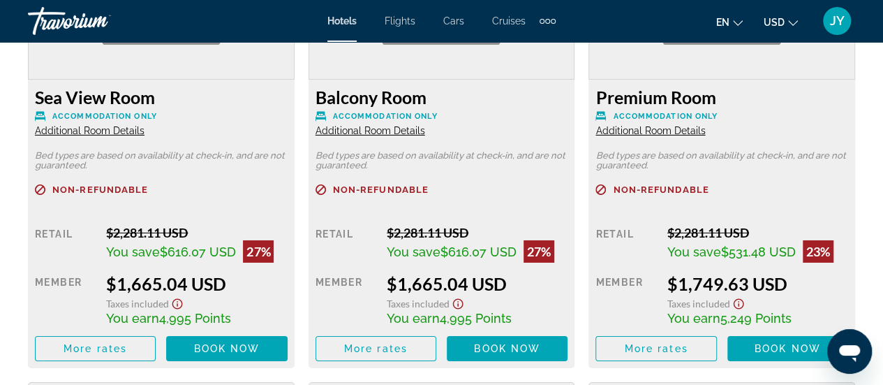
scroll to position [2317, 0]
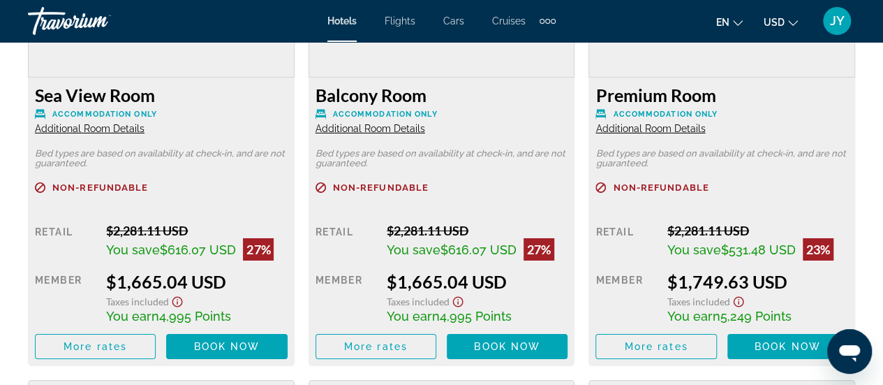
click at [95, 126] on span "Additional Room Details" at bounding box center [90, 128] width 110 height 11
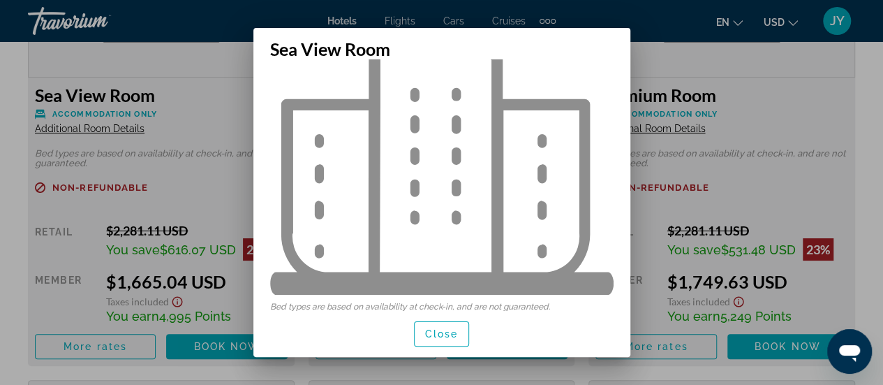
scroll to position [102, 0]
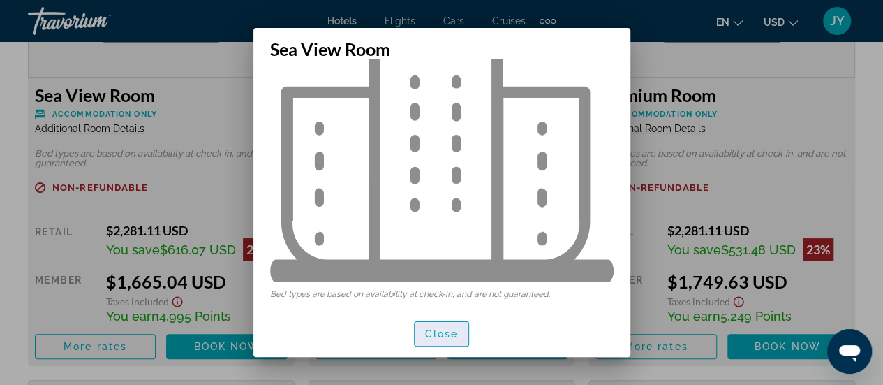
click at [435, 336] on span "Close" at bounding box center [441, 333] width 33 height 11
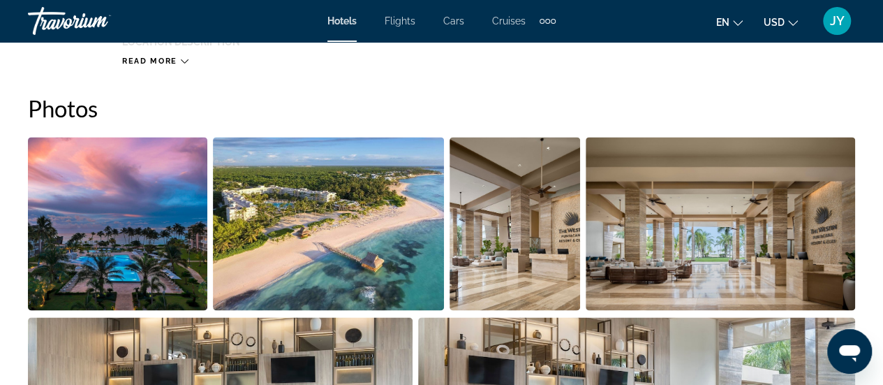
scroll to position [810, 0]
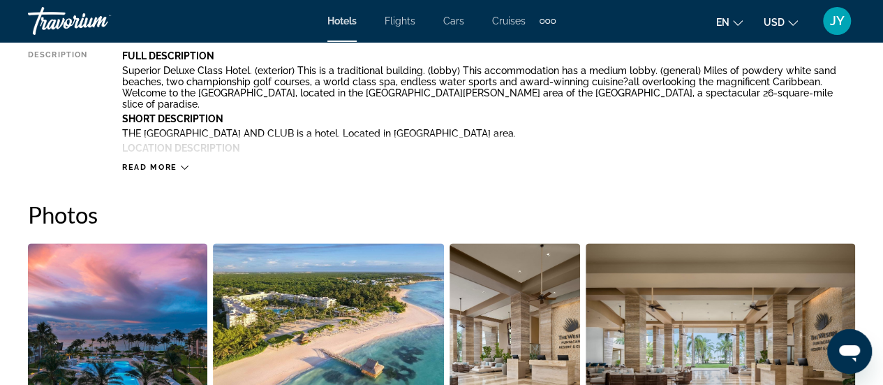
click at [181, 170] on icon "Main content" at bounding box center [185, 167] width 8 height 8
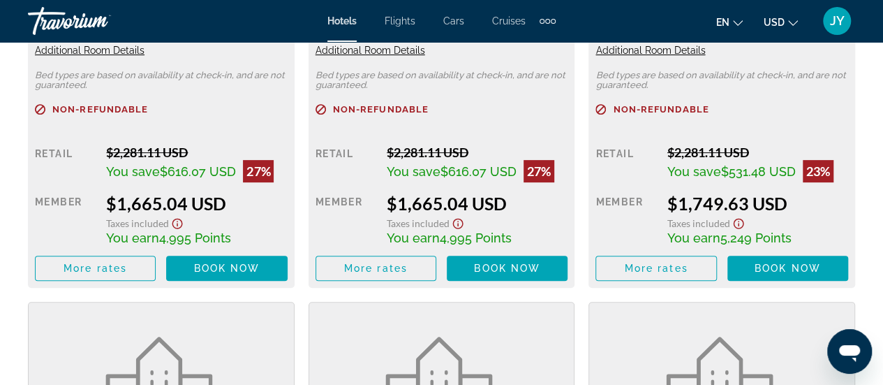
scroll to position [2875, 0]
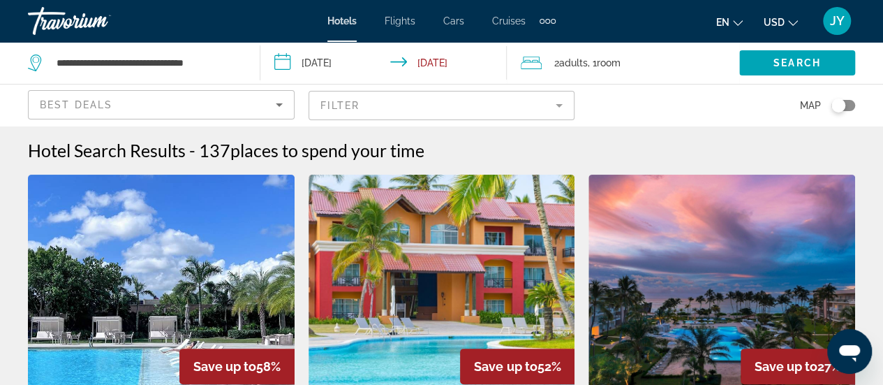
click at [560, 104] on mat-form-field "Filter" at bounding box center [441, 105] width 267 height 29
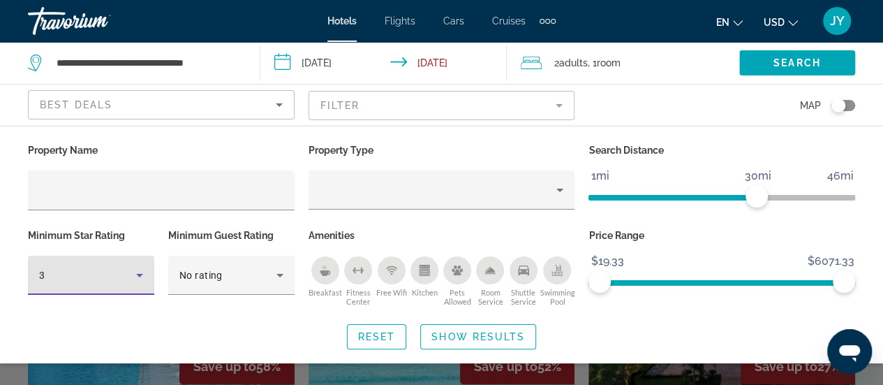
click at [137, 270] on icon "Hotel Filters" at bounding box center [139, 275] width 17 height 17
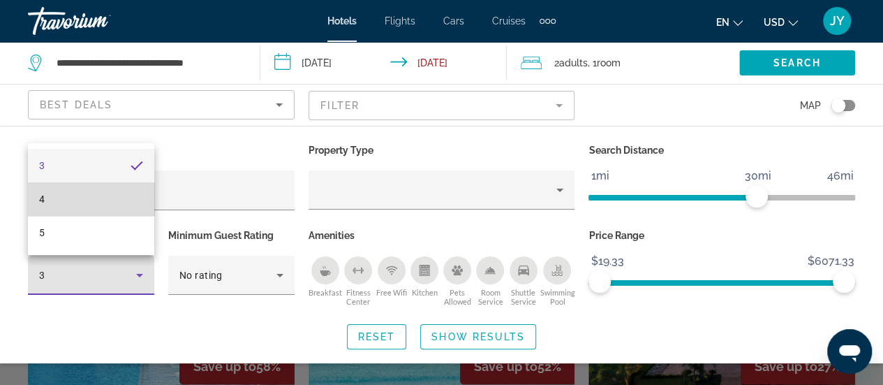
click at [80, 205] on mat-option "4" at bounding box center [91, 198] width 126 height 33
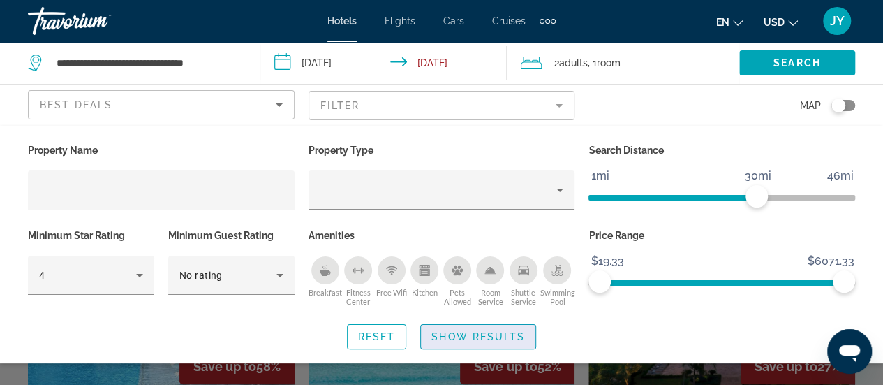
click at [484, 326] on span "Search widget" at bounding box center [478, 336] width 114 height 33
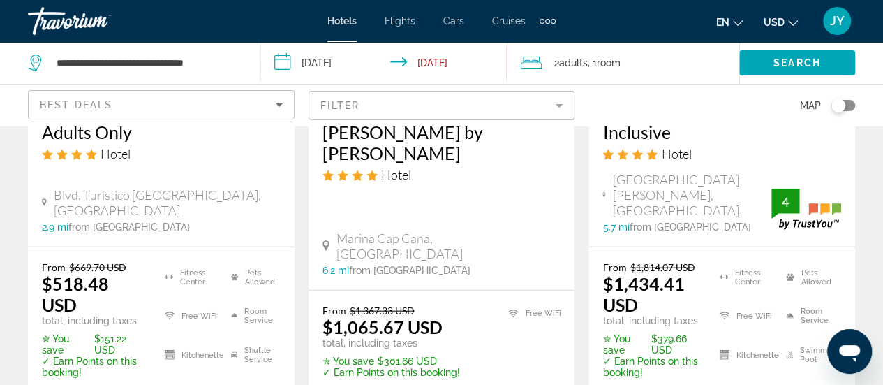
scroll to position [1507, 0]
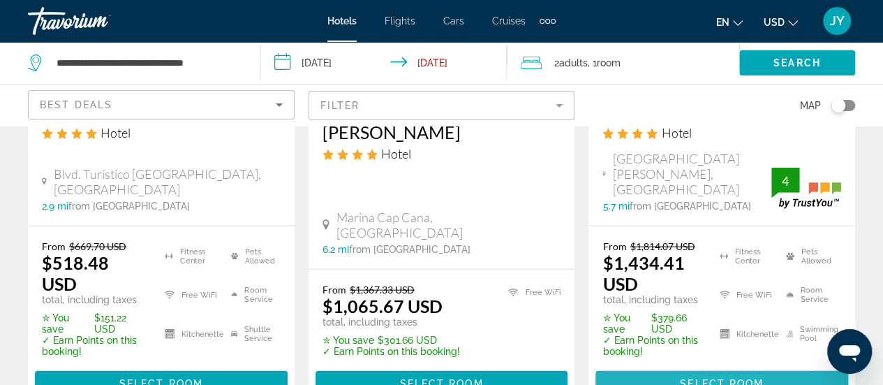
click at [724, 378] on span "Select Room" at bounding box center [722, 383] width 84 height 11
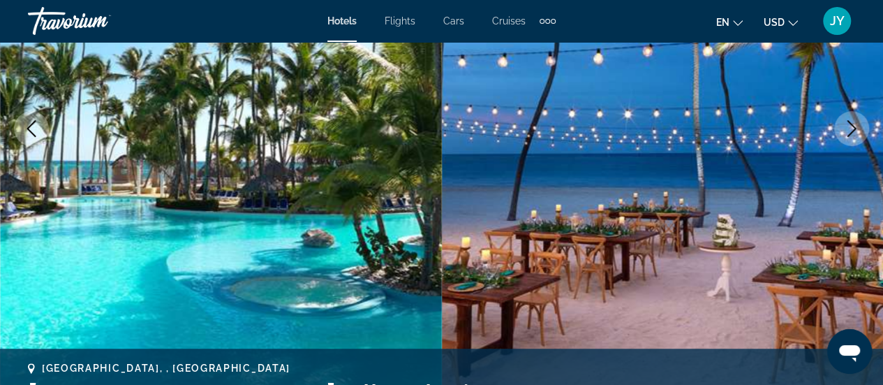
scroll to position [279, 0]
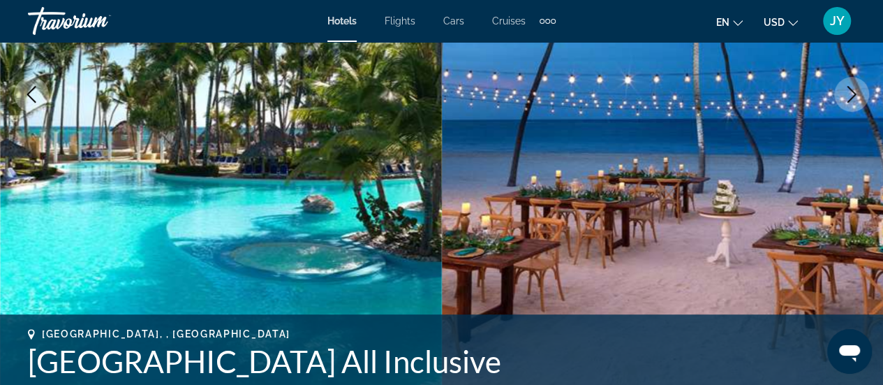
click at [853, 89] on icon "Next image" at bounding box center [851, 94] width 17 height 17
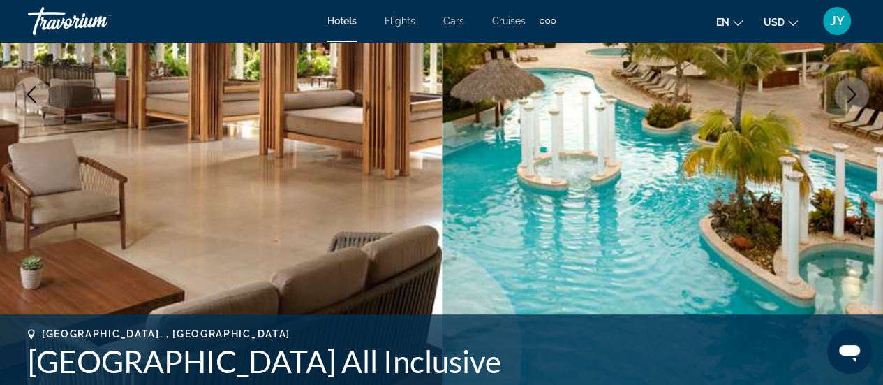
click at [853, 89] on icon "Next image" at bounding box center [851, 94] width 17 height 17
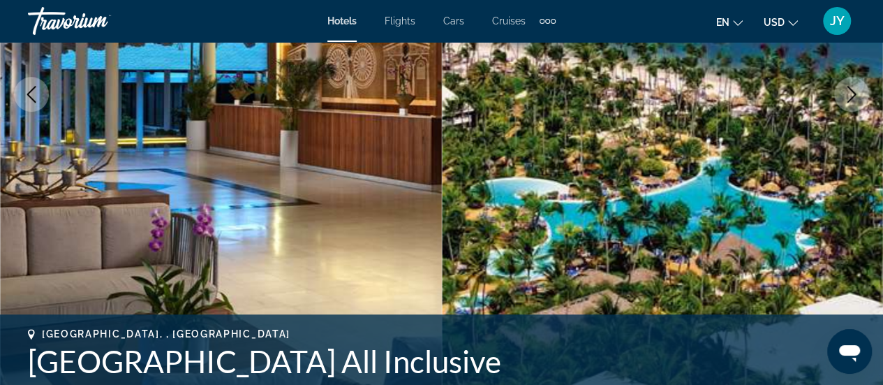
click at [853, 89] on icon "Next image" at bounding box center [851, 94] width 17 height 17
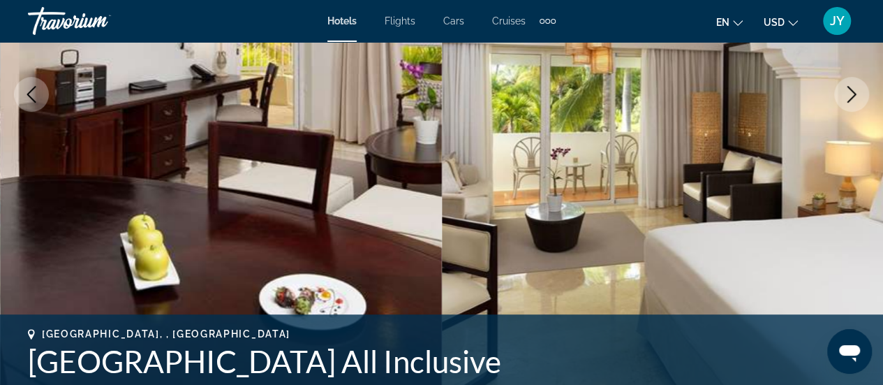
click at [853, 89] on icon "Next image" at bounding box center [851, 94] width 17 height 17
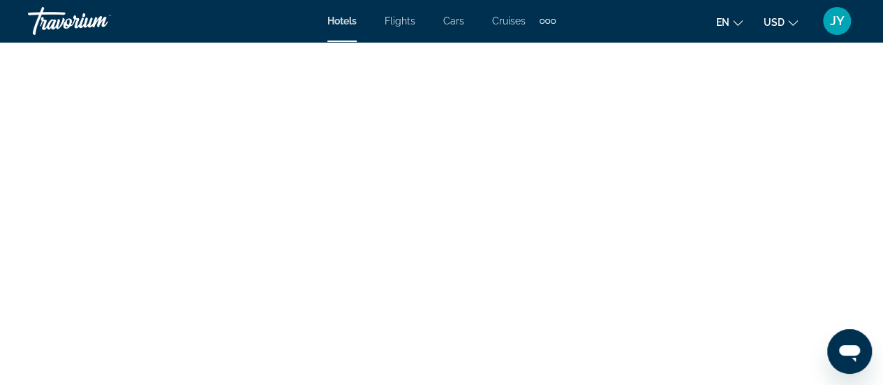
scroll to position [5143, 0]
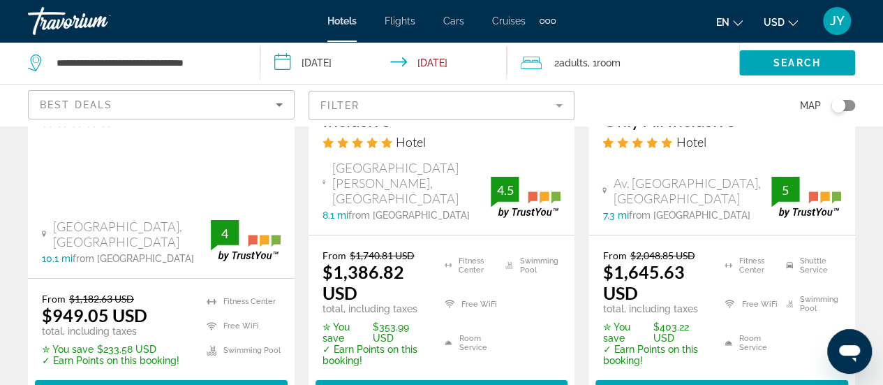
scroll to position [2122, 0]
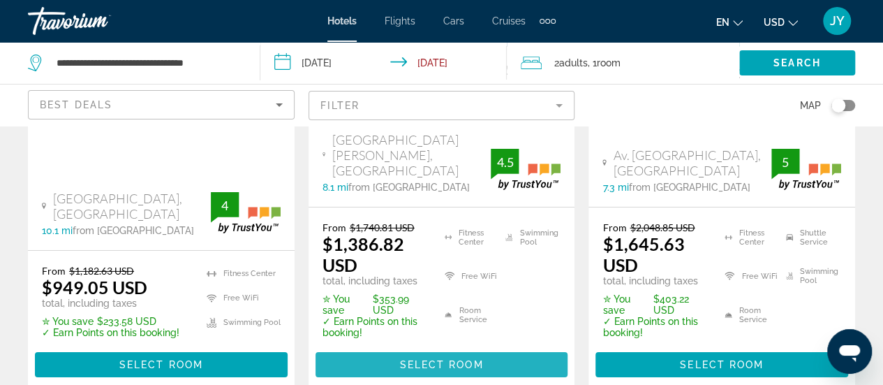
click at [434, 359] on span "Select Room" at bounding box center [441, 364] width 84 height 11
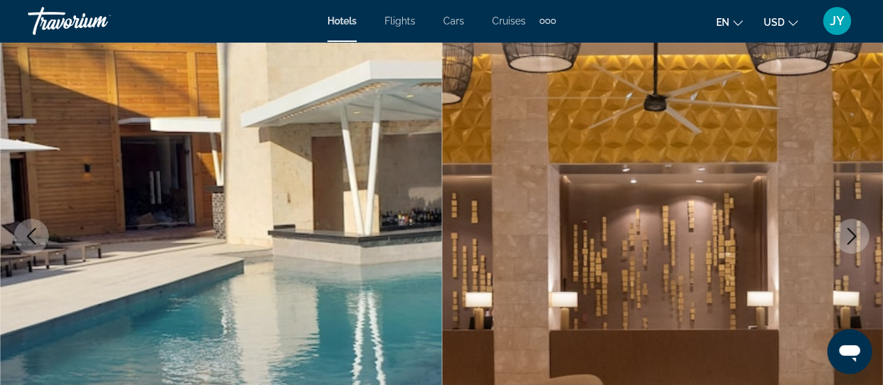
scroll to position [140, 0]
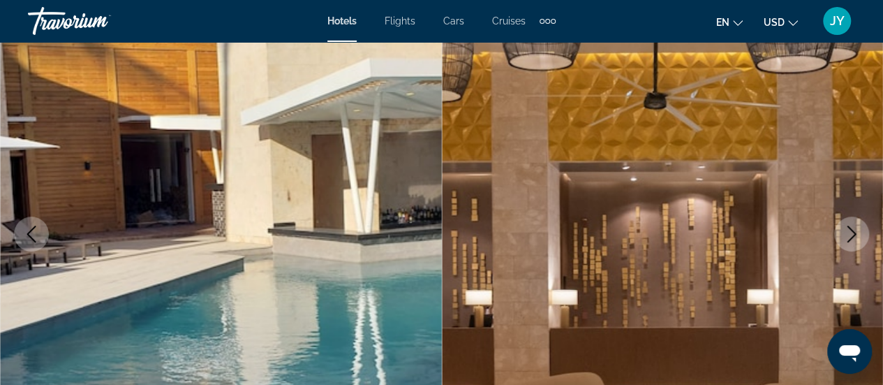
click at [856, 234] on icon "Next image" at bounding box center [851, 233] width 17 height 17
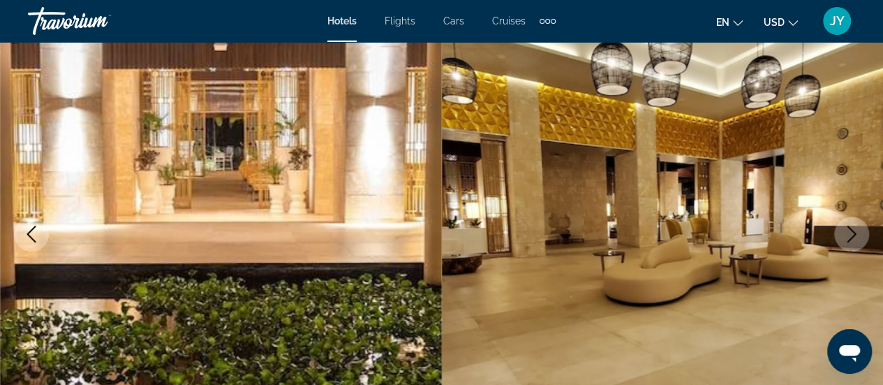
click at [856, 234] on icon "Next image" at bounding box center [851, 233] width 17 height 17
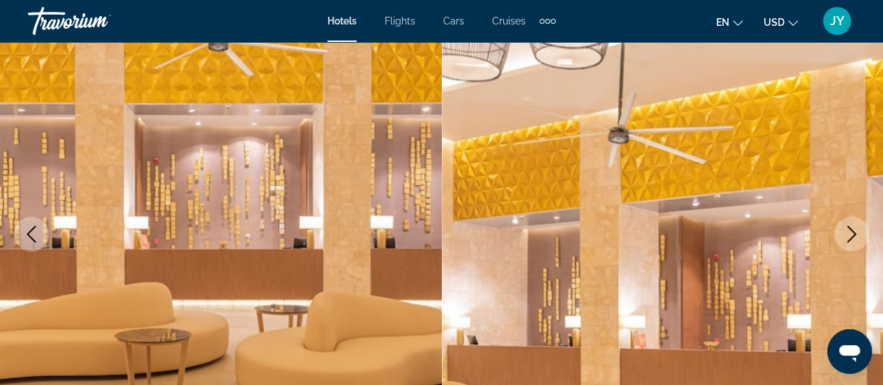
click at [853, 227] on icon "Next image" at bounding box center [851, 233] width 17 height 17
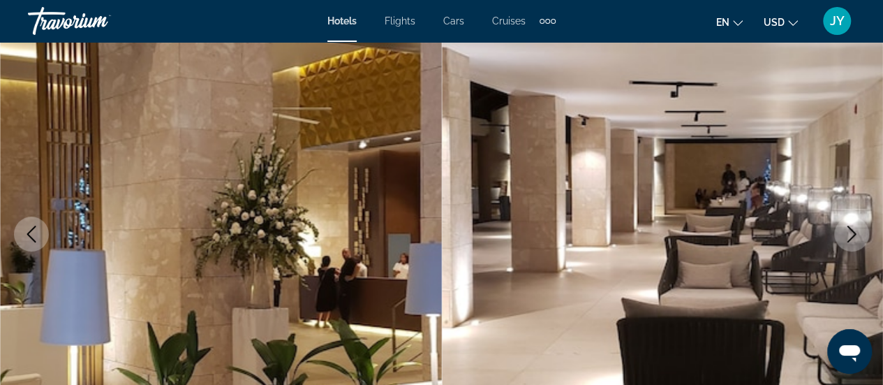
click at [853, 227] on icon "Next image" at bounding box center [851, 233] width 17 height 17
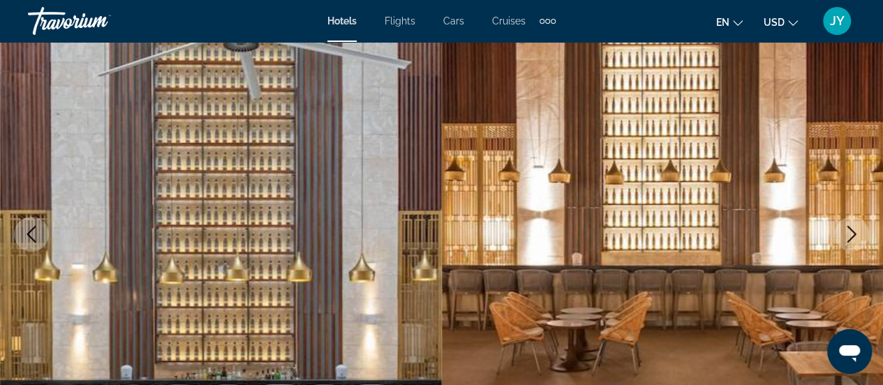
click at [27, 234] on icon "Previous image" at bounding box center [31, 233] width 17 height 17
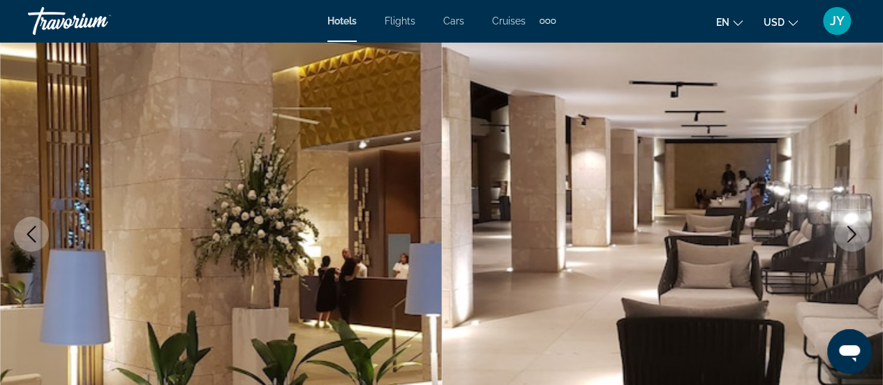
click at [27, 228] on icon "Previous image" at bounding box center [31, 233] width 17 height 17
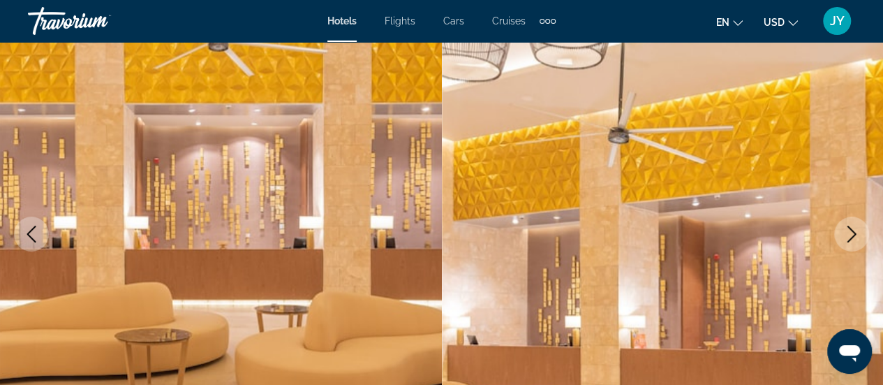
click at [27, 228] on icon "Previous image" at bounding box center [31, 233] width 17 height 17
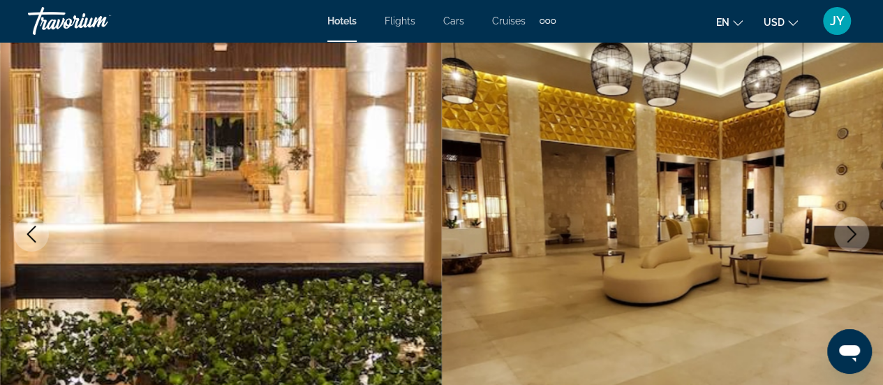
click at [27, 228] on icon "Previous image" at bounding box center [31, 233] width 17 height 17
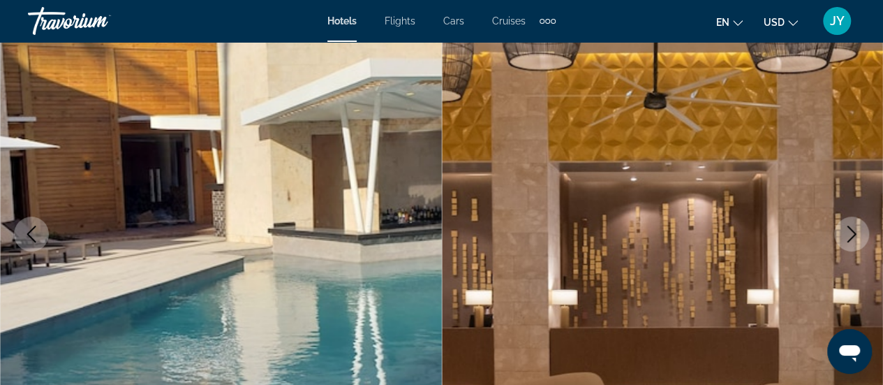
click at [27, 228] on icon "Previous image" at bounding box center [31, 233] width 17 height 17
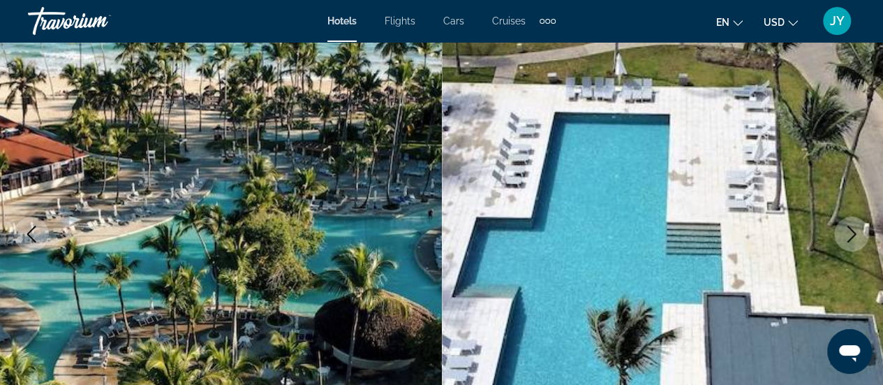
click at [27, 228] on icon "Previous image" at bounding box center [31, 233] width 17 height 17
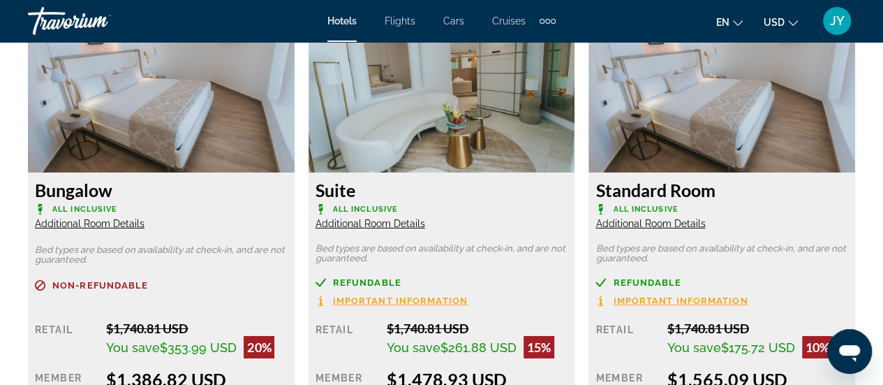
scroll to position [2194, 0]
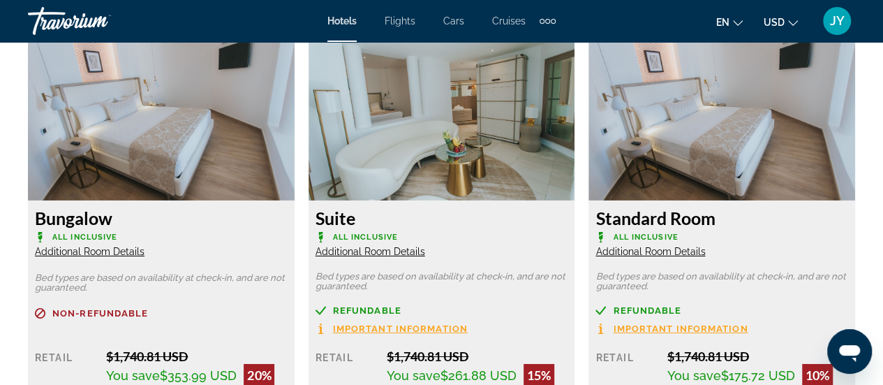
click at [353, 251] on span "Additional Room Details" at bounding box center [370, 251] width 110 height 11
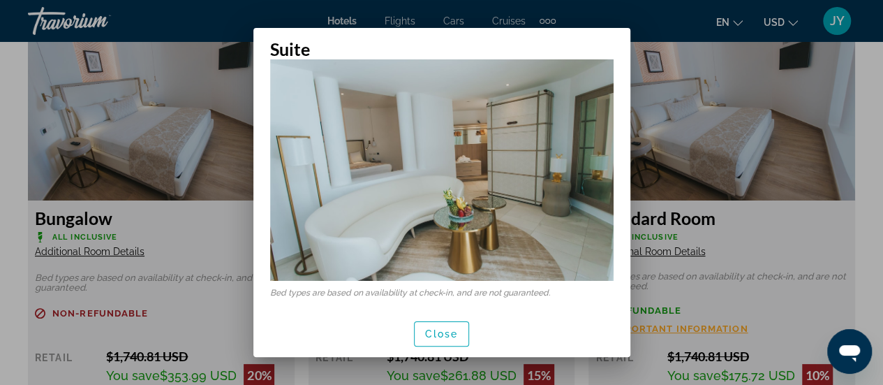
scroll to position [30, 0]
click at [440, 328] on span "Close" at bounding box center [441, 333] width 33 height 11
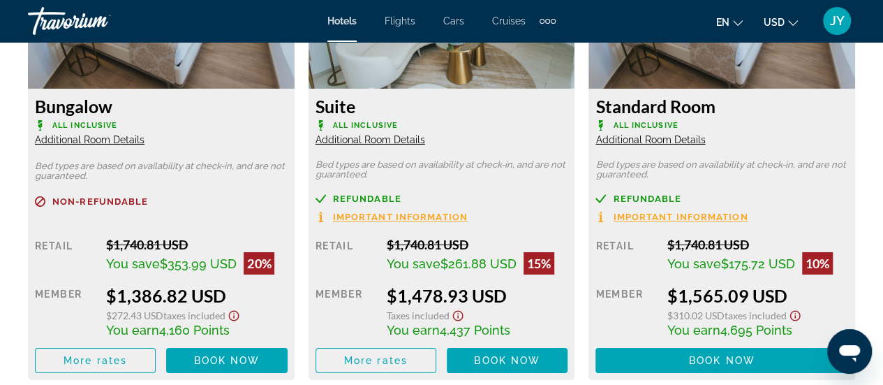
scroll to position [2334, 0]
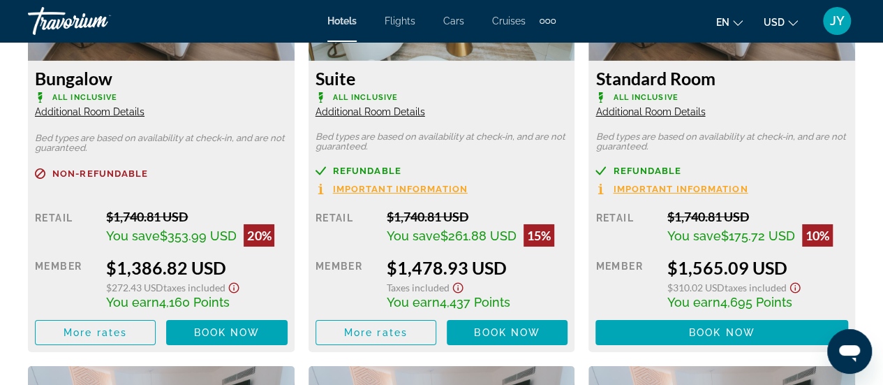
click at [455, 290] on icon "Show Taxes and Fees disclaimer" at bounding box center [457, 287] width 17 height 13
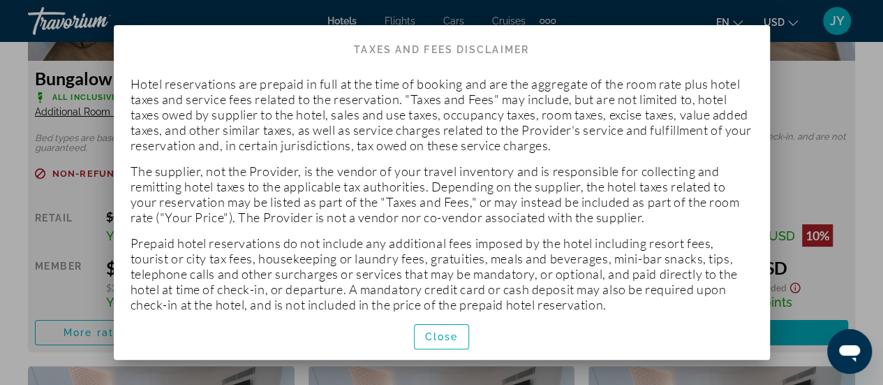
scroll to position [0, 0]
click at [449, 340] on span "Close" at bounding box center [441, 336] width 33 height 11
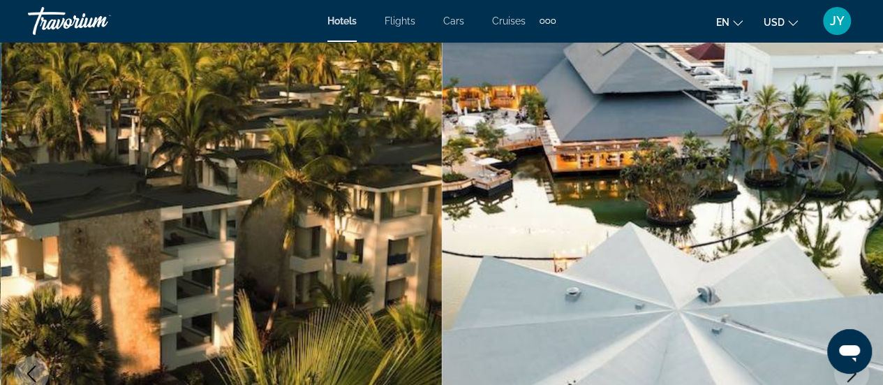
scroll to position [2334, 0]
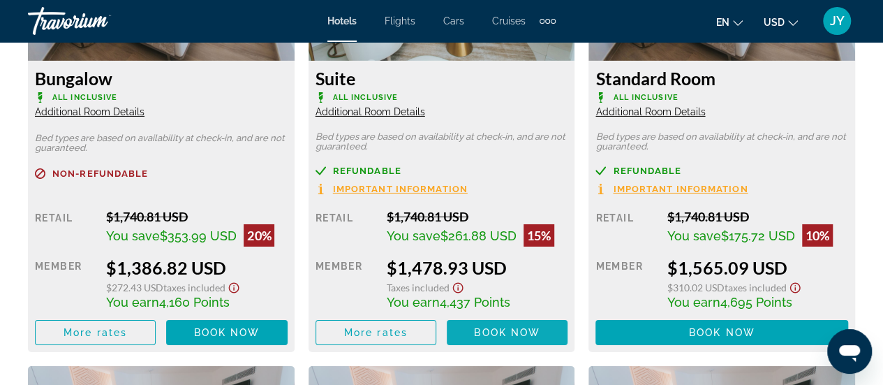
click at [491, 330] on span "Book now" at bounding box center [507, 332] width 66 height 11
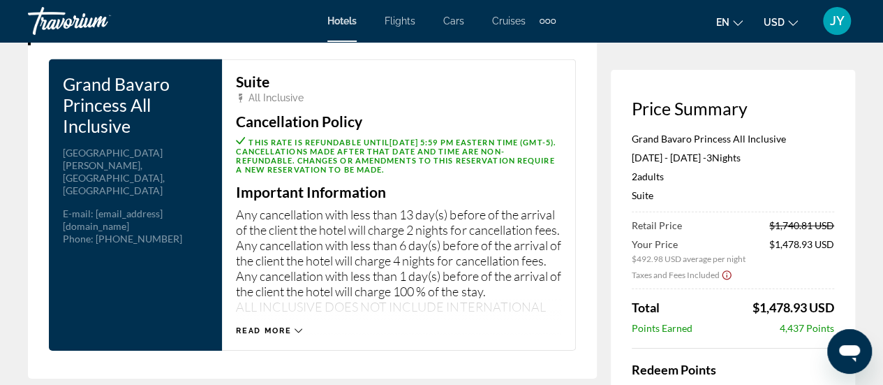
scroll to position [2010, 0]
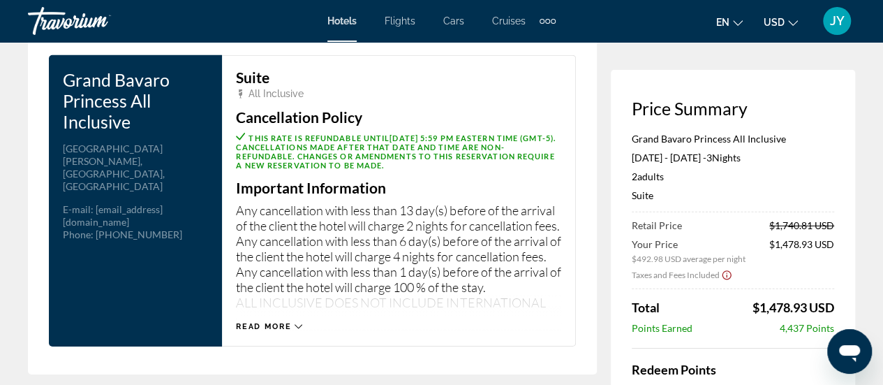
click at [298, 323] on icon "Main content" at bounding box center [298, 326] width 8 height 8
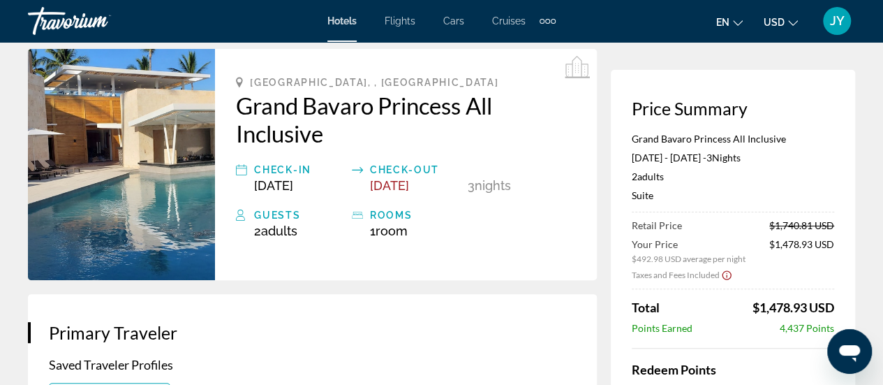
scroll to position [0, 0]
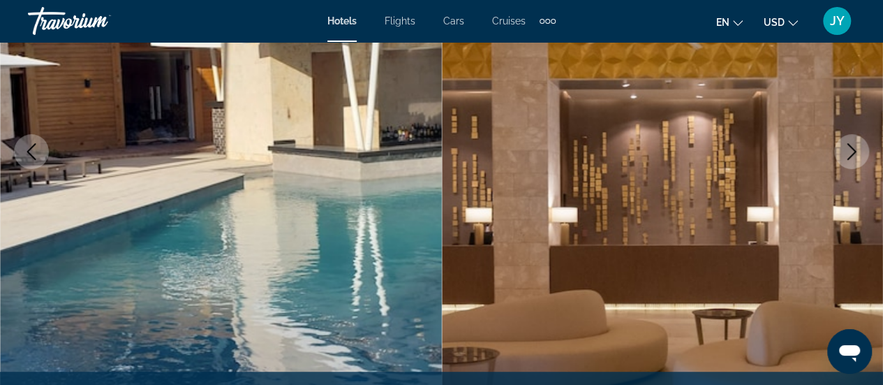
scroll to position [195, 0]
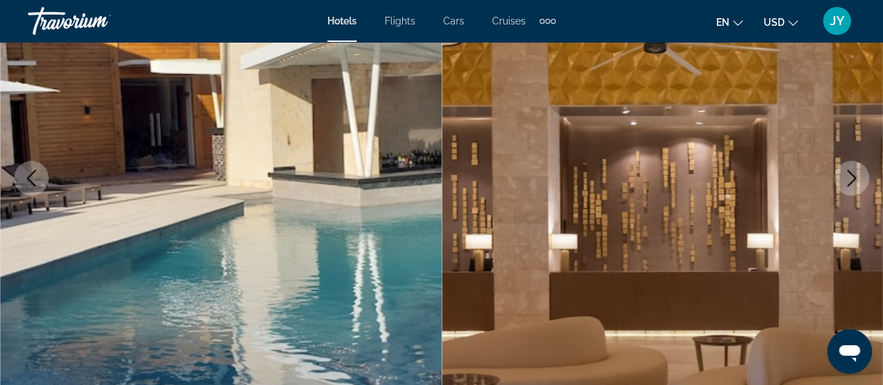
click at [853, 181] on icon "Next image" at bounding box center [851, 178] width 9 height 17
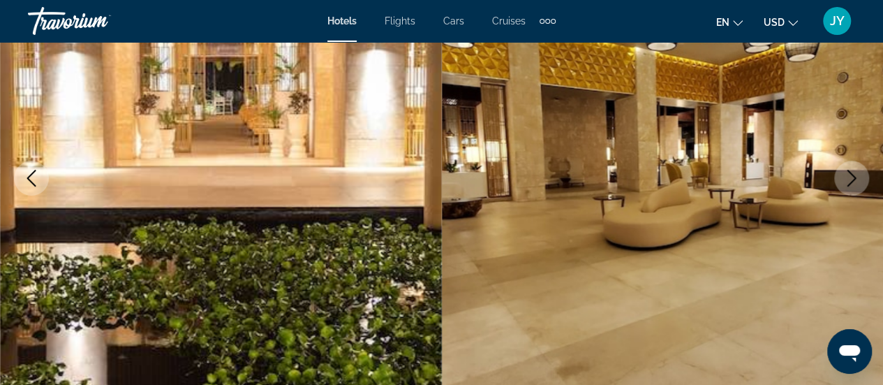
click at [853, 181] on icon "Next image" at bounding box center [851, 178] width 9 height 17
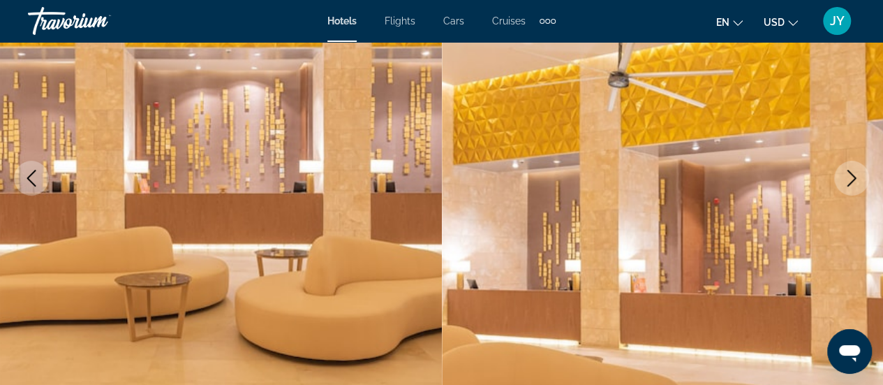
click at [853, 181] on icon "Next image" at bounding box center [851, 178] width 9 height 17
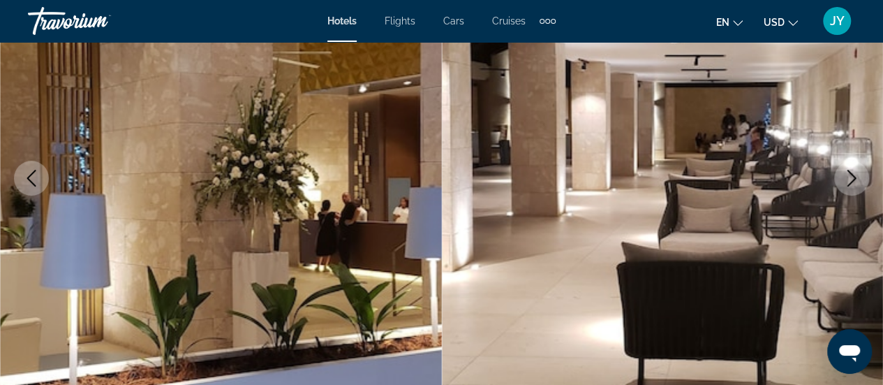
click at [853, 181] on icon "Next image" at bounding box center [851, 178] width 9 height 17
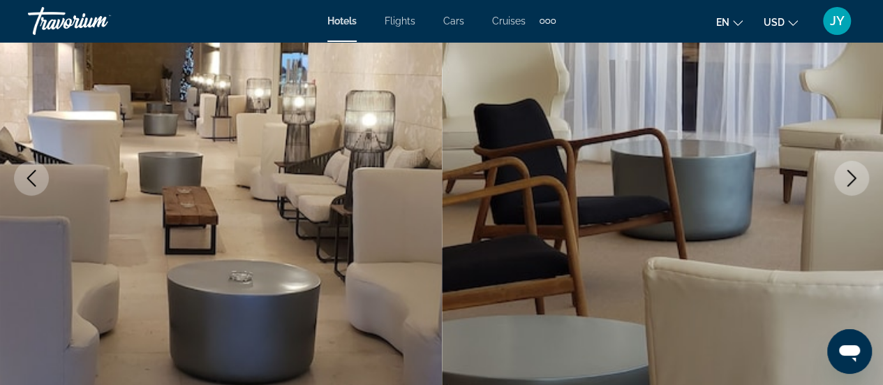
click at [853, 181] on icon "Next image" at bounding box center [851, 178] width 9 height 17
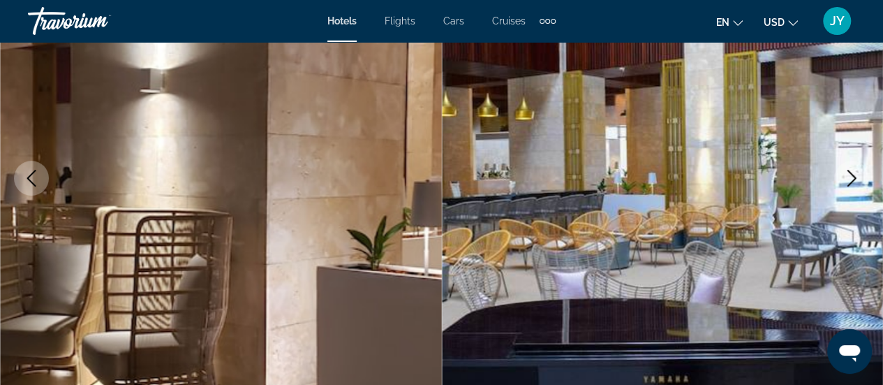
click at [852, 175] on icon "Next image" at bounding box center [851, 178] width 9 height 17
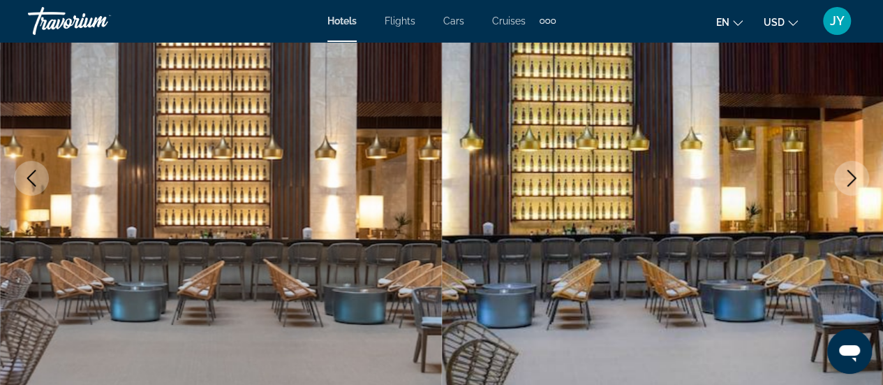
click at [852, 175] on icon "Next image" at bounding box center [851, 178] width 9 height 17
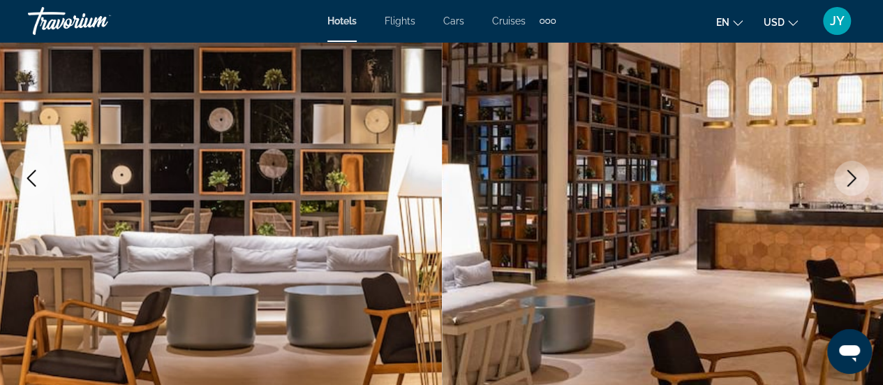
click at [852, 175] on icon "Next image" at bounding box center [851, 178] width 9 height 17
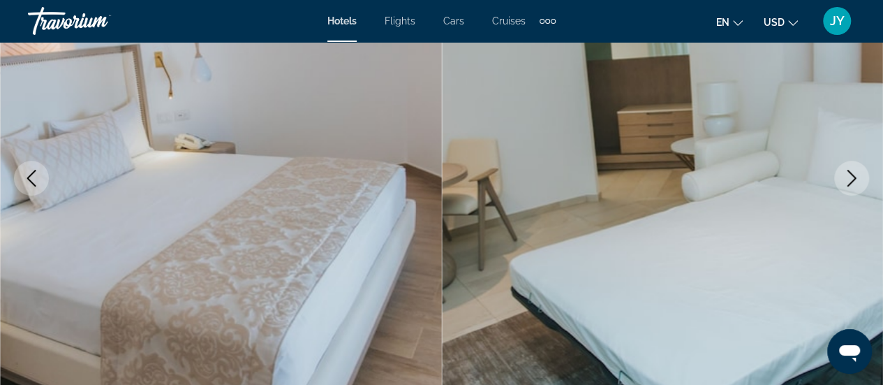
click at [852, 175] on icon "Next image" at bounding box center [851, 178] width 9 height 17
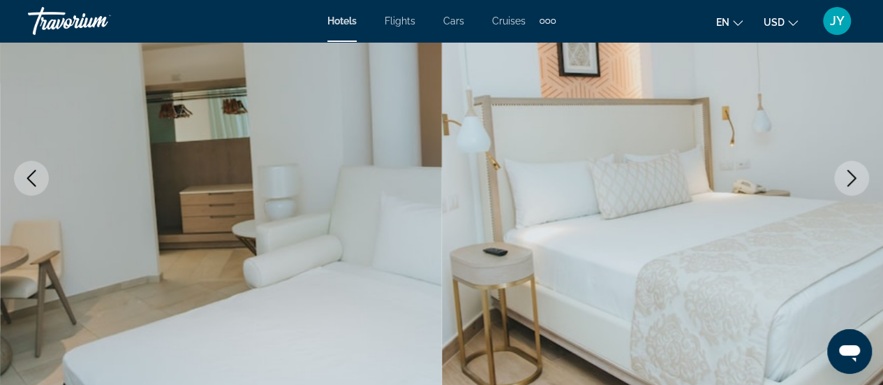
click at [852, 175] on icon "Next image" at bounding box center [851, 178] width 9 height 17
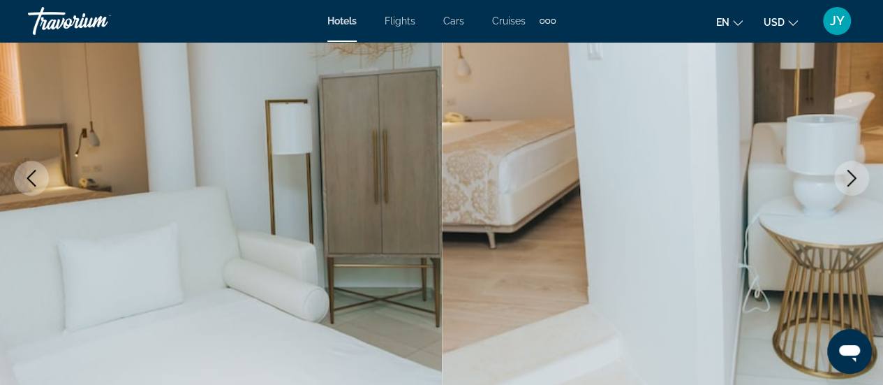
click at [852, 175] on icon "Next image" at bounding box center [851, 178] width 9 height 17
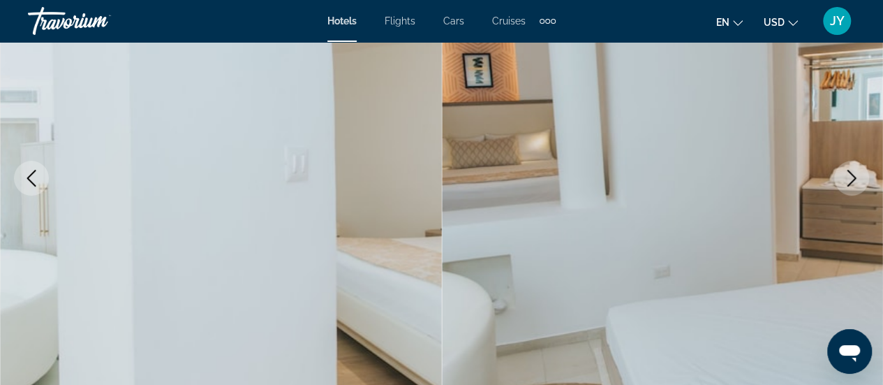
click at [852, 175] on icon "Next image" at bounding box center [851, 178] width 9 height 17
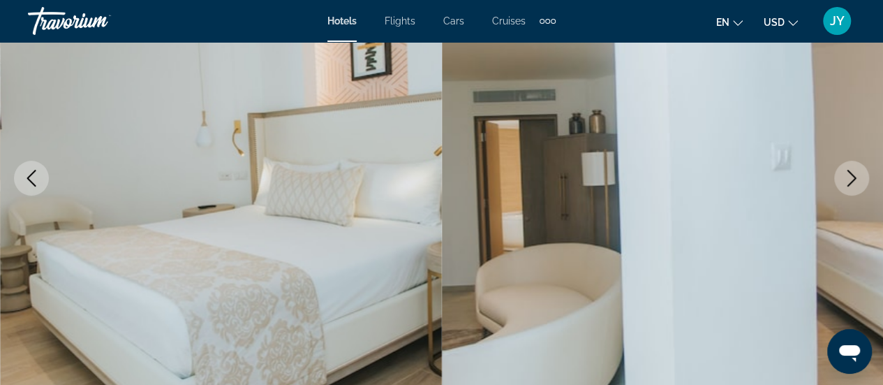
click at [852, 175] on icon "Next image" at bounding box center [851, 178] width 9 height 17
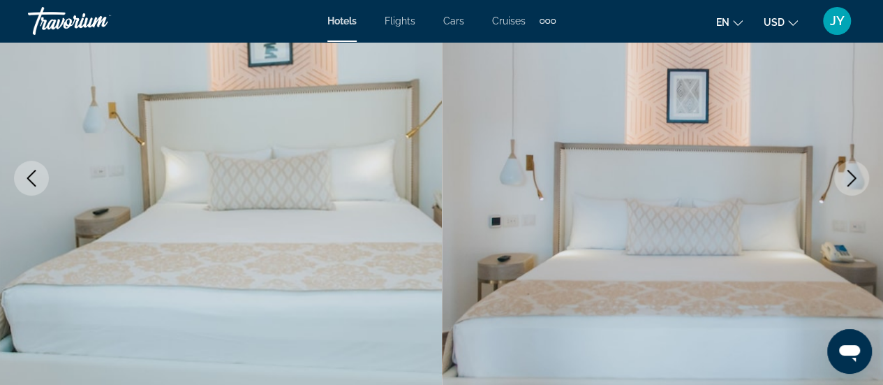
click at [852, 175] on icon "Next image" at bounding box center [851, 178] width 9 height 17
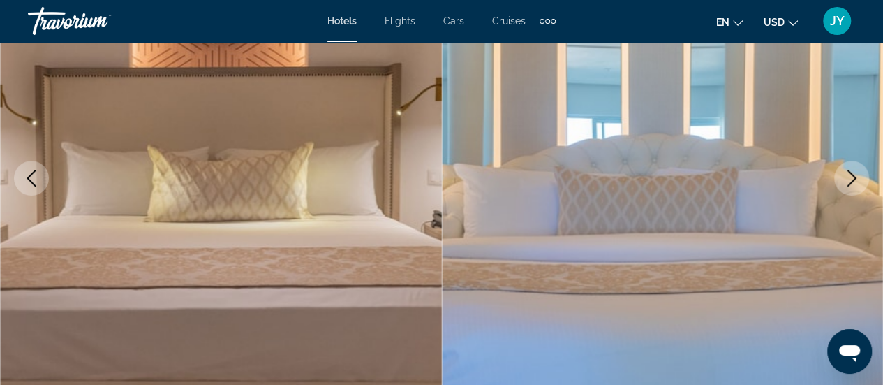
click at [852, 175] on icon "Next image" at bounding box center [851, 178] width 9 height 17
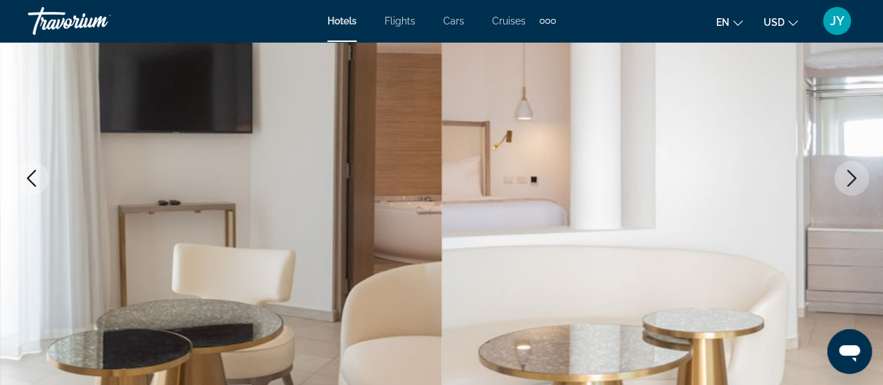
click at [852, 175] on icon "Next image" at bounding box center [851, 178] width 9 height 17
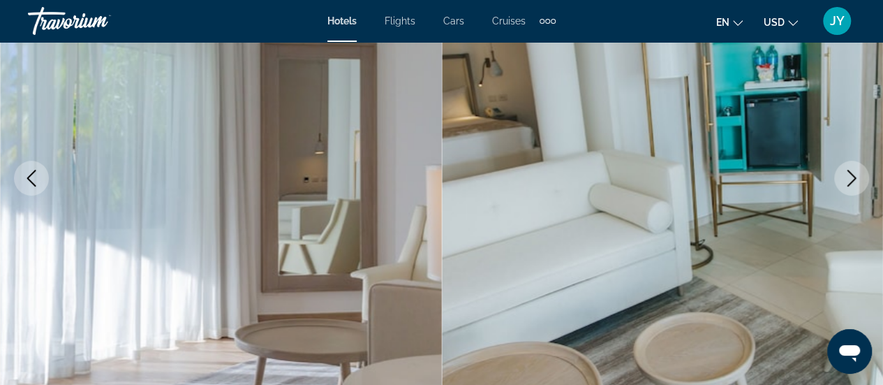
click at [852, 175] on icon "Next image" at bounding box center [851, 178] width 9 height 17
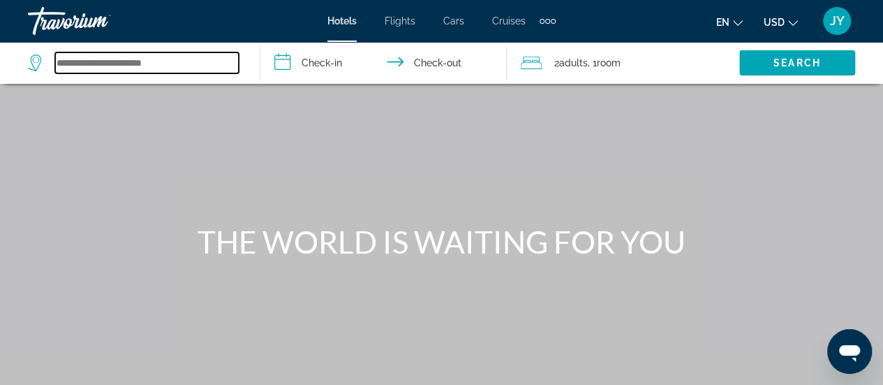
click at [71, 66] on input "Search widget" at bounding box center [147, 62] width 184 height 21
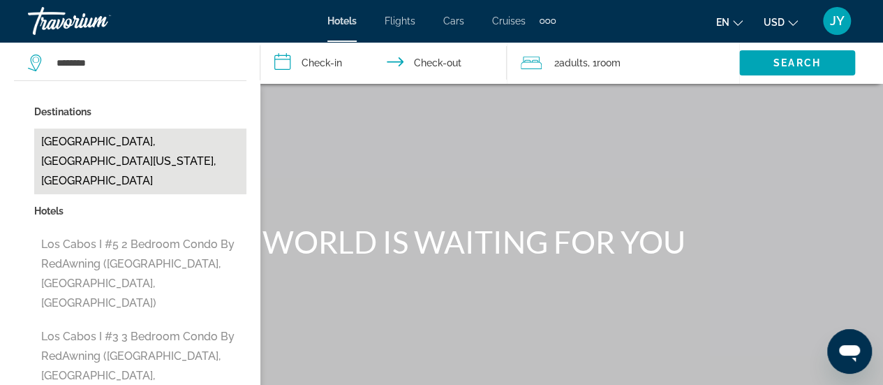
click at [66, 139] on button "[GEOGRAPHIC_DATA], [GEOGRAPHIC_DATA][US_STATE], [GEOGRAPHIC_DATA]" at bounding box center [140, 161] width 212 height 66
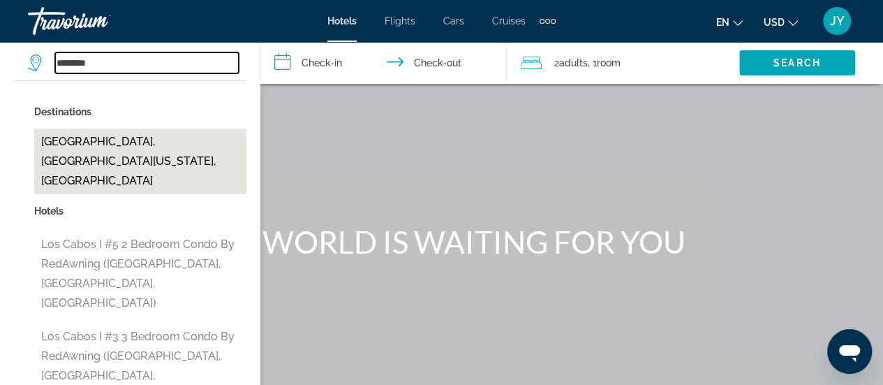
type input "**********"
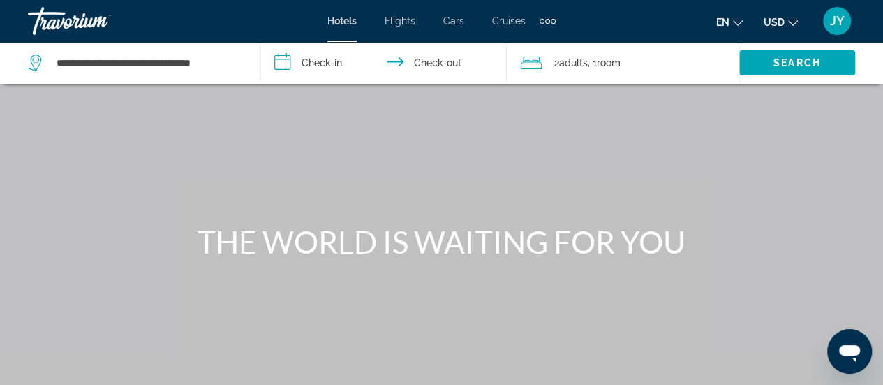
click at [66, 139] on div "Main content" at bounding box center [441, 209] width 883 height 419
click at [330, 64] on input "**********" at bounding box center [386, 65] width 252 height 46
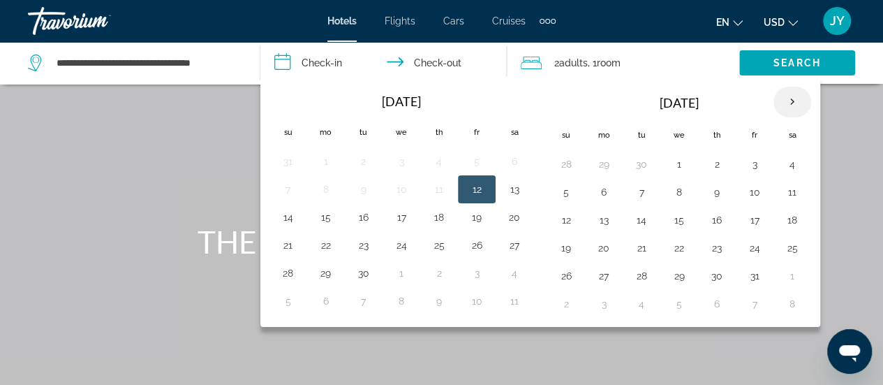
click at [791, 96] on th "Next month" at bounding box center [792, 102] width 38 height 31
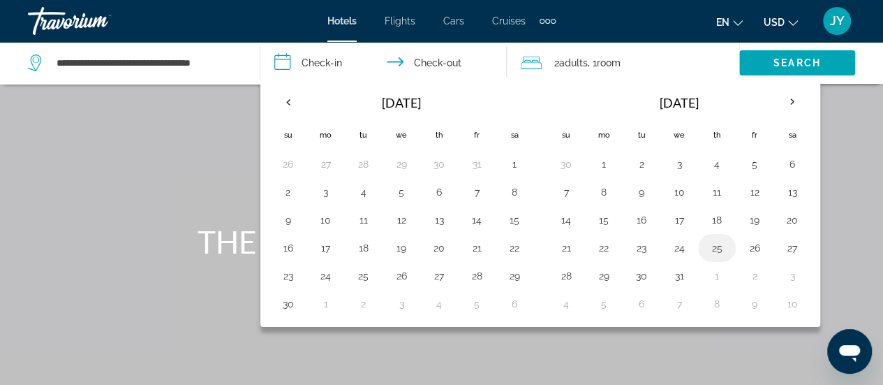
click at [710, 245] on button "25" at bounding box center [717, 248] width 22 height 20
click at [568, 273] on button "28" at bounding box center [566, 276] width 22 height 20
type input "**********"
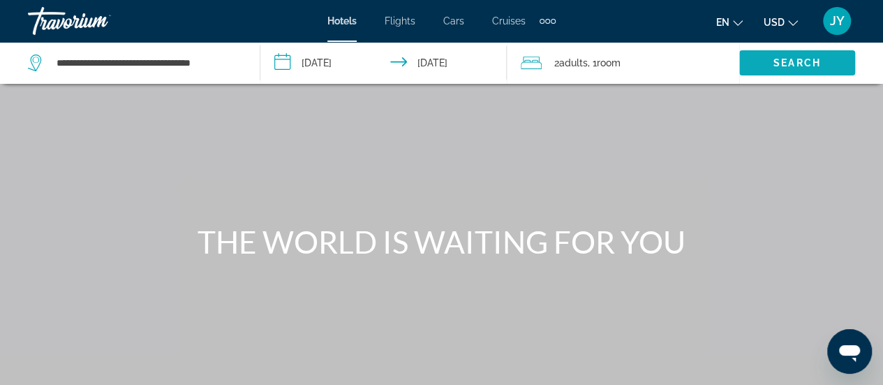
click at [776, 64] on span "Search" at bounding box center [796, 62] width 47 height 11
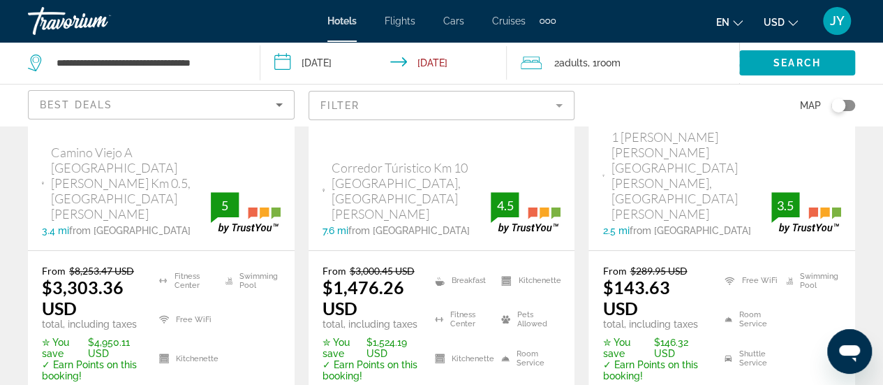
scroll to position [419, 0]
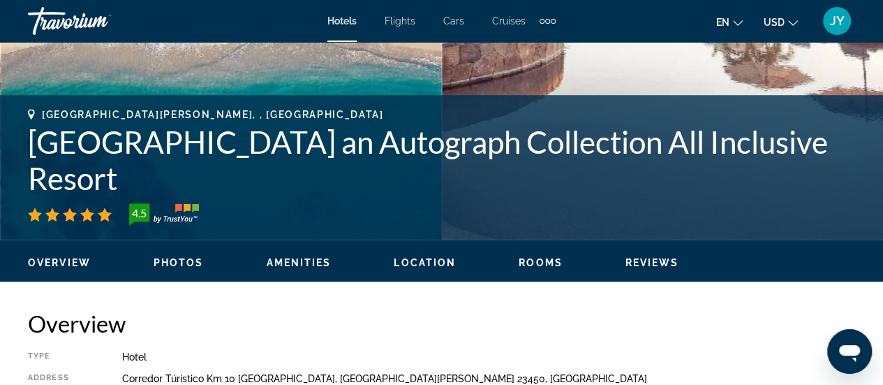
scroll to position [530, 0]
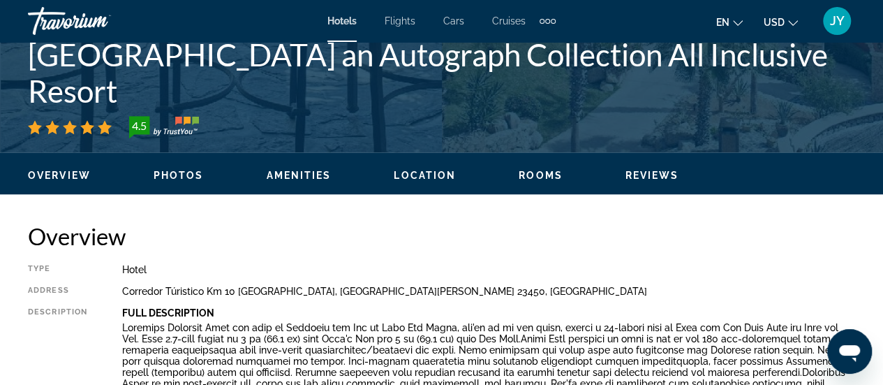
scroll to position [558, 0]
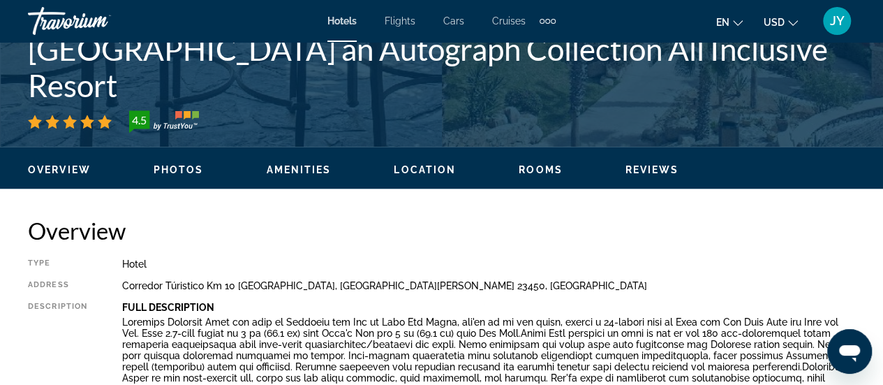
click at [430, 306] on p "Full Description" at bounding box center [488, 306] width 733 height 11
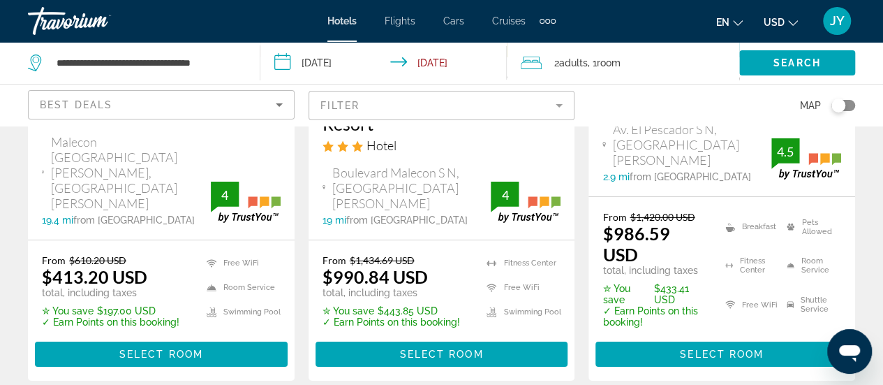
scroll to position [2327, 0]
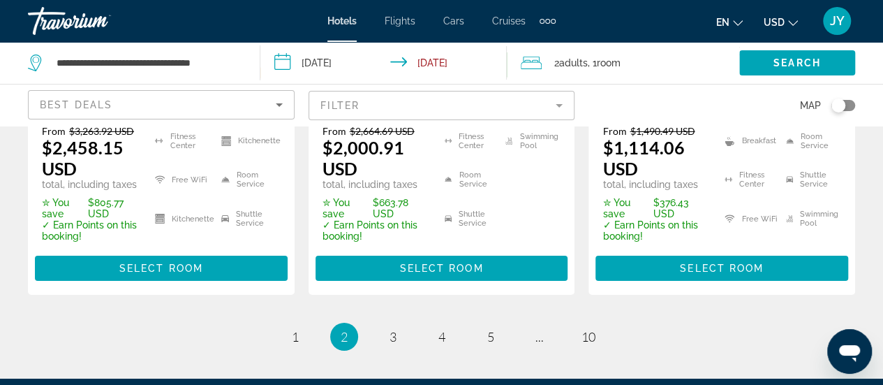
scroll to position [2317, 0]
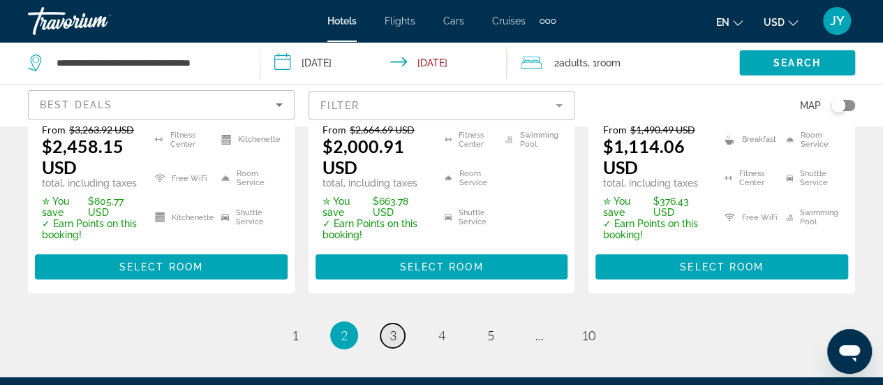
click at [395, 327] on span "3" at bounding box center [392, 334] width 7 height 15
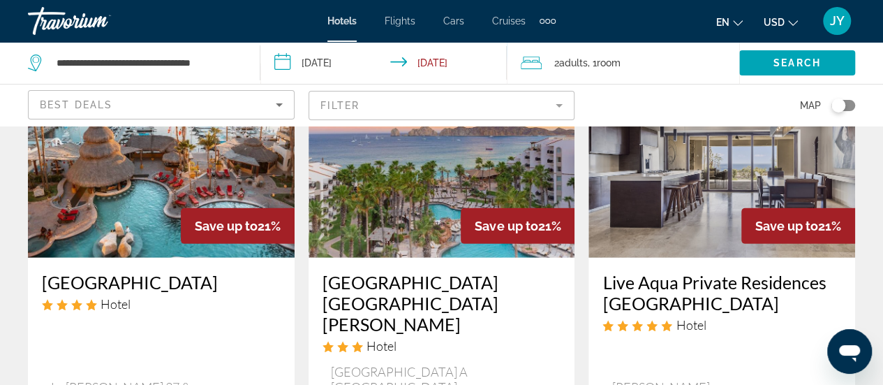
scroll to position [2010, 0]
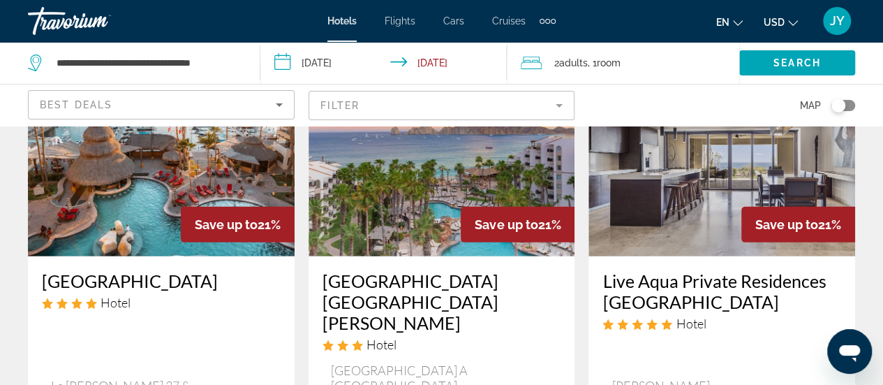
click at [561, 102] on mat-form-field "Filter" at bounding box center [441, 105] width 267 height 29
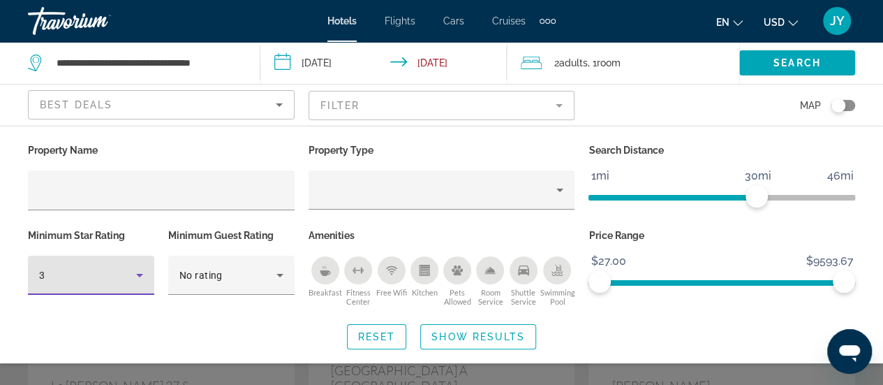
click at [141, 274] on icon "Hotel Filters" at bounding box center [139, 275] width 7 height 3
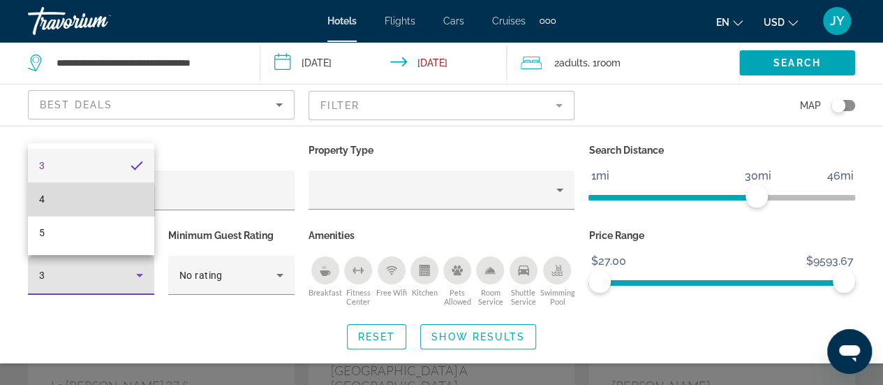
click at [62, 209] on mat-option "4" at bounding box center [91, 198] width 126 height 33
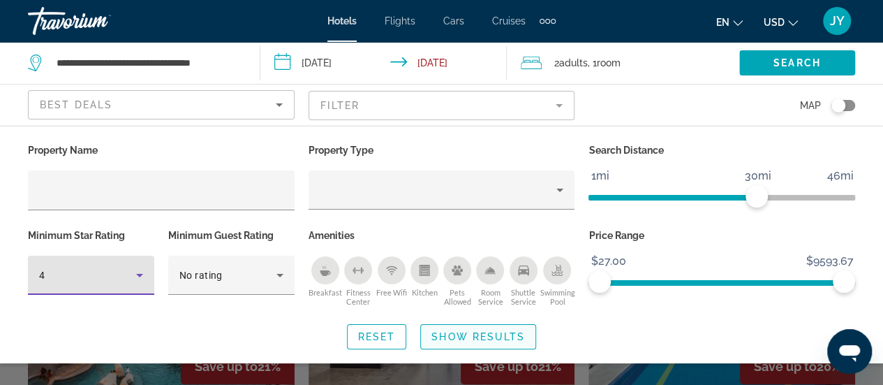
click at [438, 331] on span "Show Results" at bounding box center [478, 336] width 94 height 11
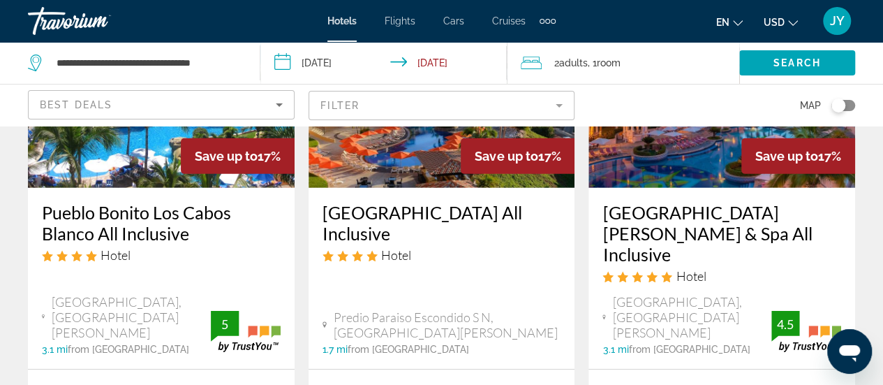
scroll to position [2149, 0]
